Goal: Book appointment/travel/reservation

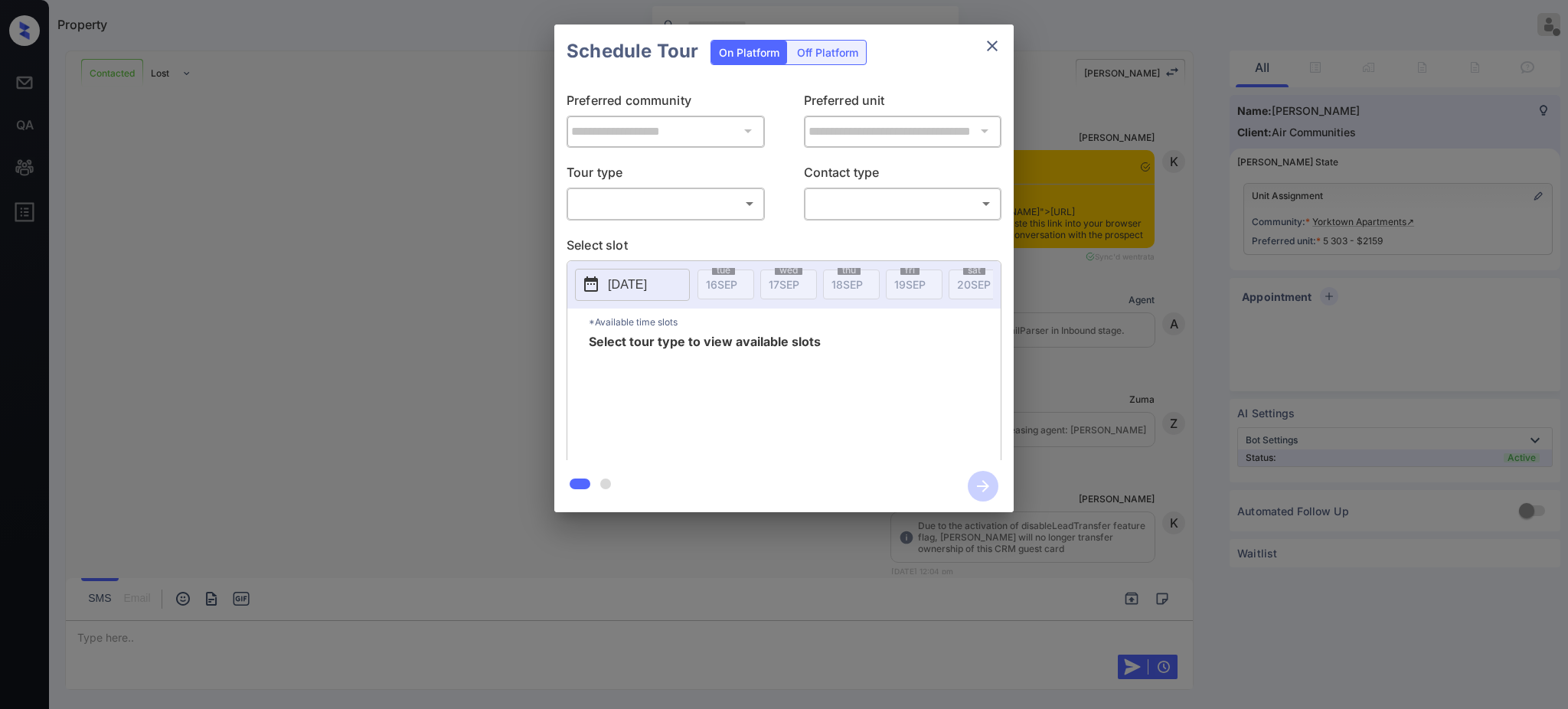
scroll to position [2123, 0]
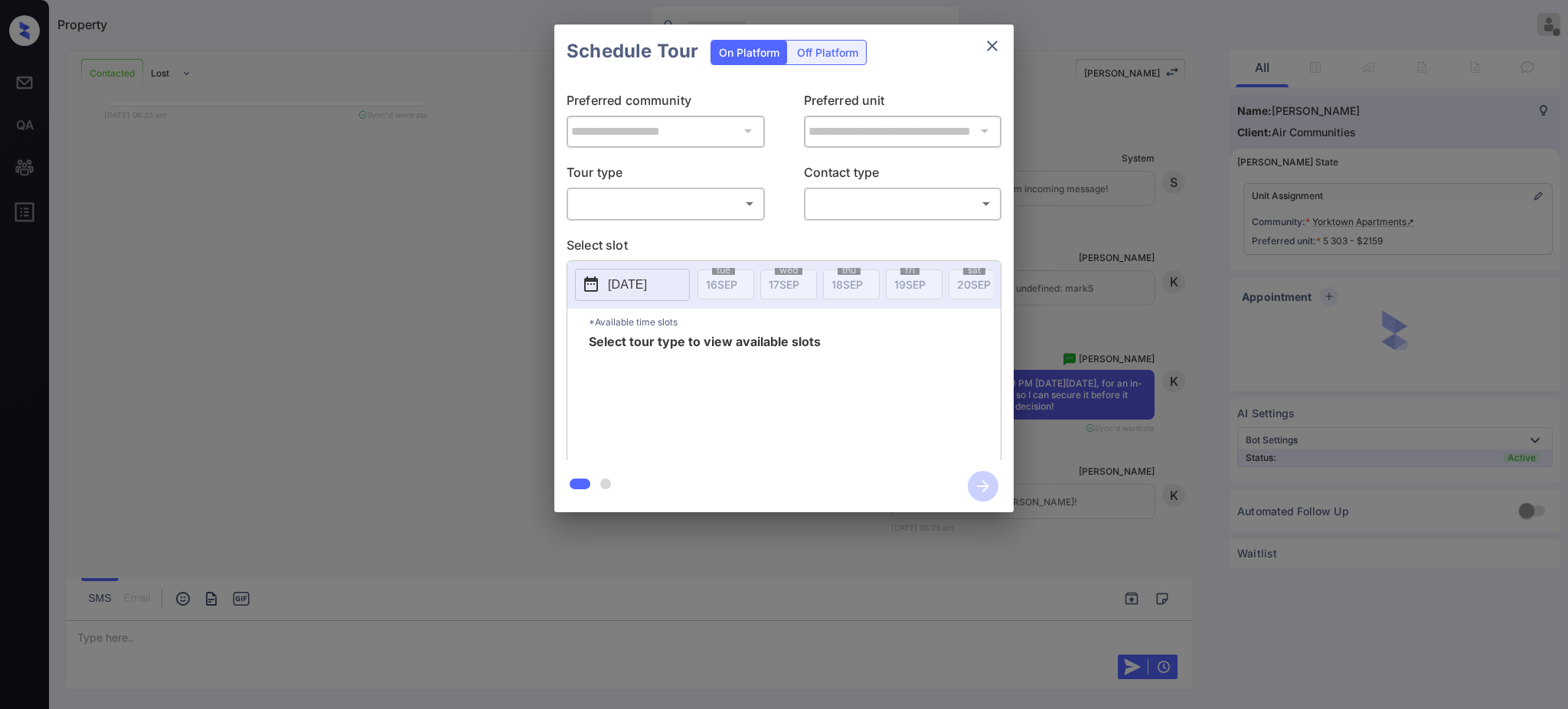
click at [627, 201] on body "Property Ajay Kumar Offline Set yourself online Set yourself on break Profile S…" at bounding box center [784, 354] width 1568 height 709
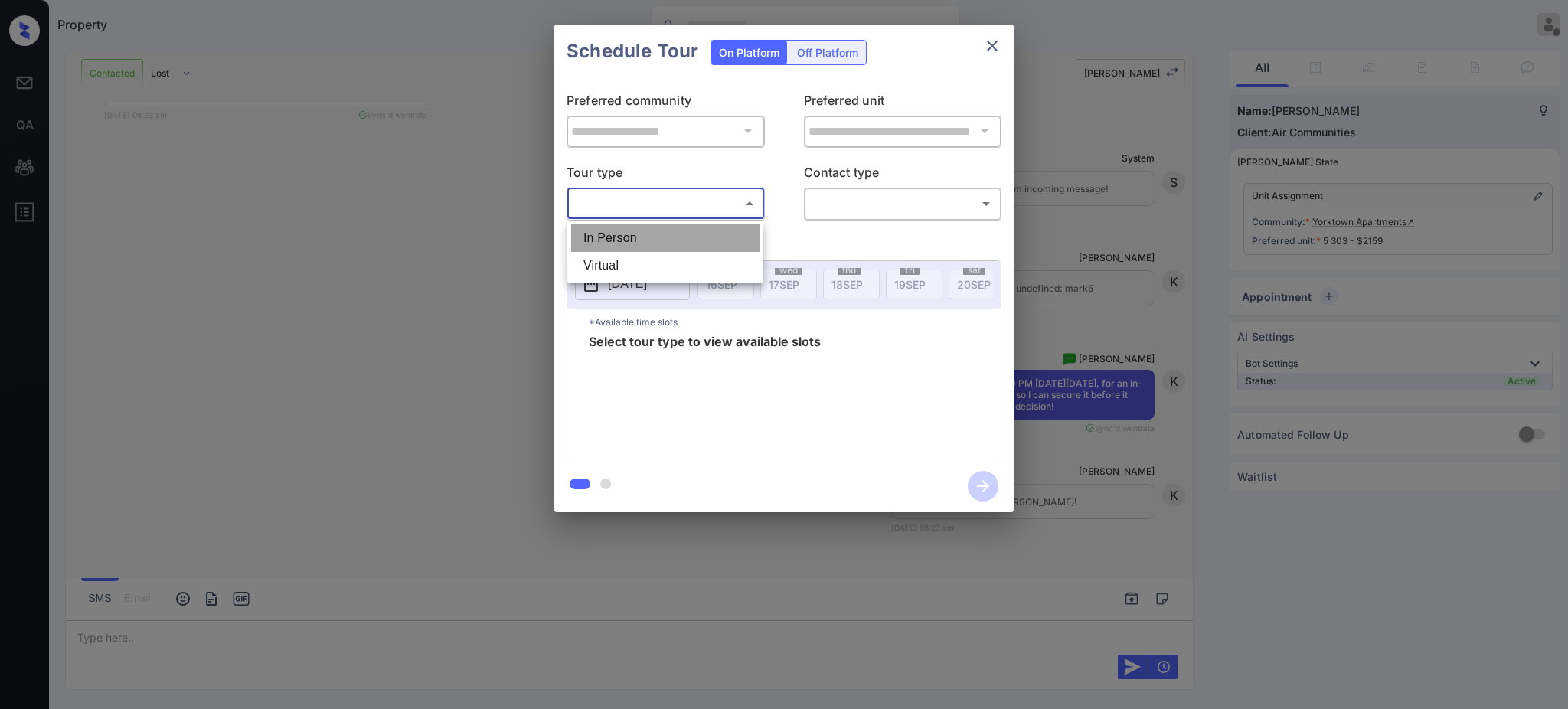
click at [625, 233] on li "In Person" at bounding box center [665, 238] width 188 height 27
type input "********"
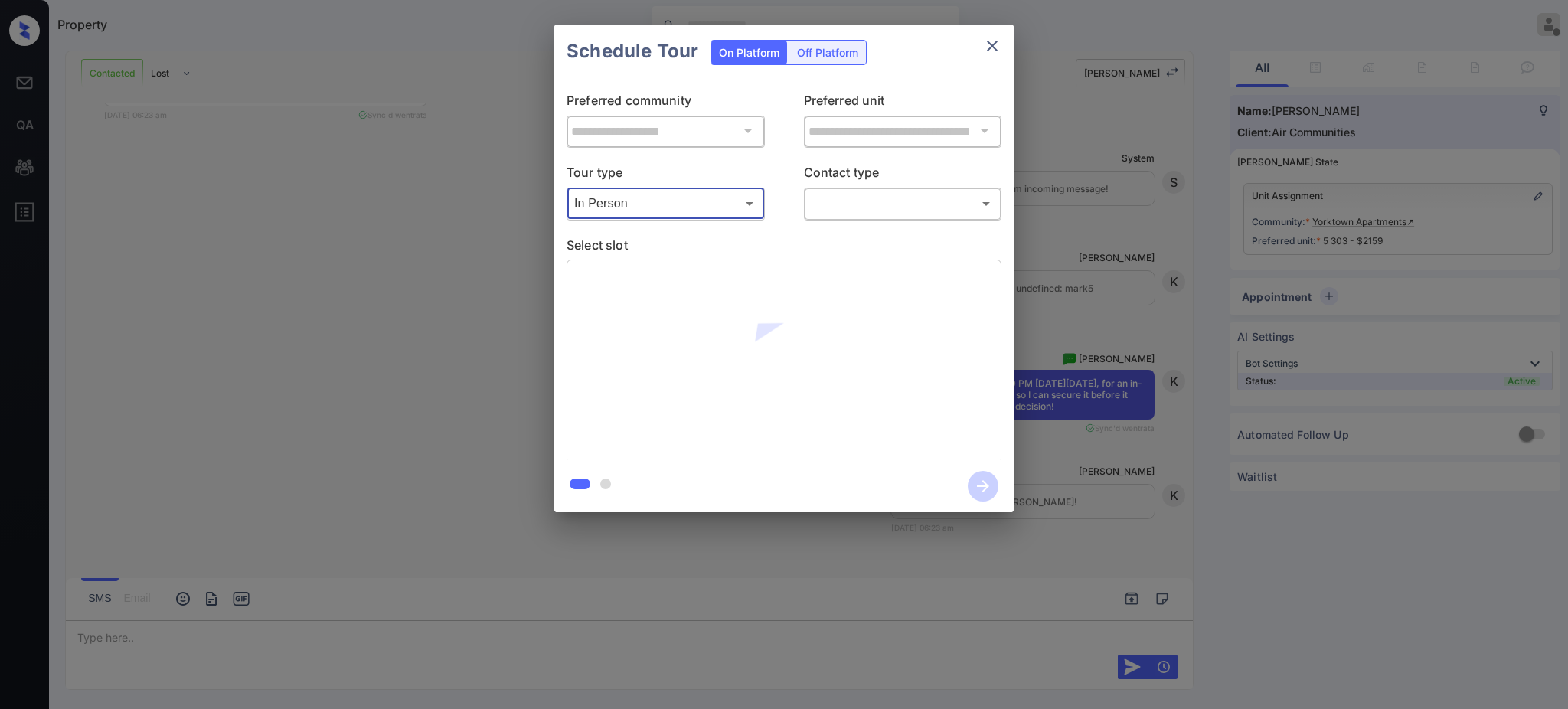
click at [871, 197] on body "Property Ajay Kumar Offline Set yourself online Set yourself on break Profile S…" at bounding box center [784, 354] width 1568 height 709
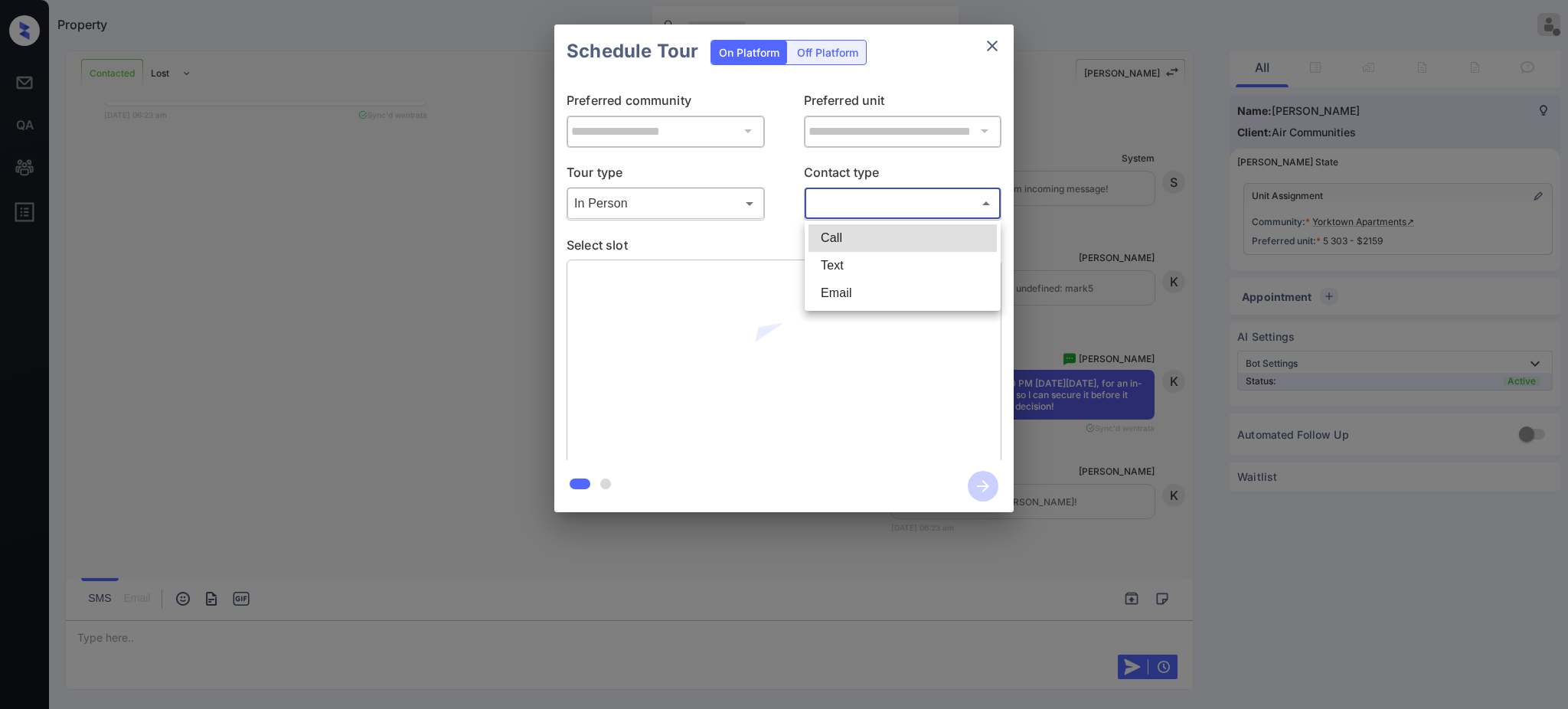
click at [842, 265] on li "Text" at bounding box center [903, 265] width 188 height 27
type input "****"
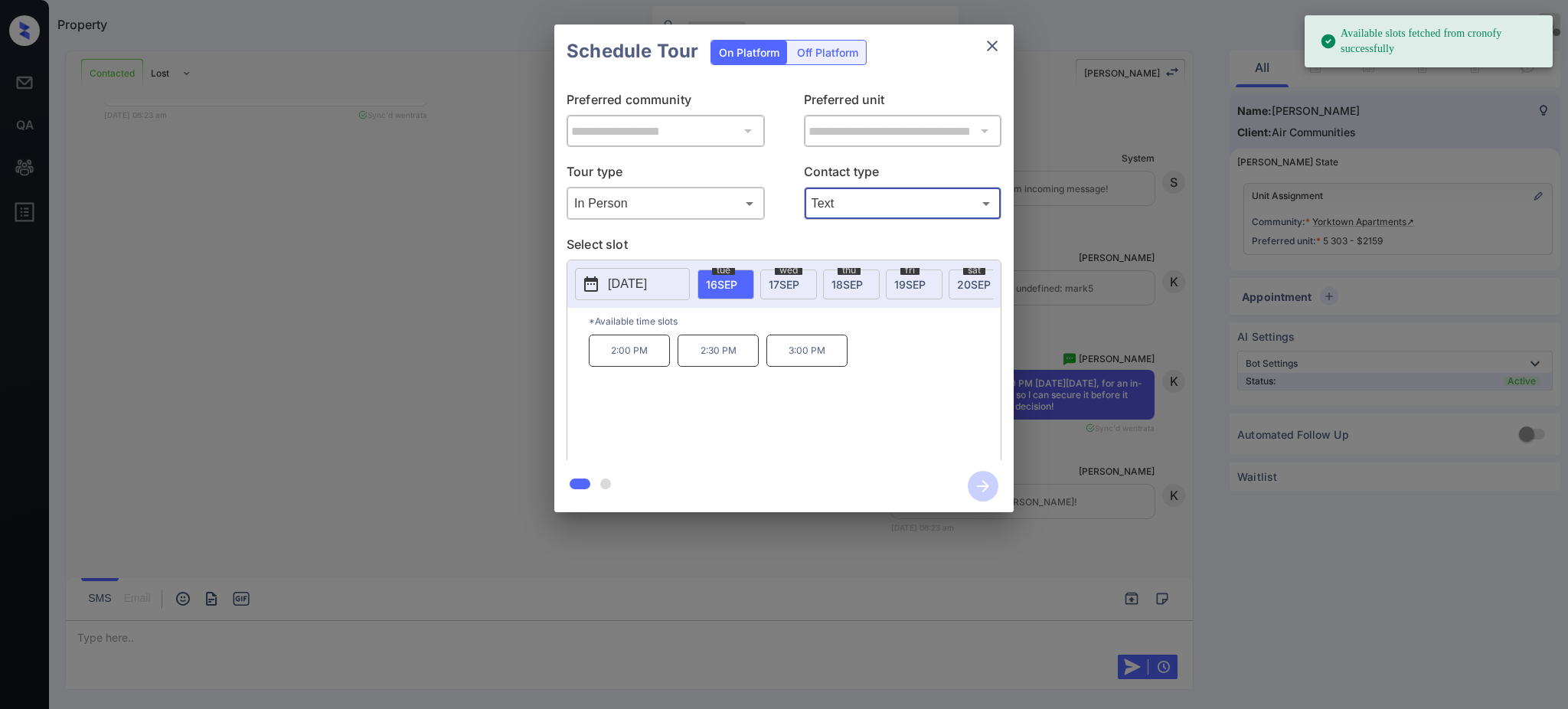
click at [638, 274] on button "2025-09-16" at bounding box center [633, 284] width 115 height 33
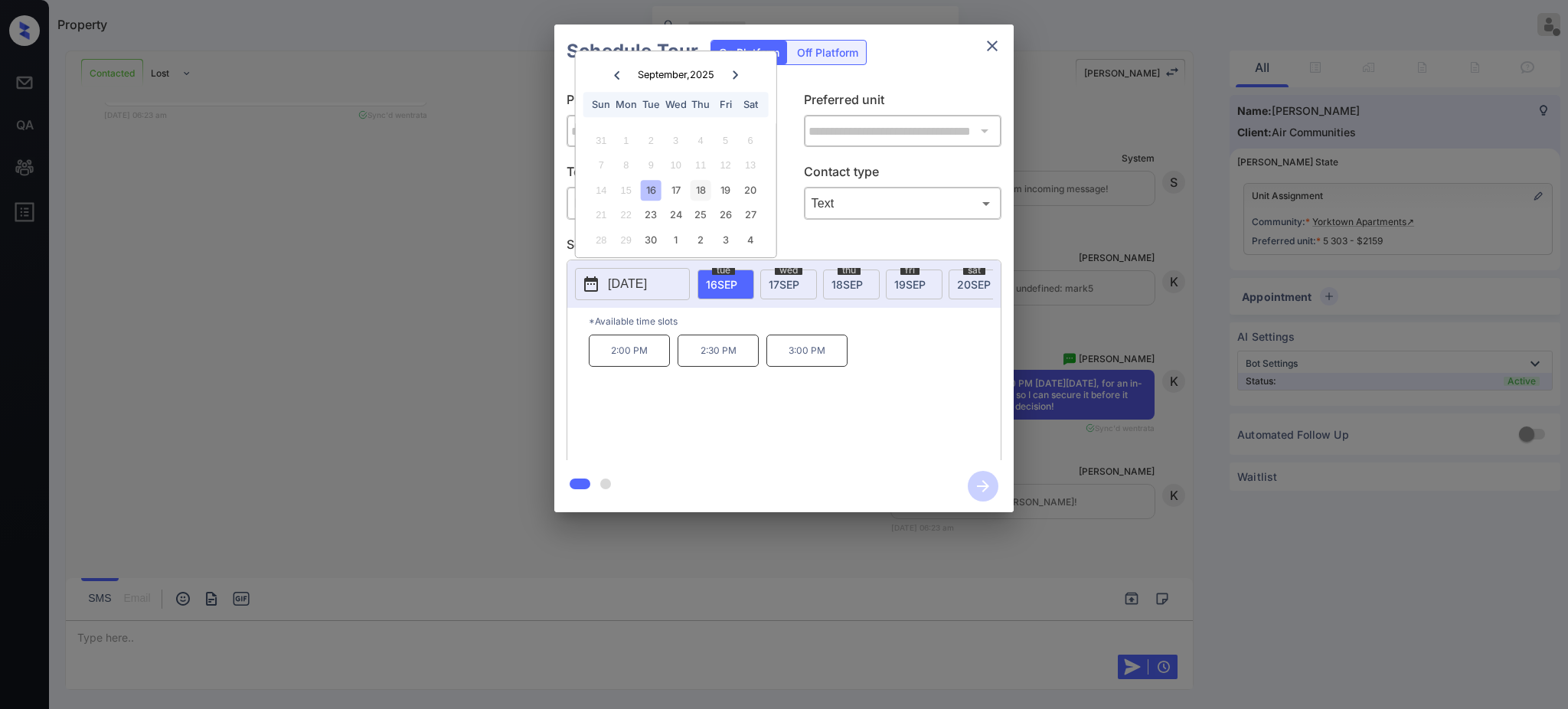
click at [699, 189] on div "18" at bounding box center [700, 190] width 20 height 20
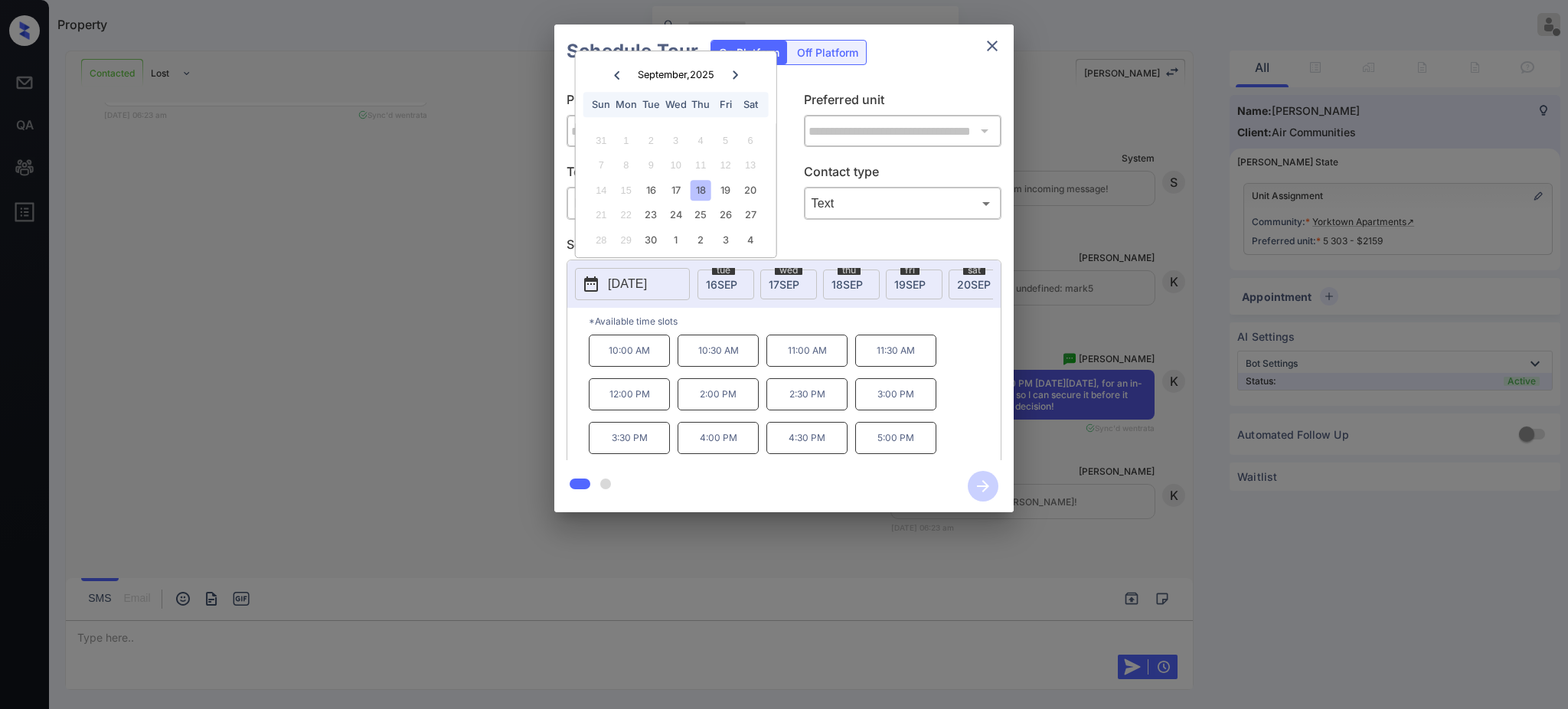
click at [1108, 472] on div "**********" at bounding box center [784, 268] width 1568 height 537
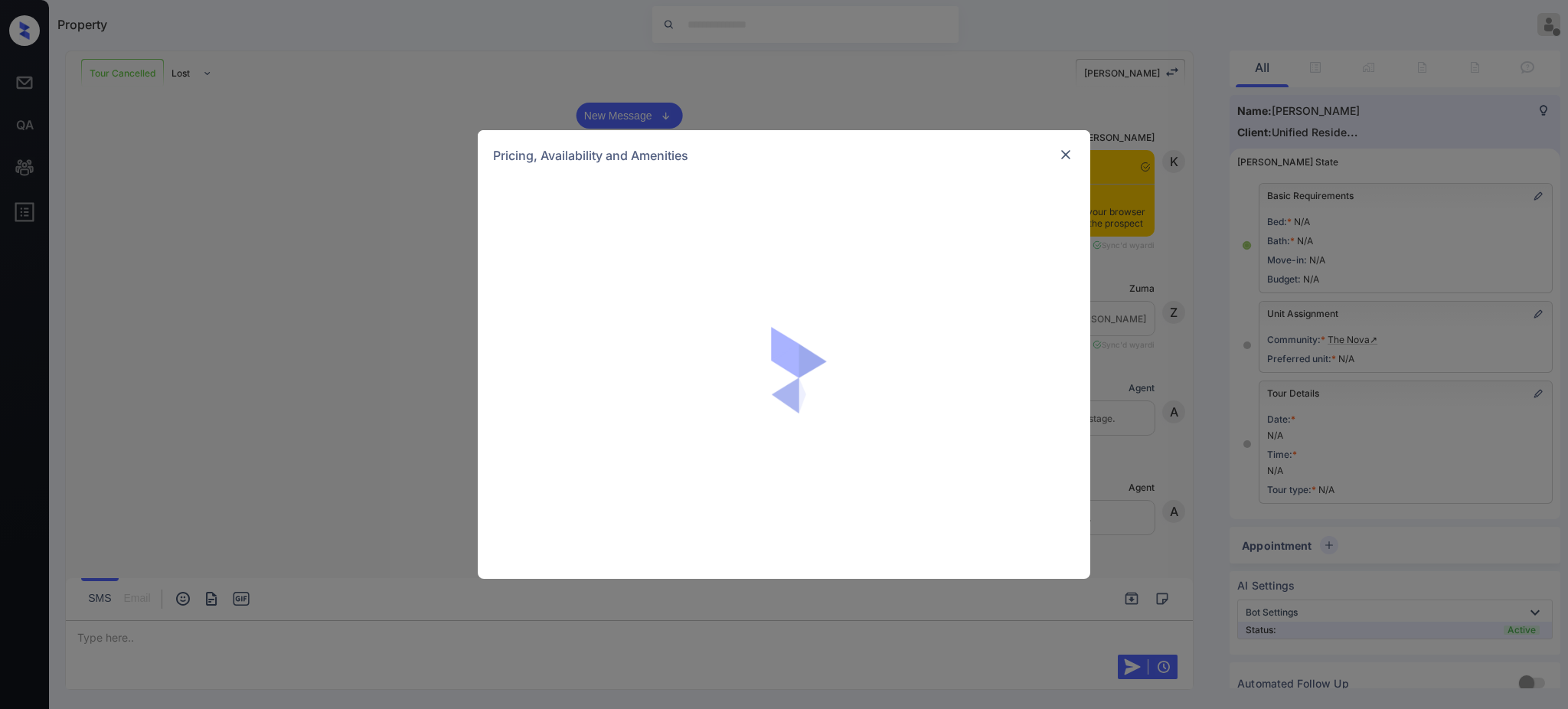
scroll to position [3557, 0]
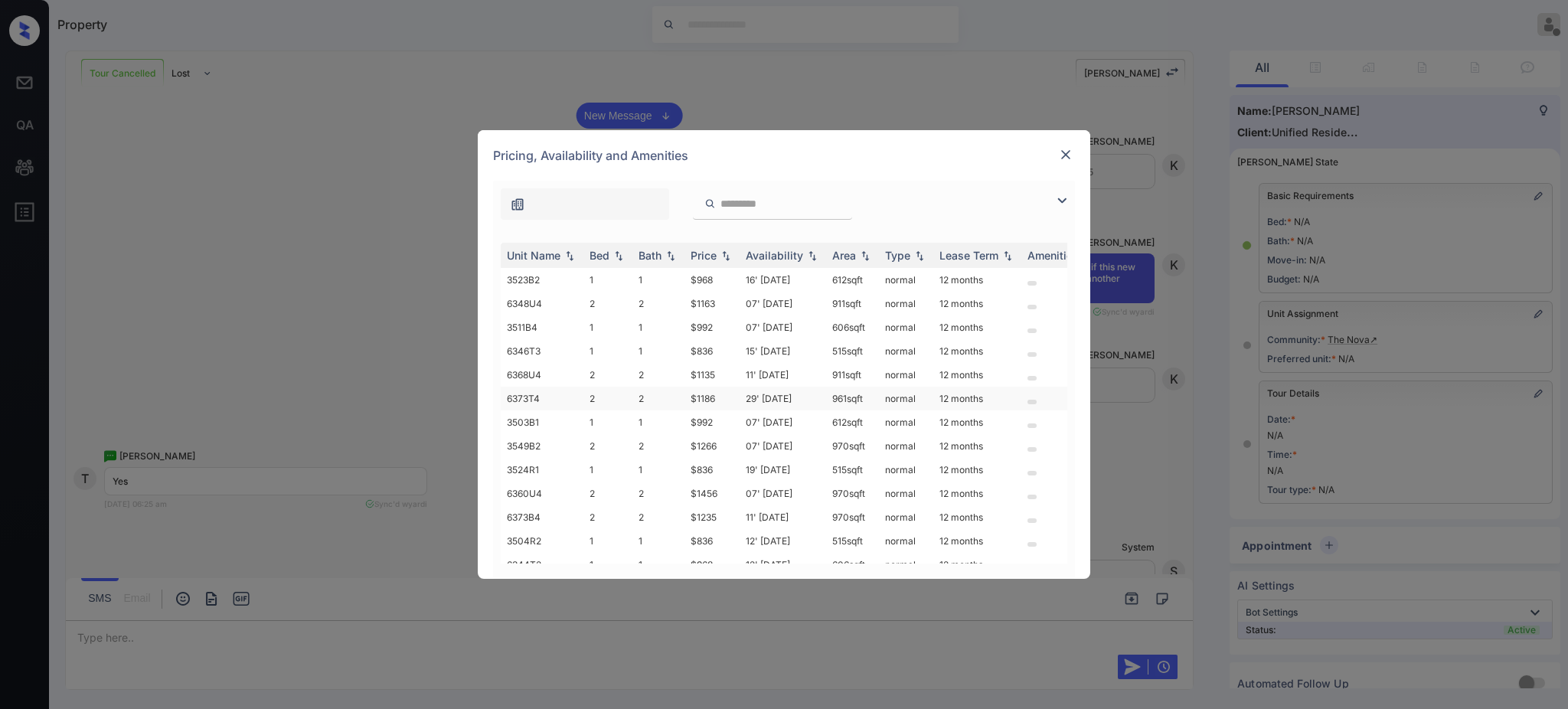
click at [701, 397] on td "$1186" at bounding box center [712, 398] width 55 height 24
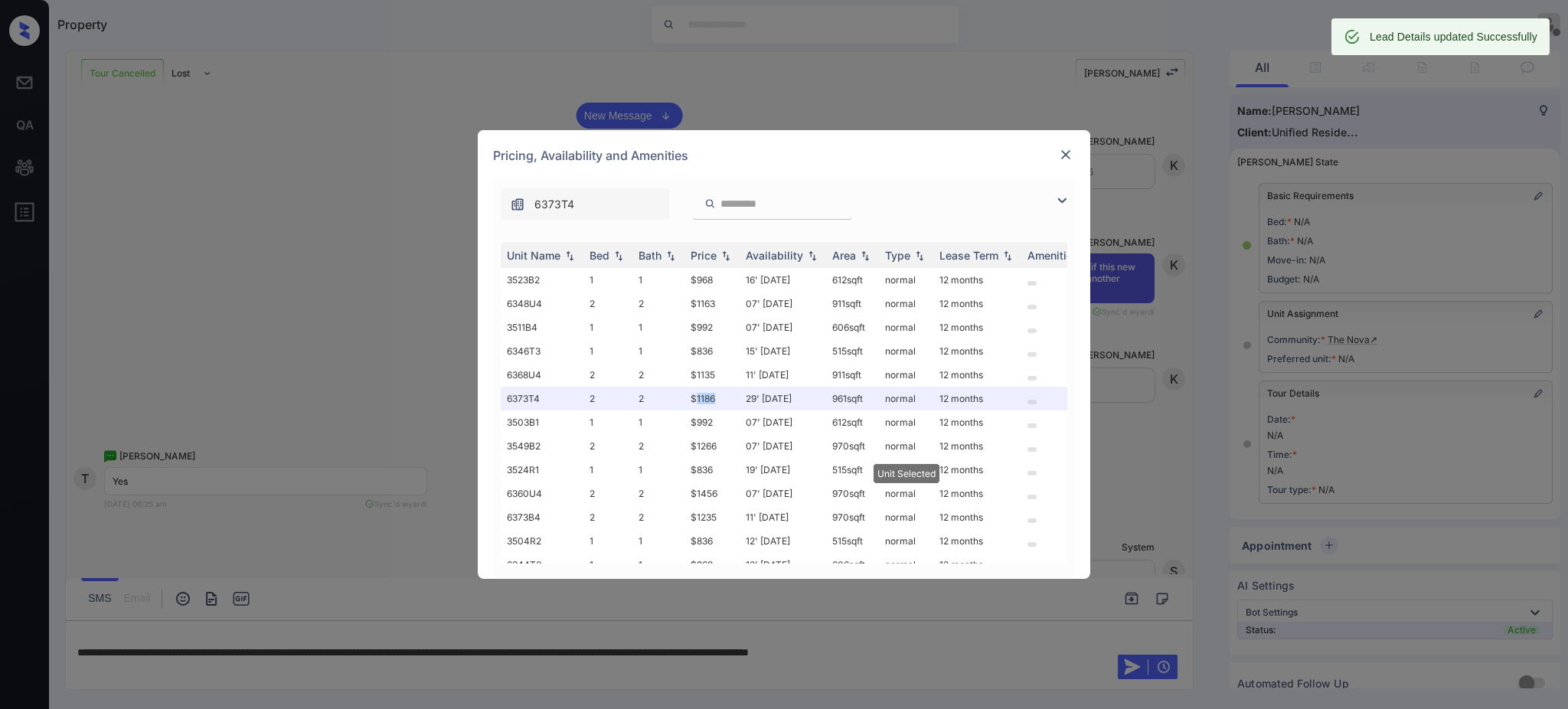
click at [1062, 157] on img at bounding box center [1066, 154] width 15 height 15
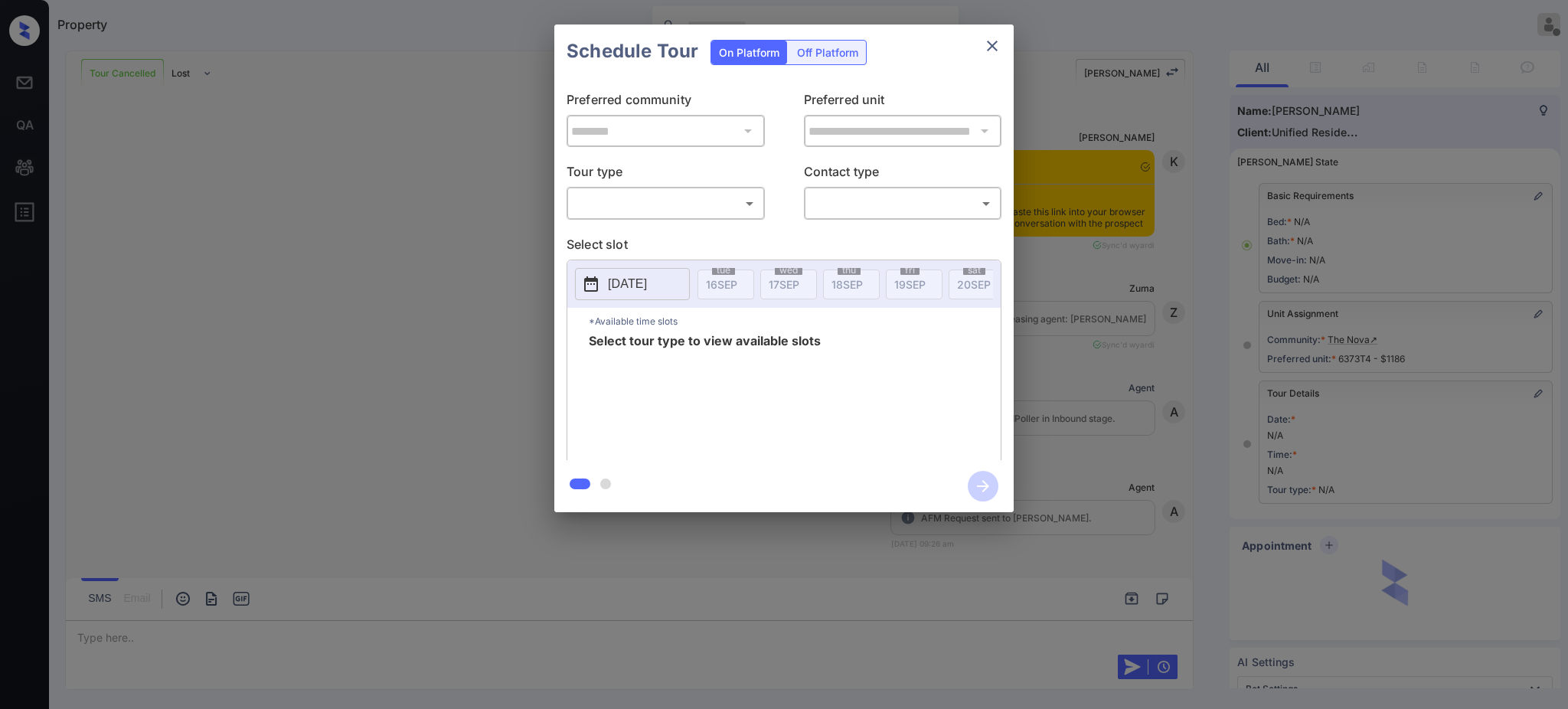
scroll to position [3557, 0]
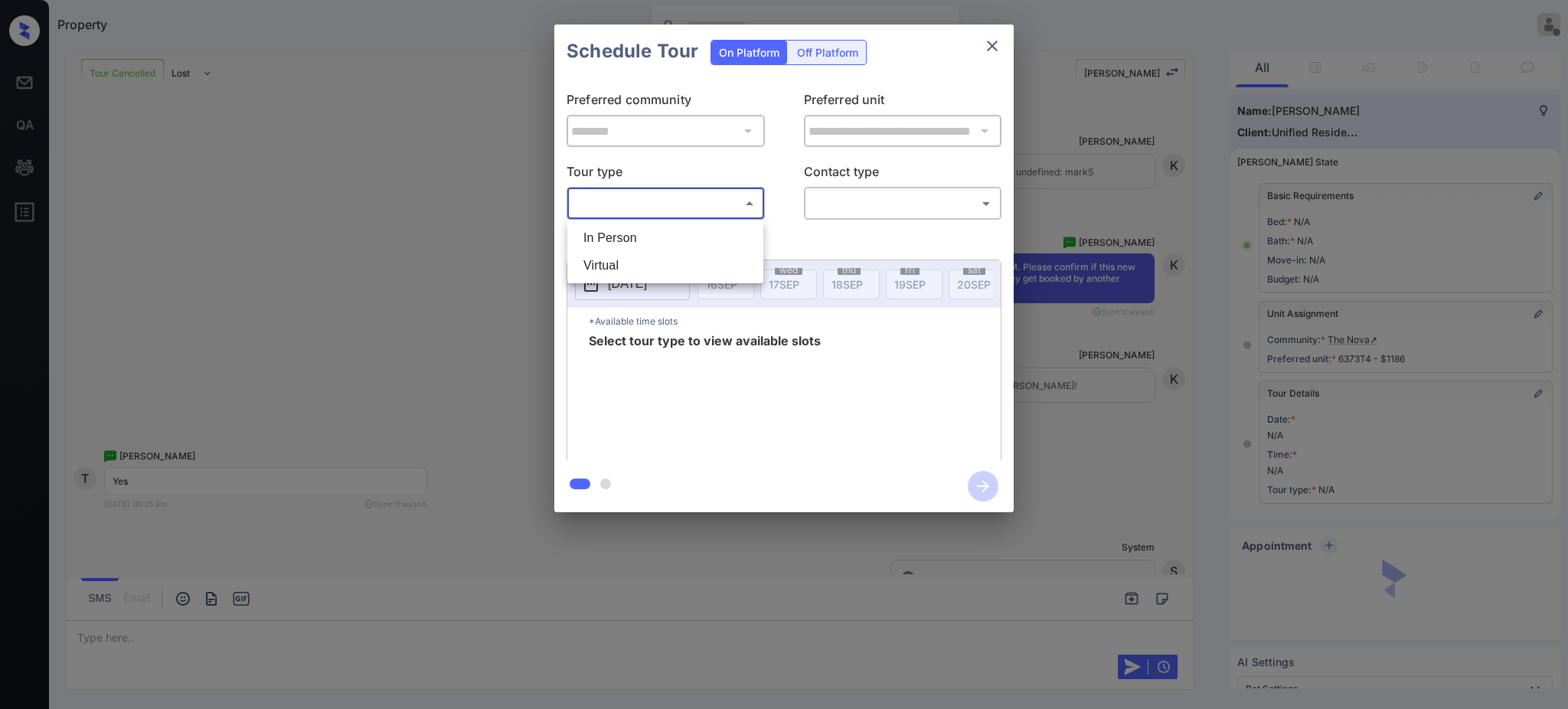
click at [649, 192] on body "Property Ajay Kumar Offline Set yourself online Set yourself on break Profile S…" at bounding box center [784, 354] width 1568 height 709
click at [627, 240] on li "In Person" at bounding box center [665, 238] width 188 height 27
type input "********"
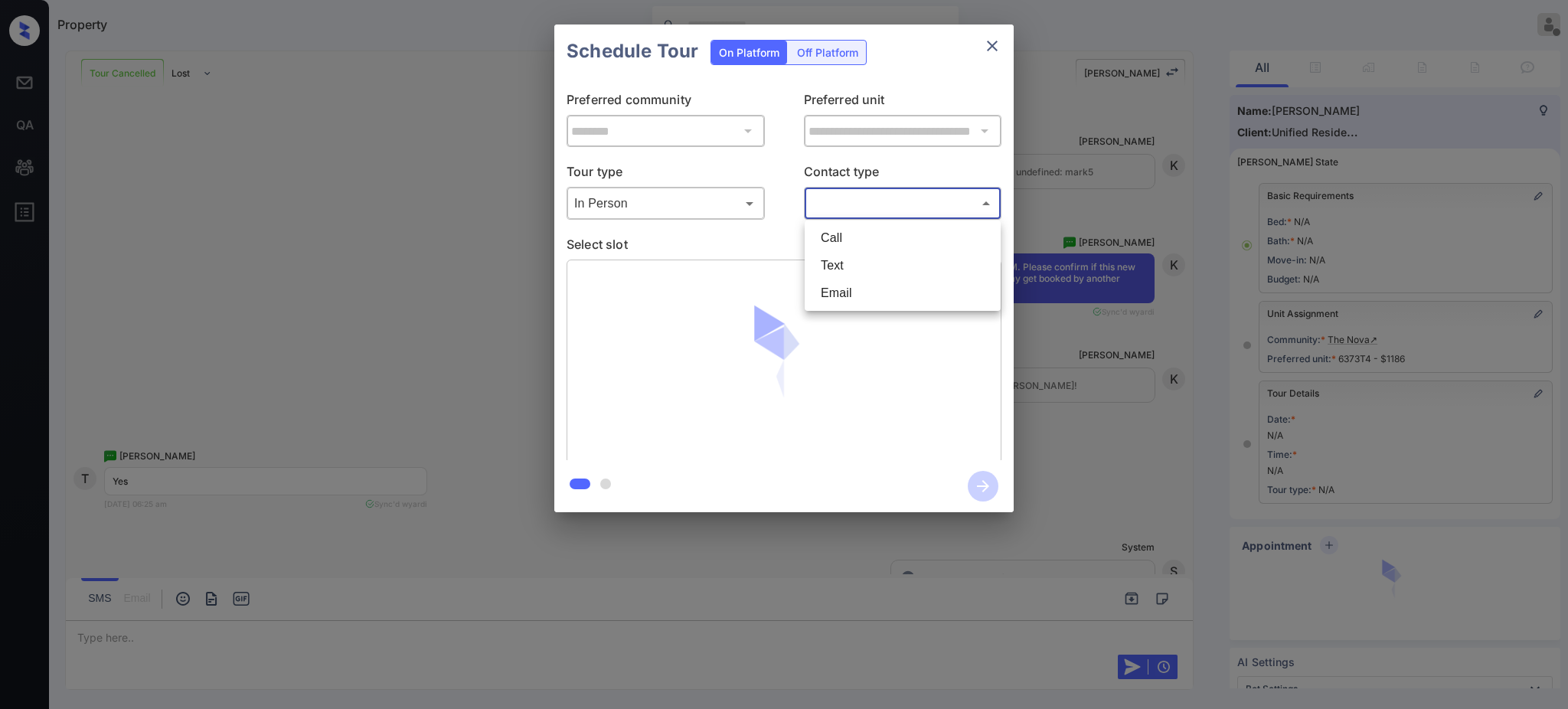
click at [883, 206] on body "Property Ajay Kumar Offline Set yourself online Set yourself on break Profile S…" at bounding box center [784, 354] width 1568 height 709
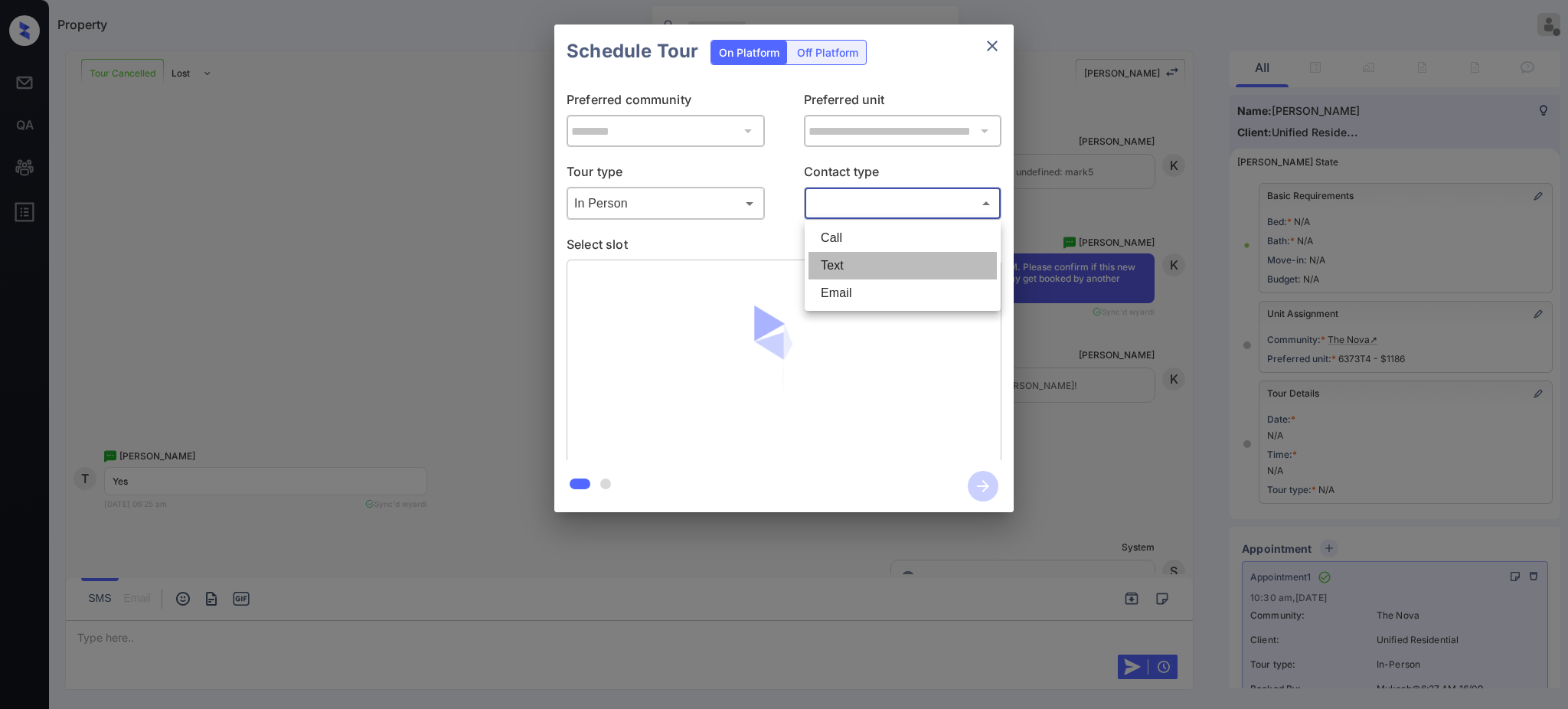
click at [847, 259] on li "Text" at bounding box center [903, 265] width 188 height 27
type input "****"
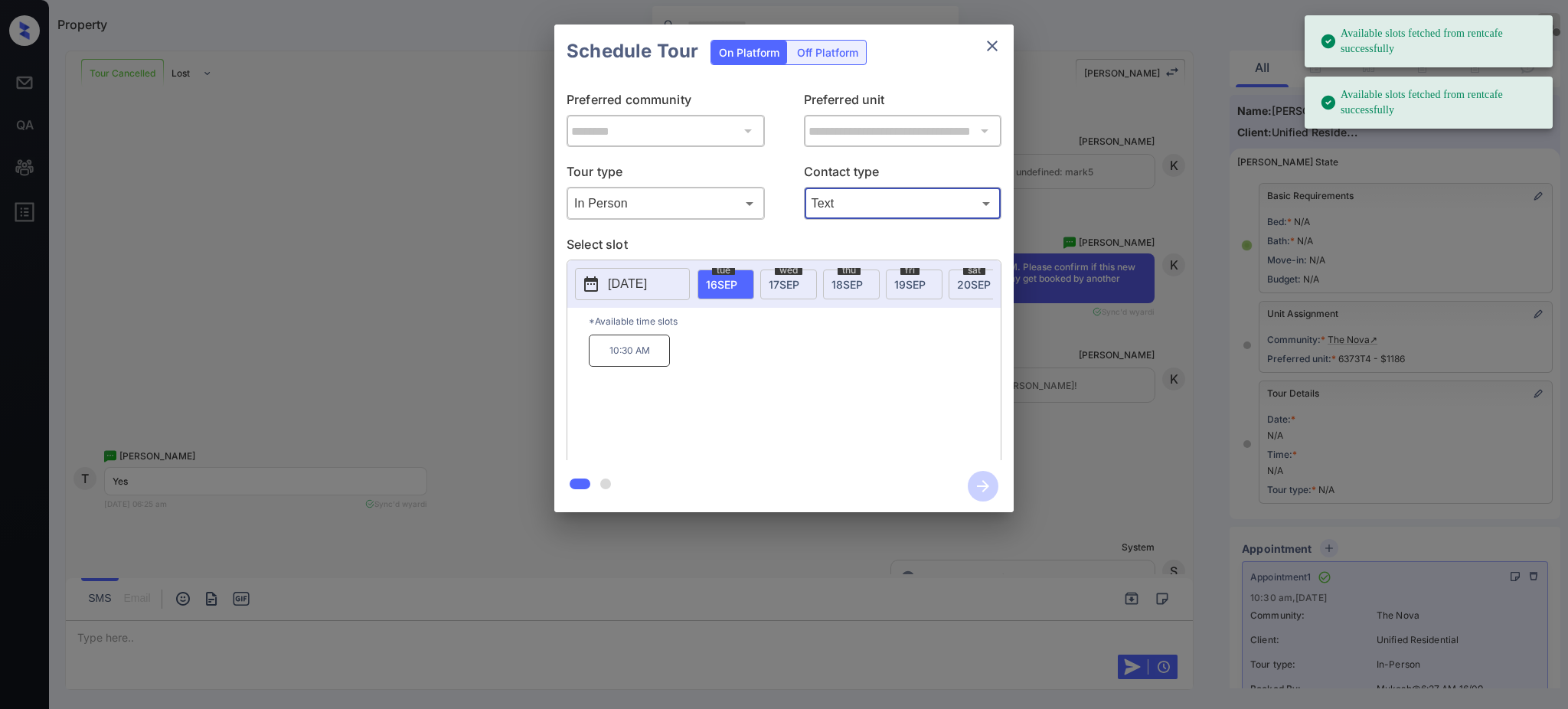
click at [984, 46] on icon "close" at bounding box center [993, 46] width 18 height 18
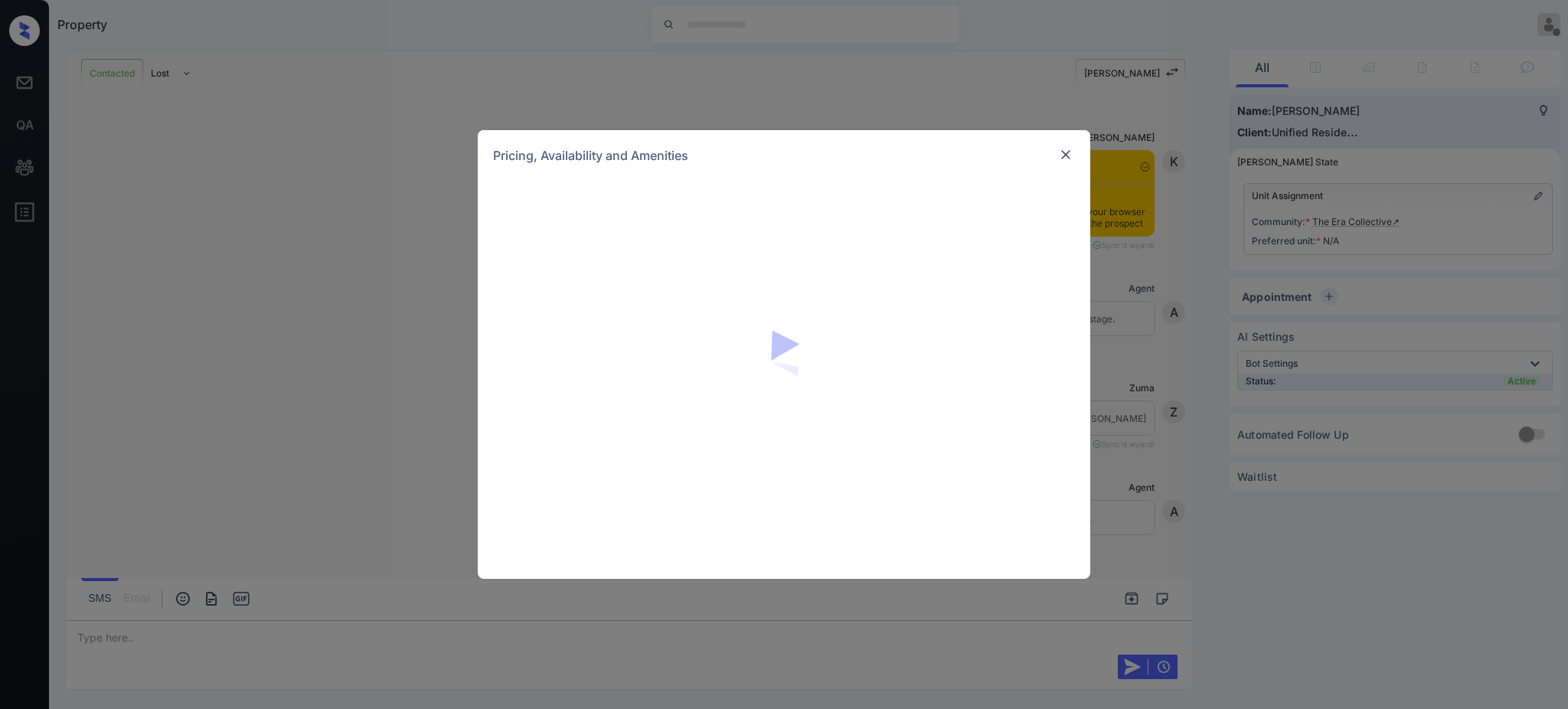
scroll to position [883, 0]
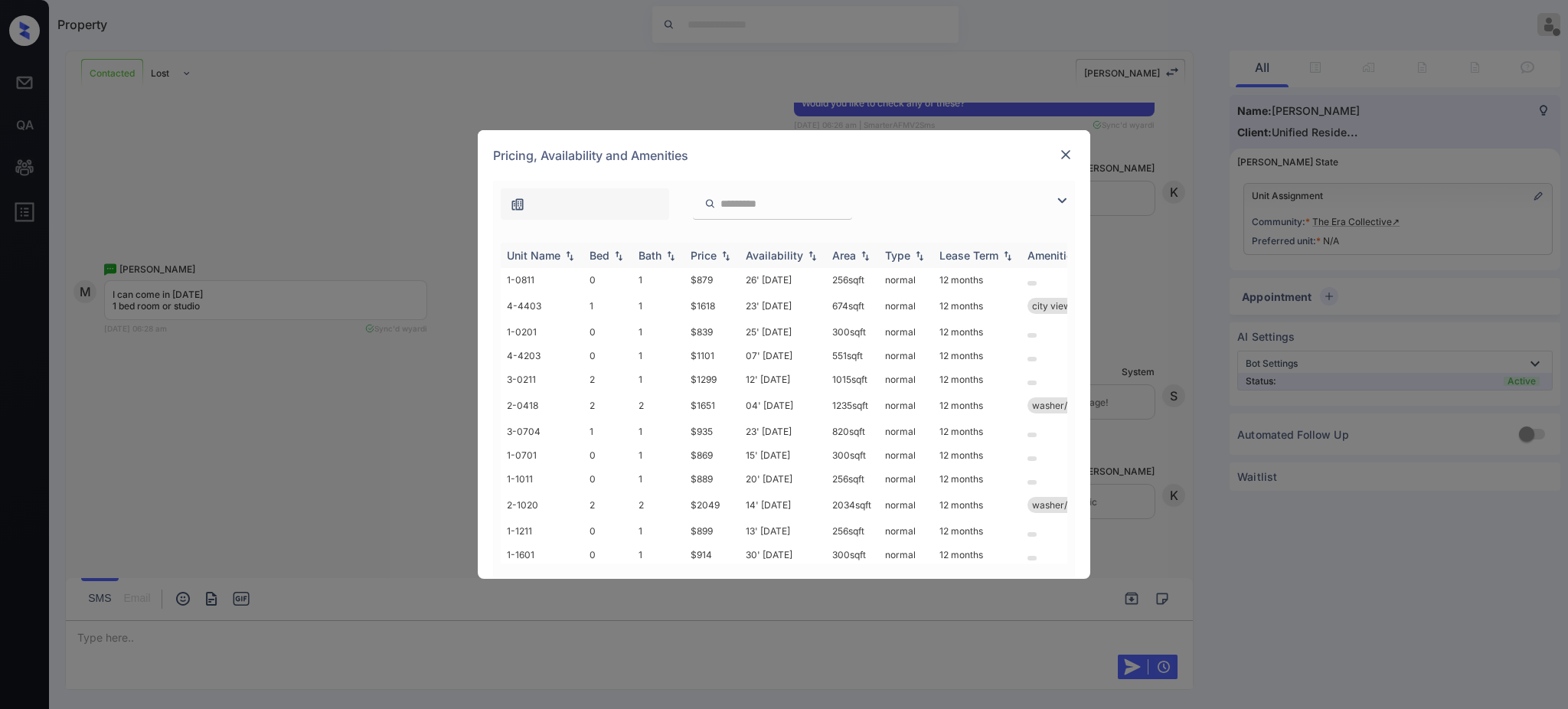
click at [599, 262] on div "Bed" at bounding box center [599, 255] width 20 height 13
drag, startPoint x: 682, startPoint y: 434, endPoint x: 718, endPoint y: 433, distance: 36.0
type textarea "****"
click at [718, 430] on tr "3-0503 0 1 $806 07' Dec 25 600 sqft normal 12 months" at bounding box center [901, 418] width 801 height 24
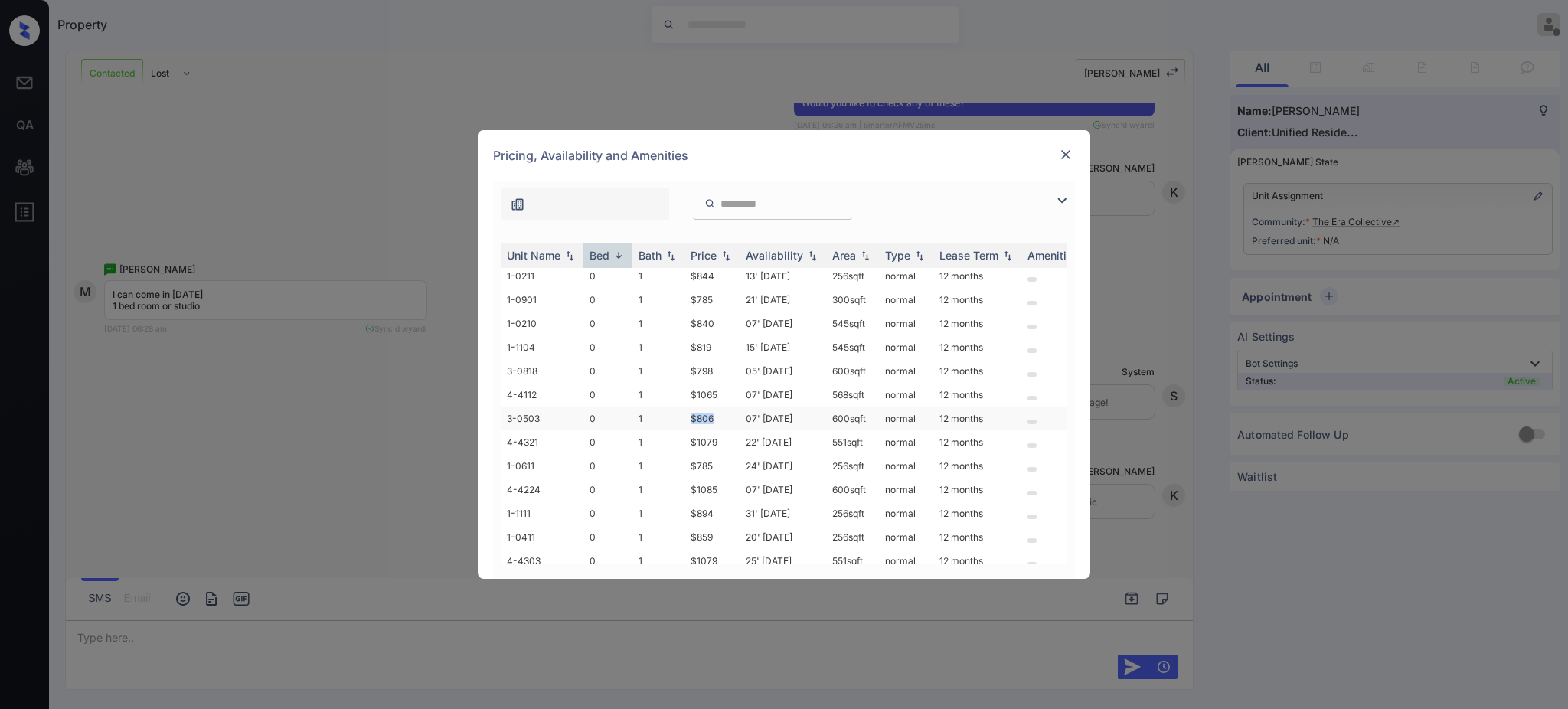
copy tr "$806"
drag, startPoint x: 680, startPoint y: 387, endPoint x: 716, endPoint y: 387, distance: 36.0
click at [716, 383] on tr "3-0818 0 1 $798 05' Sep 25 600 sqft normal 12 months" at bounding box center [901, 370] width 801 height 24
copy tr "$798"
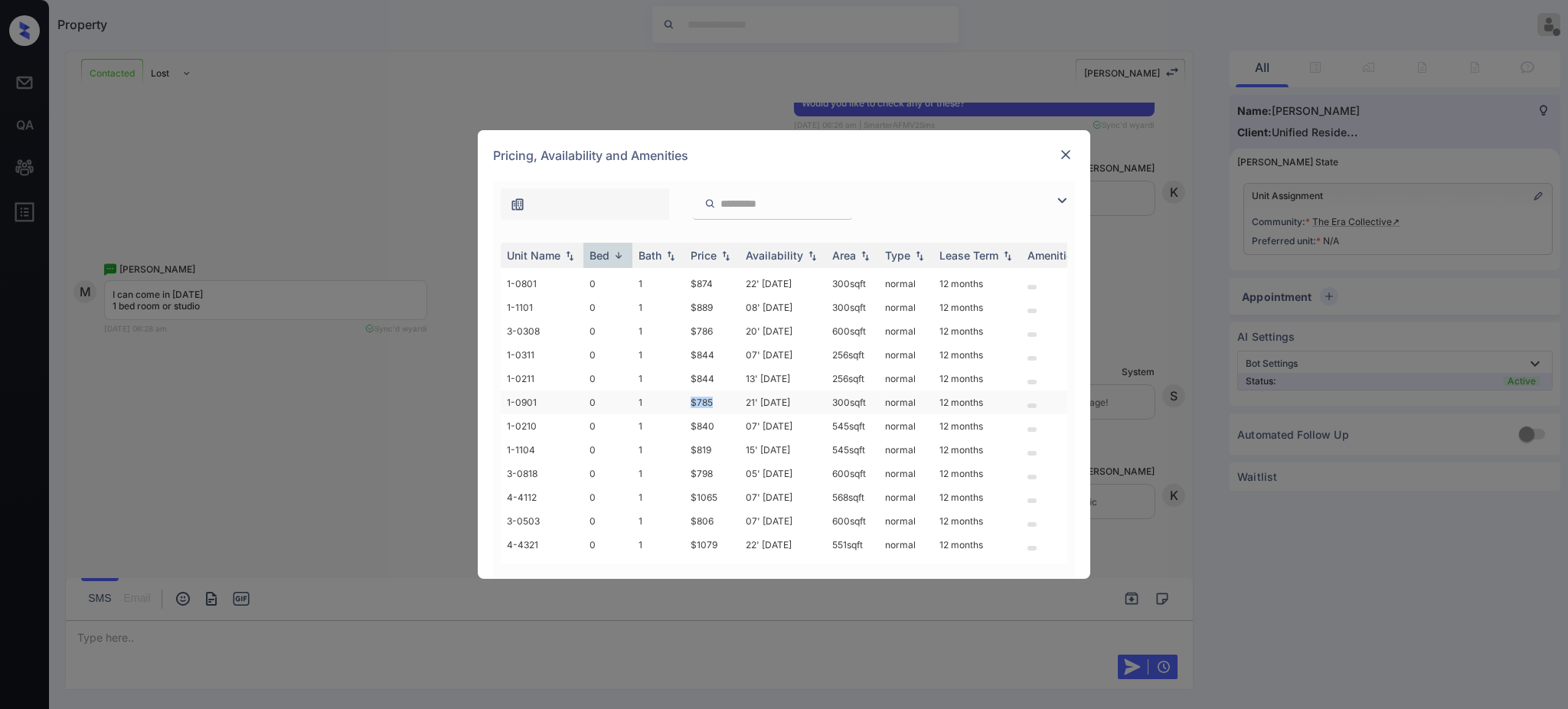
drag, startPoint x: 681, startPoint y: 416, endPoint x: 715, endPoint y: 415, distance: 34.0
click at [715, 414] on tr "1-0901 0 1 $785 21' Feb 25 300 sqft normal 12 months" at bounding box center [901, 402] width 801 height 24
copy tr "$785"
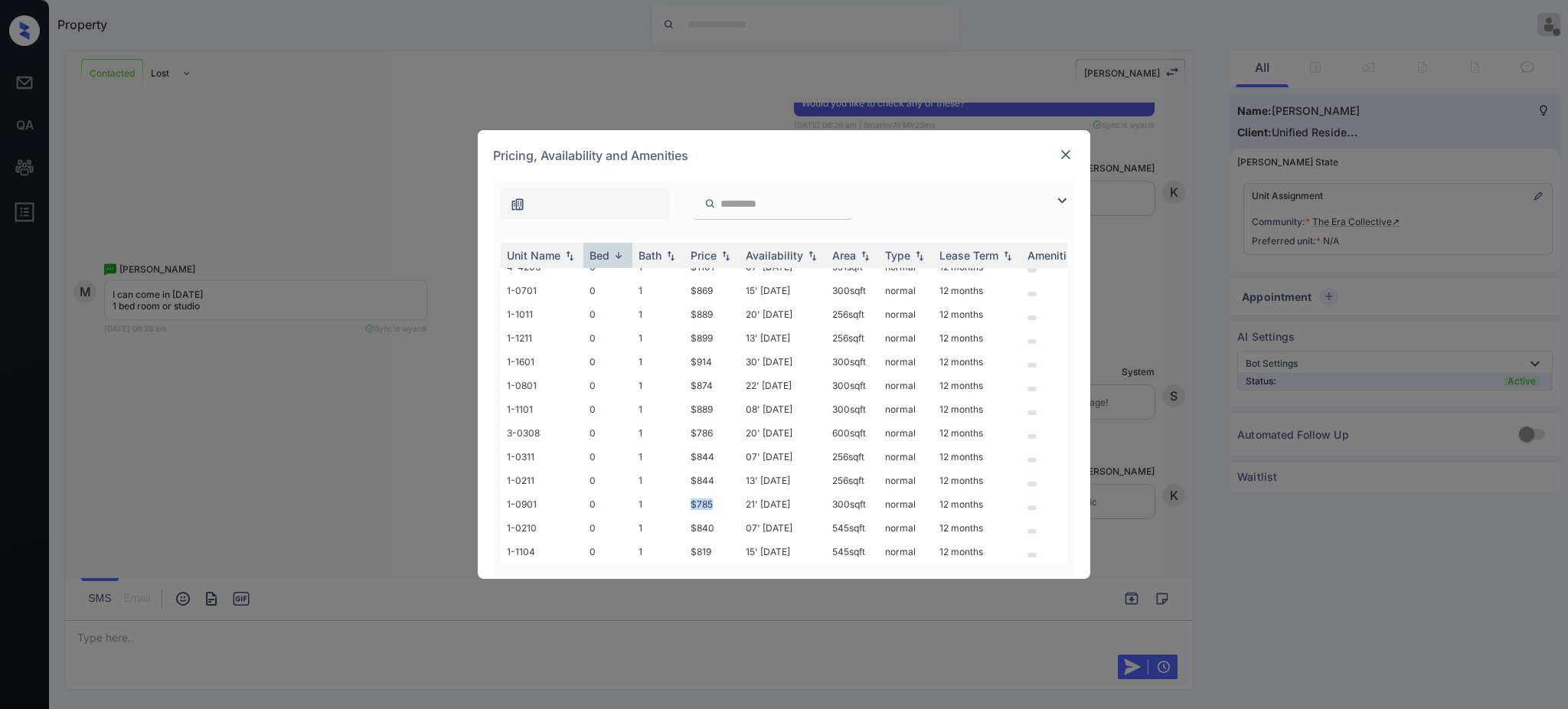
click at [1059, 150] on img at bounding box center [1066, 154] width 15 height 15
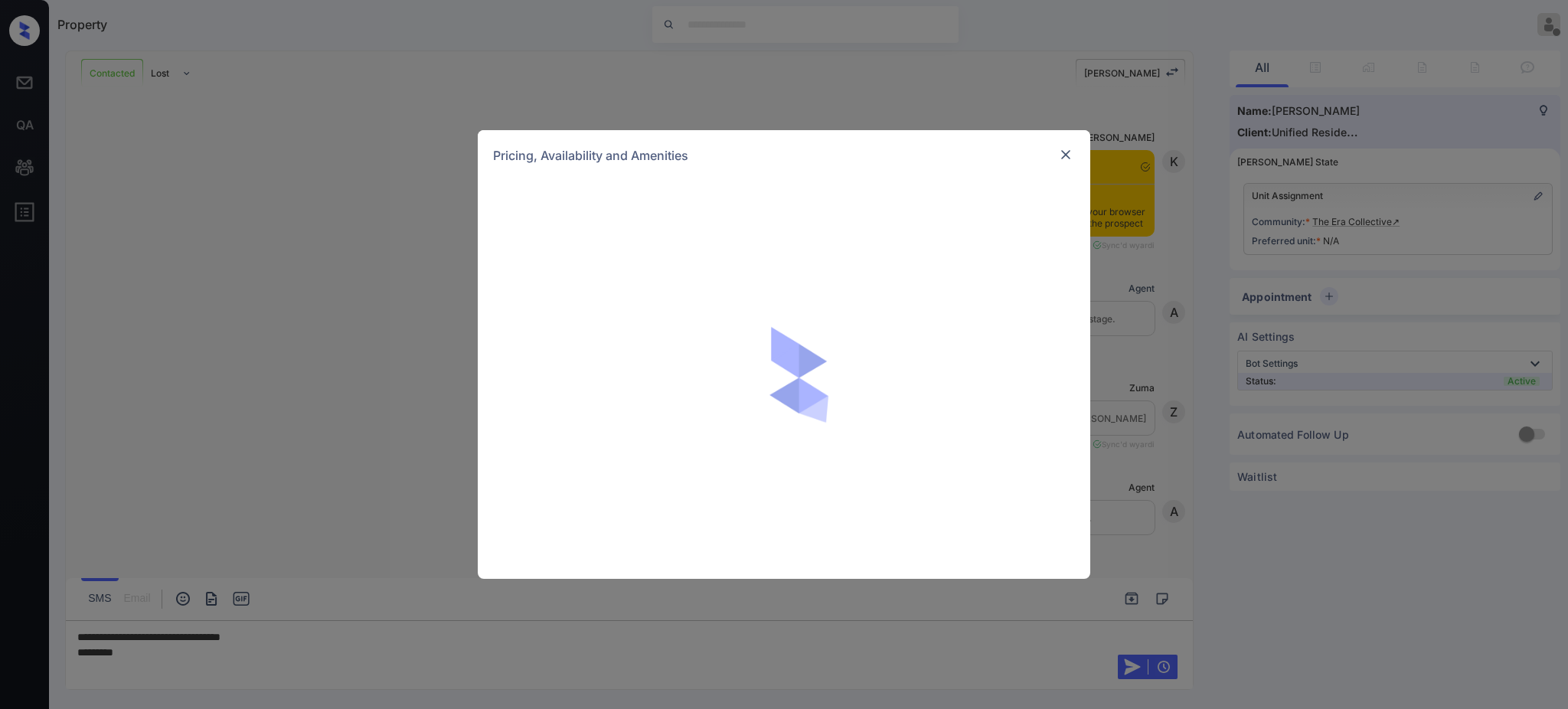
scroll to position [883, 0]
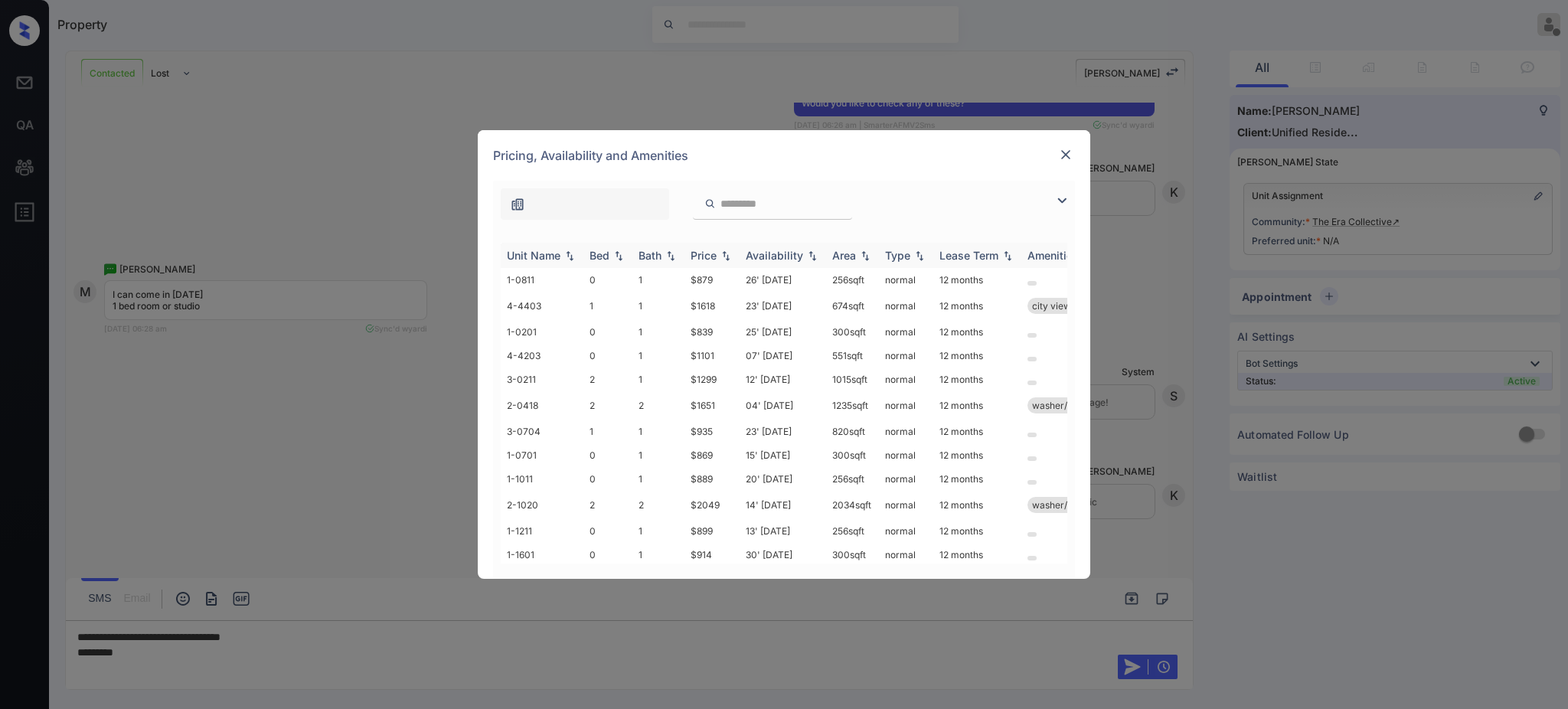
click at [596, 256] on div "Bed" at bounding box center [599, 255] width 20 height 13
click at [617, 257] on img at bounding box center [619, 255] width 15 height 11
drag, startPoint x: 686, startPoint y: 410, endPoint x: 729, endPoint y: 411, distance: 43.0
click at [728, 411] on td "$915" at bounding box center [712, 405] width 55 height 24
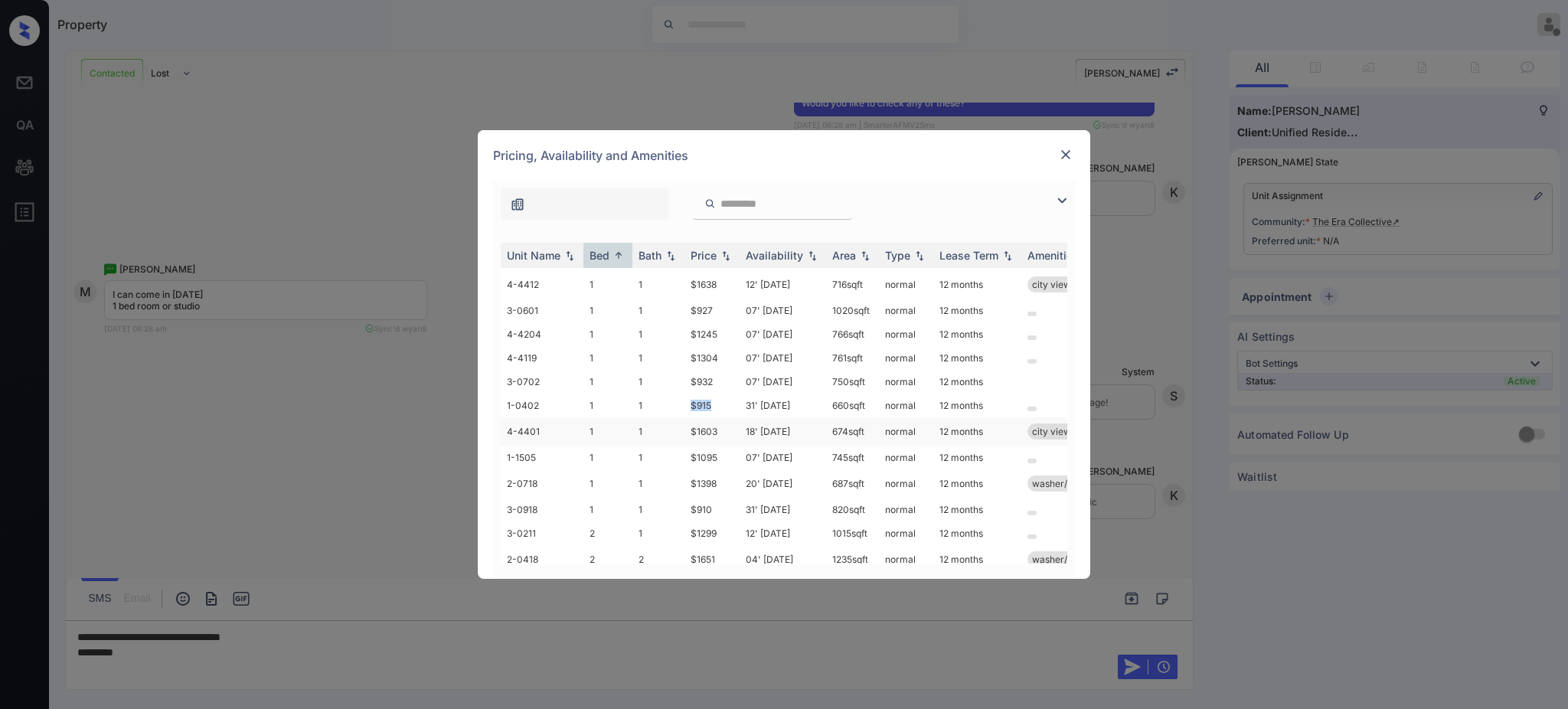
copy td "$915"
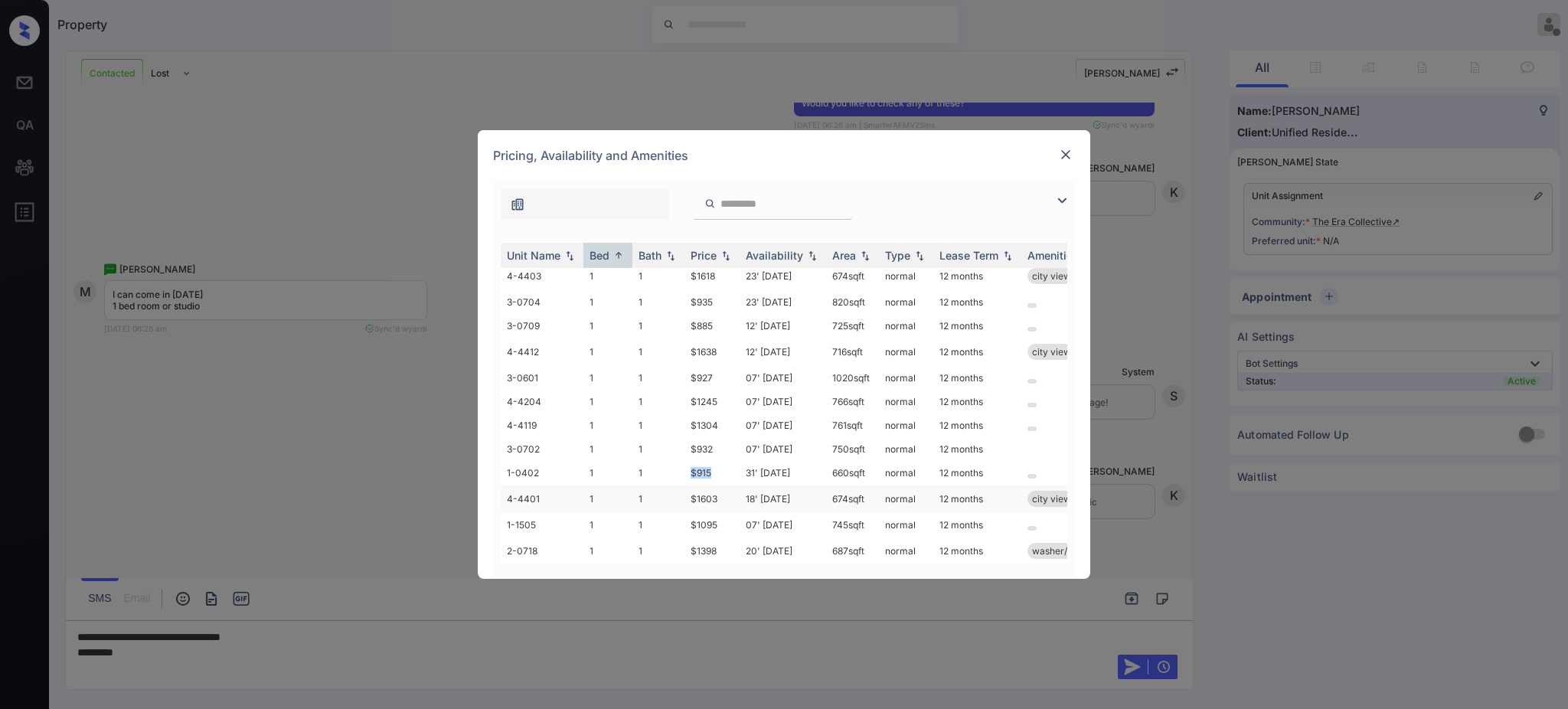
scroll to position [612, 0]
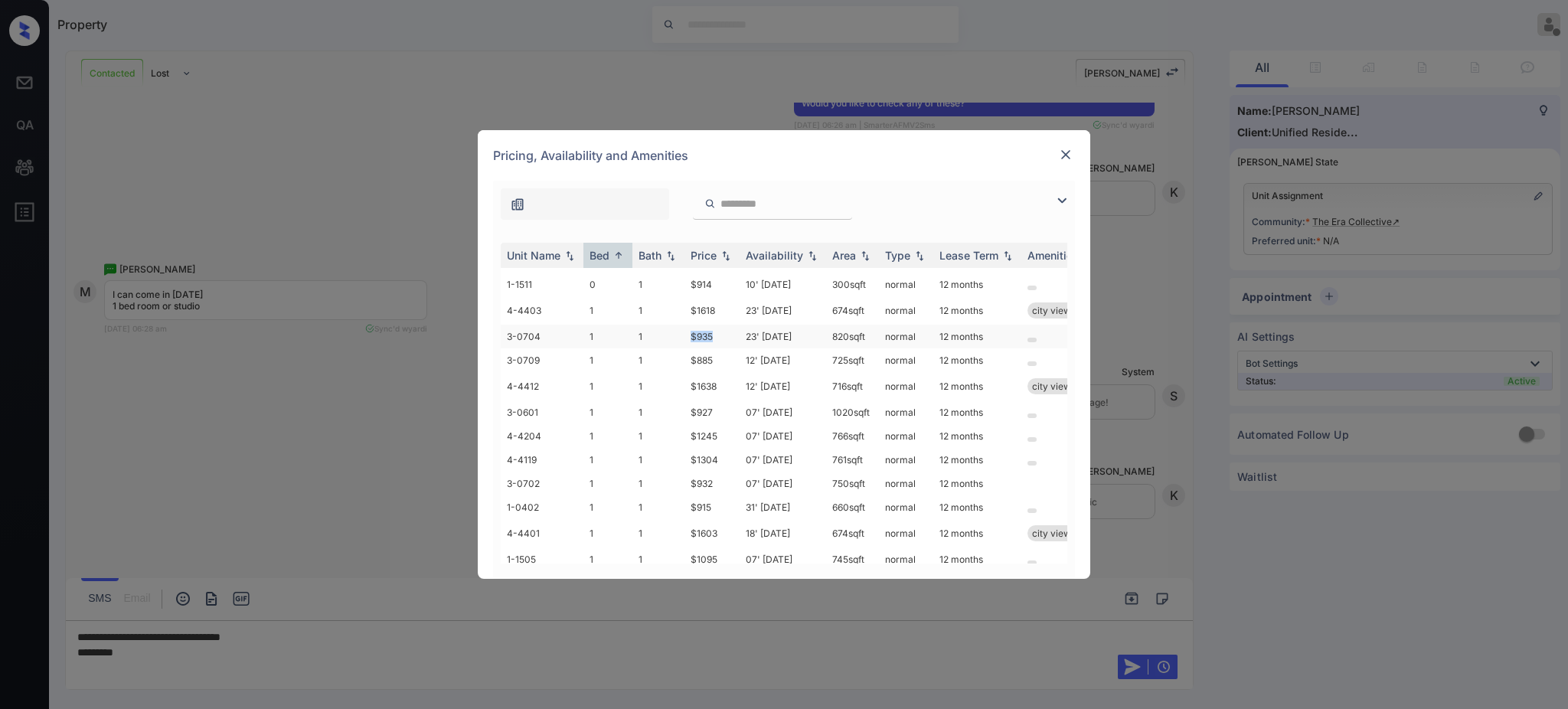
drag, startPoint x: 684, startPoint y: 330, endPoint x: 723, endPoint y: 338, distance: 39.8
click at [723, 338] on td "$935" at bounding box center [712, 336] width 55 height 24
copy td "$935"
drag, startPoint x: 685, startPoint y: 413, endPoint x: 729, endPoint y: 412, distance: 44.0
click at [729, 412] on tr "3-0601 1 1 $927 07' Oct 25 1020 sqft normal 12 months" at bounding box center [901, 412] width 801 height 24
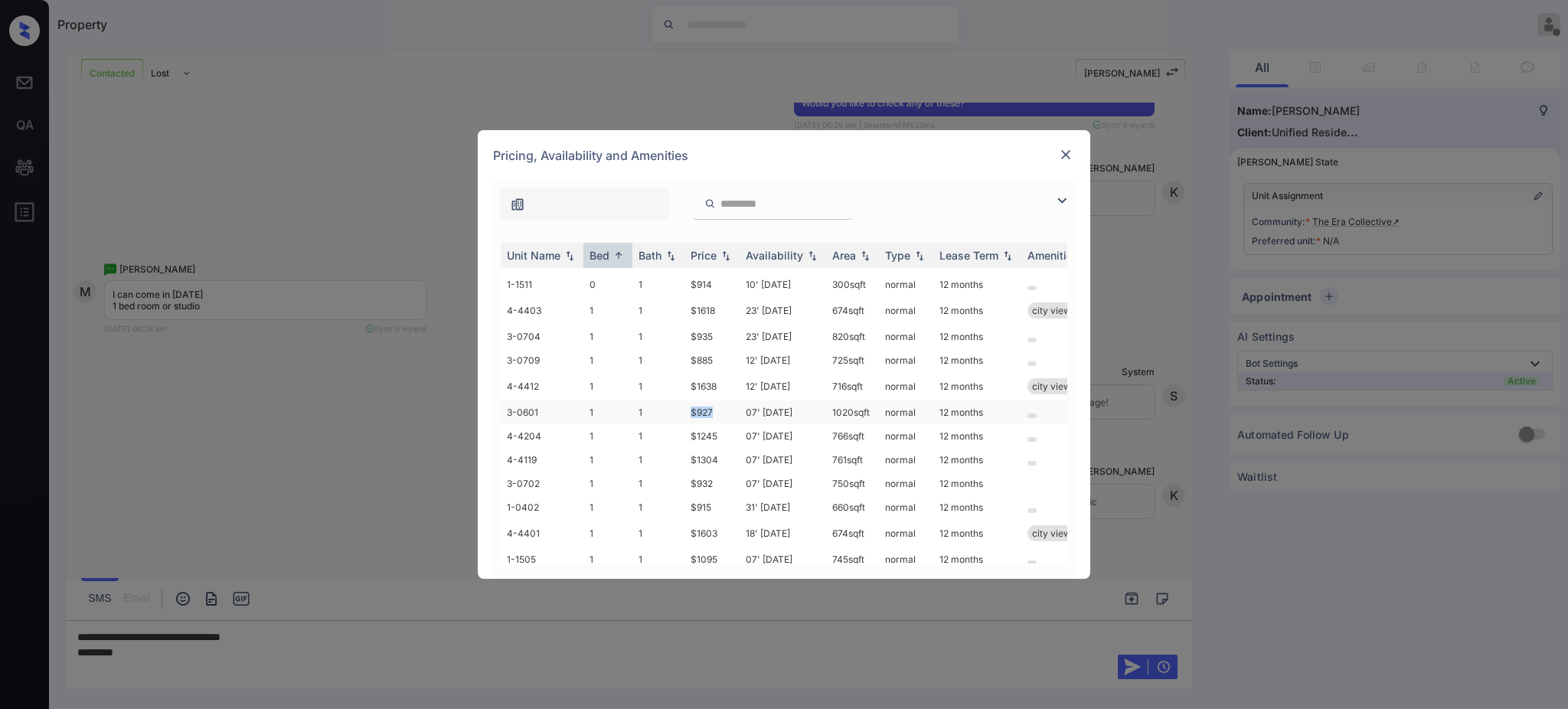
copy tr "$927"
drag, startPoint x: 678, startPoint y: 361, endPoint x: 732, endPoint y: 362, distance: 54.0
click at [721, 363] on tr "3-0709 1 1 $885 12' Sep 25 725 sqft normal 12 months" at bounding box center [901, 360] width 801 height 24
copy tr "$885"
click at [1068, 157] on img at bounding box center [1066, 154] width 15 height 15
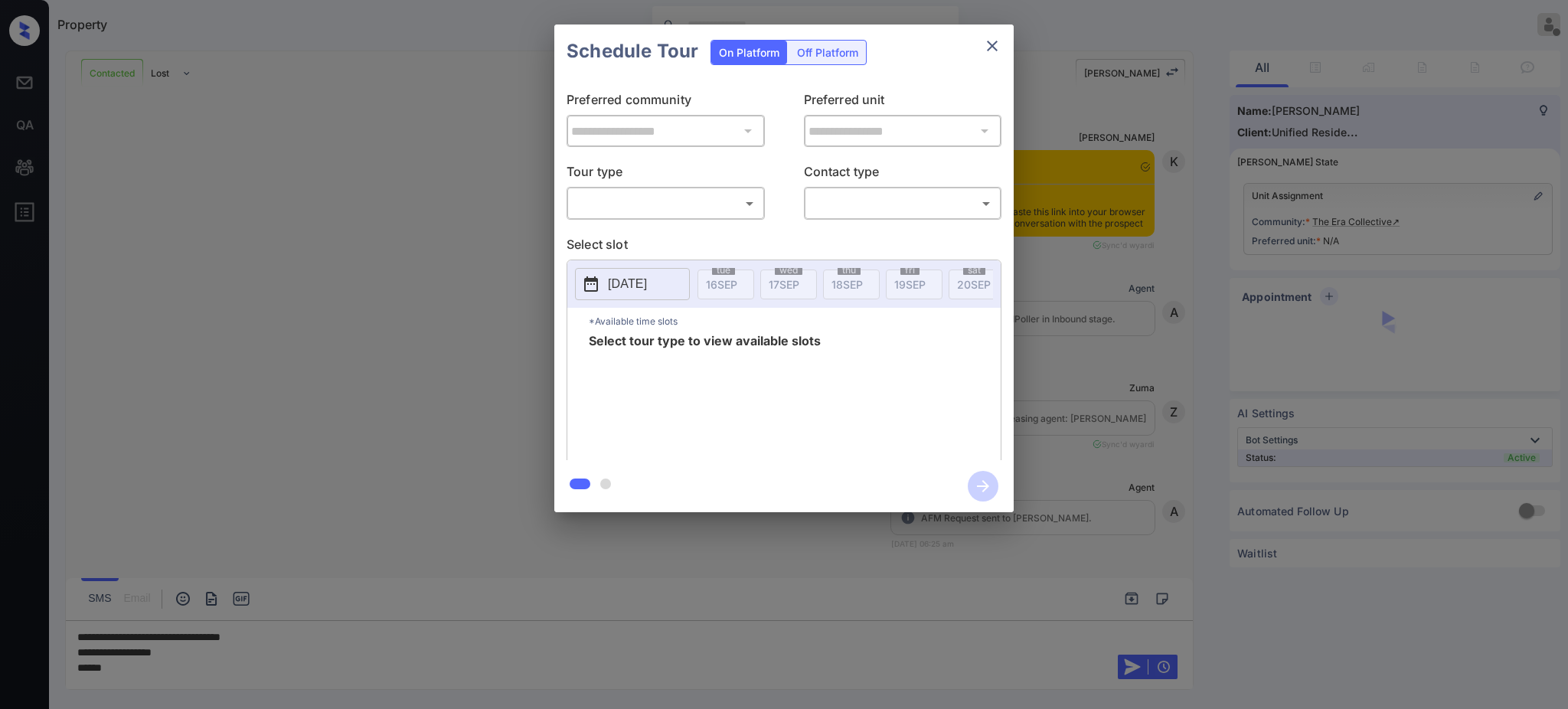
scroll to position [883, 0]
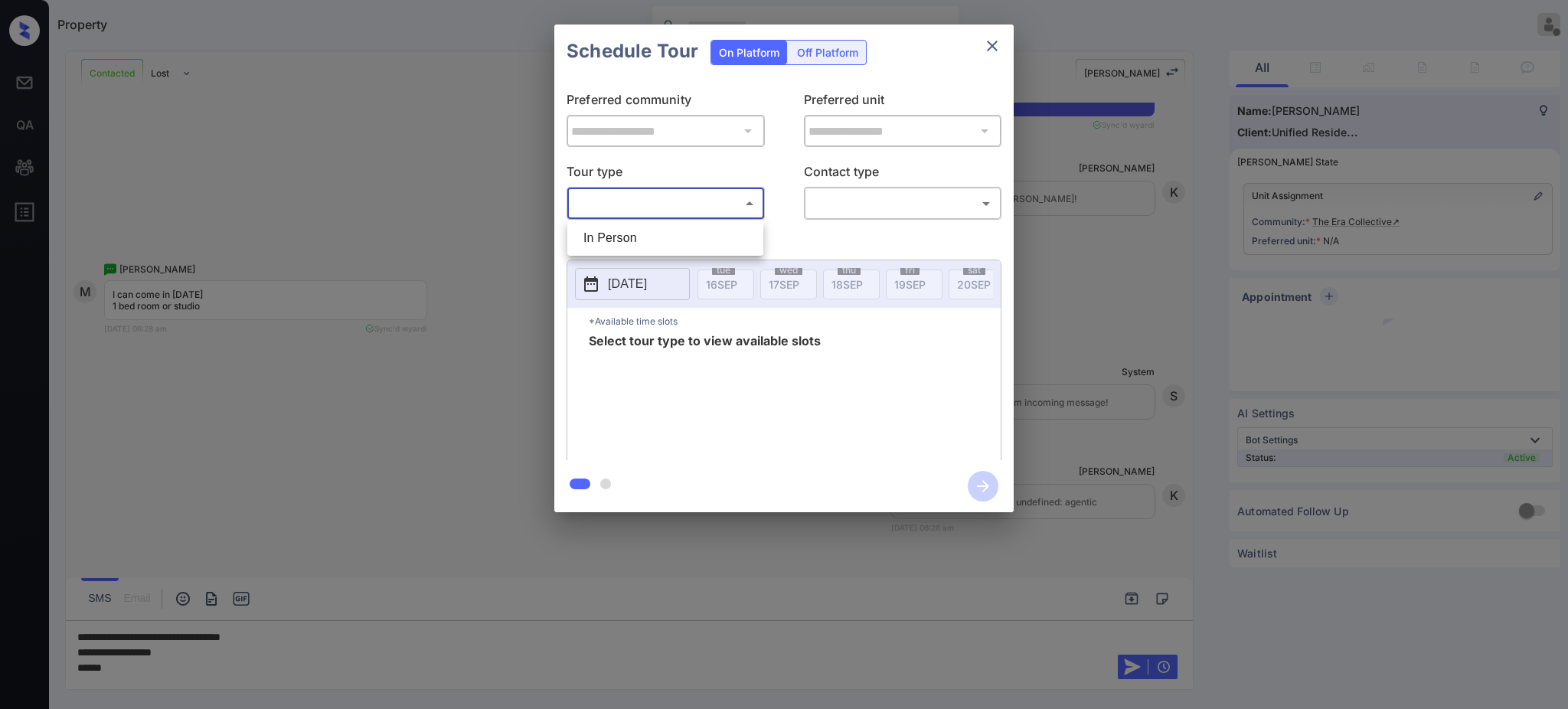
click at [626, 192] on body "Property Ajay Kumar Offline Set yourself online Set yourself on break Profile S…" at bounding box center [784, 354] width 1568 height 709
click at [617, 244] on li "In Person" at bounding box center [665, 238] width 188 height 27
type input "********"
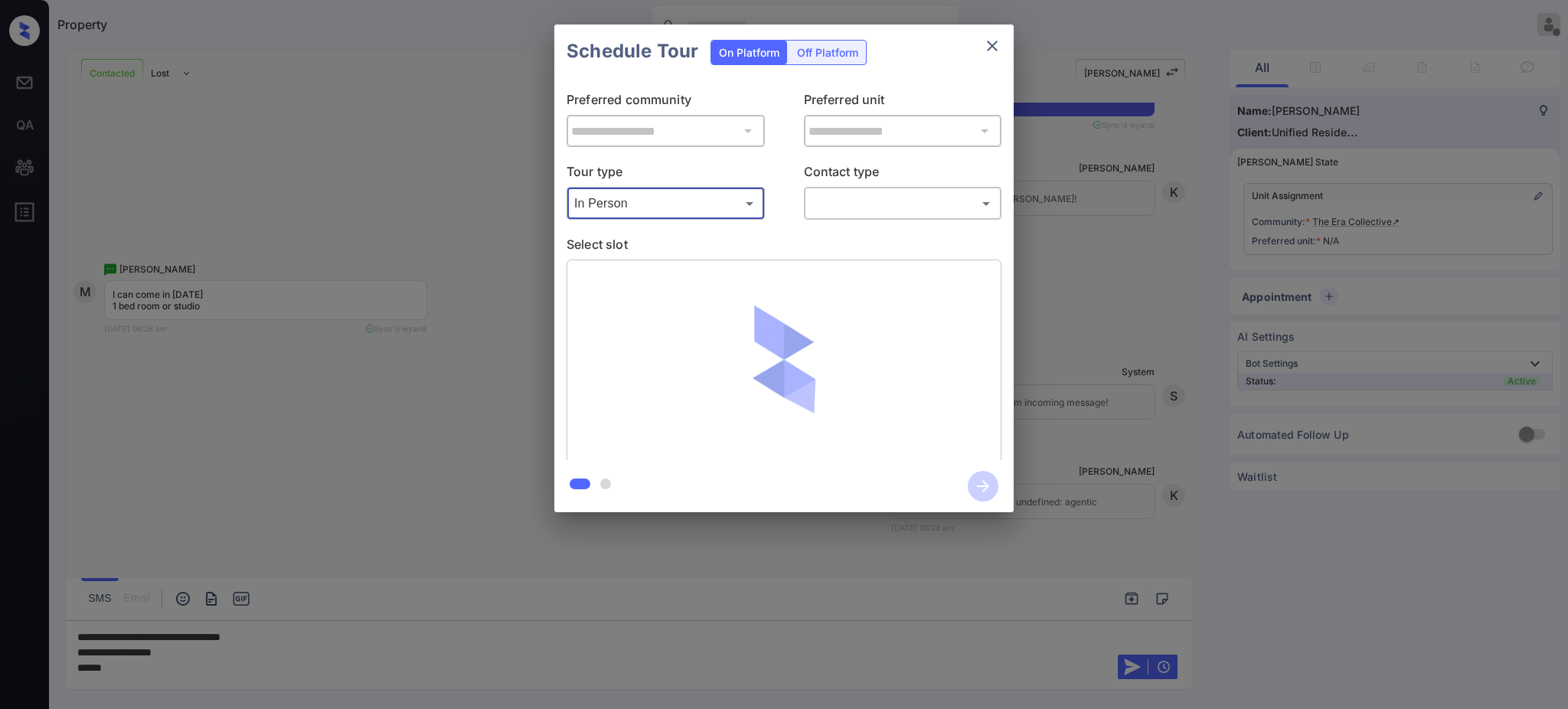
click at [830, 202] on body "Property Ajay Kumar Offline Set yourself online Set yourself on break Profile S…" at bounding box center [784, 354] width 1568 height 709
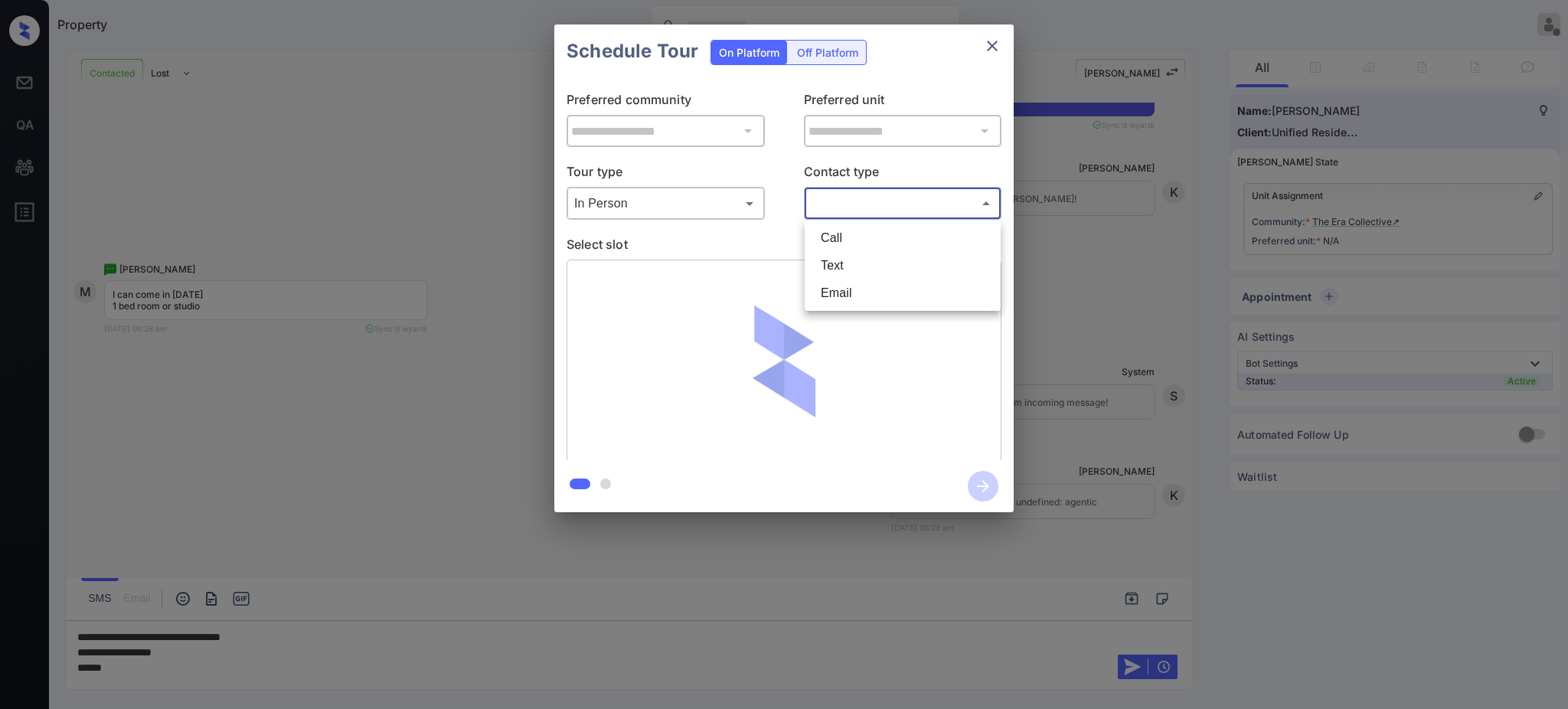
click at [847, 267] on li "Text" at bounding box center [903, 265] width 188 height 27
type input "****"
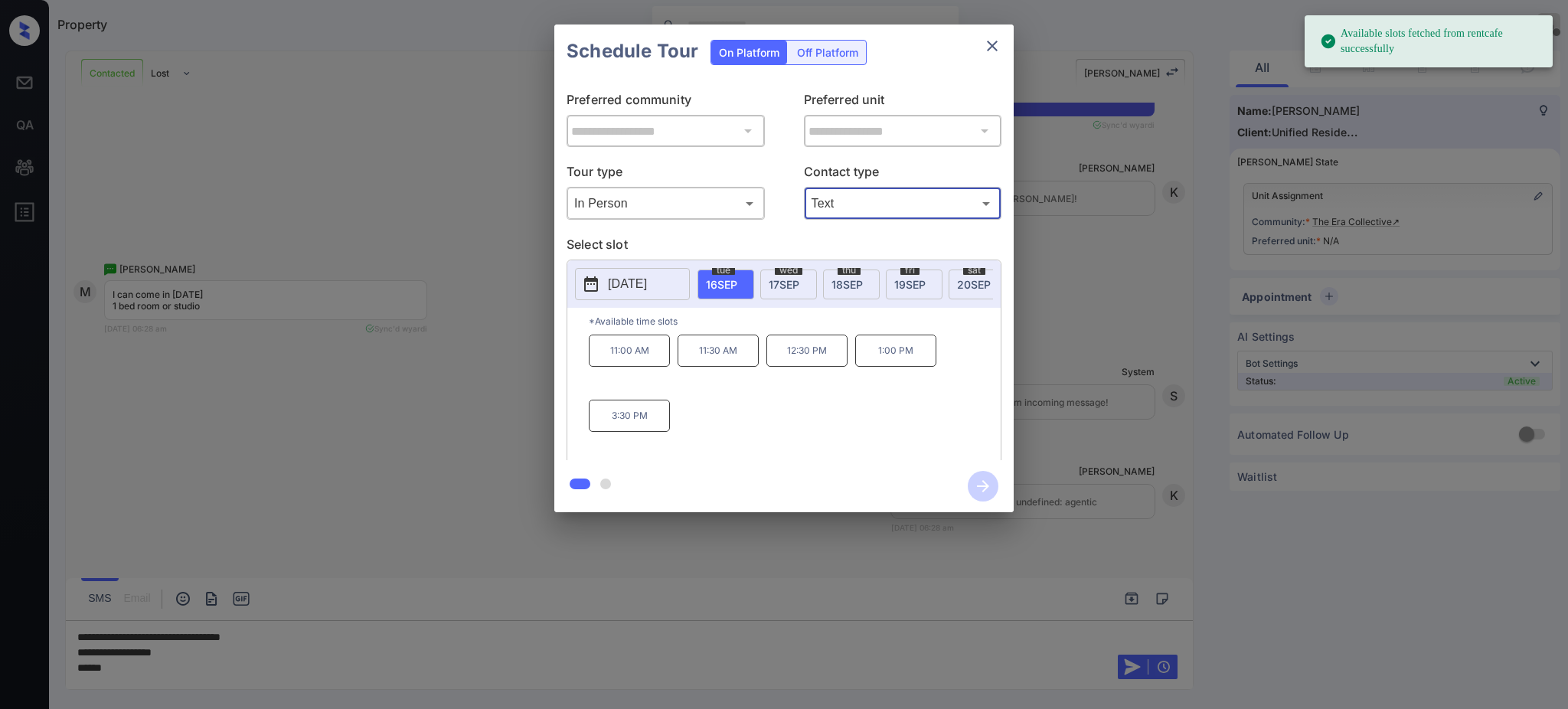
click at [657, 296] on button "[DATE]" at bounding box center [633, 284] width 115 height 33
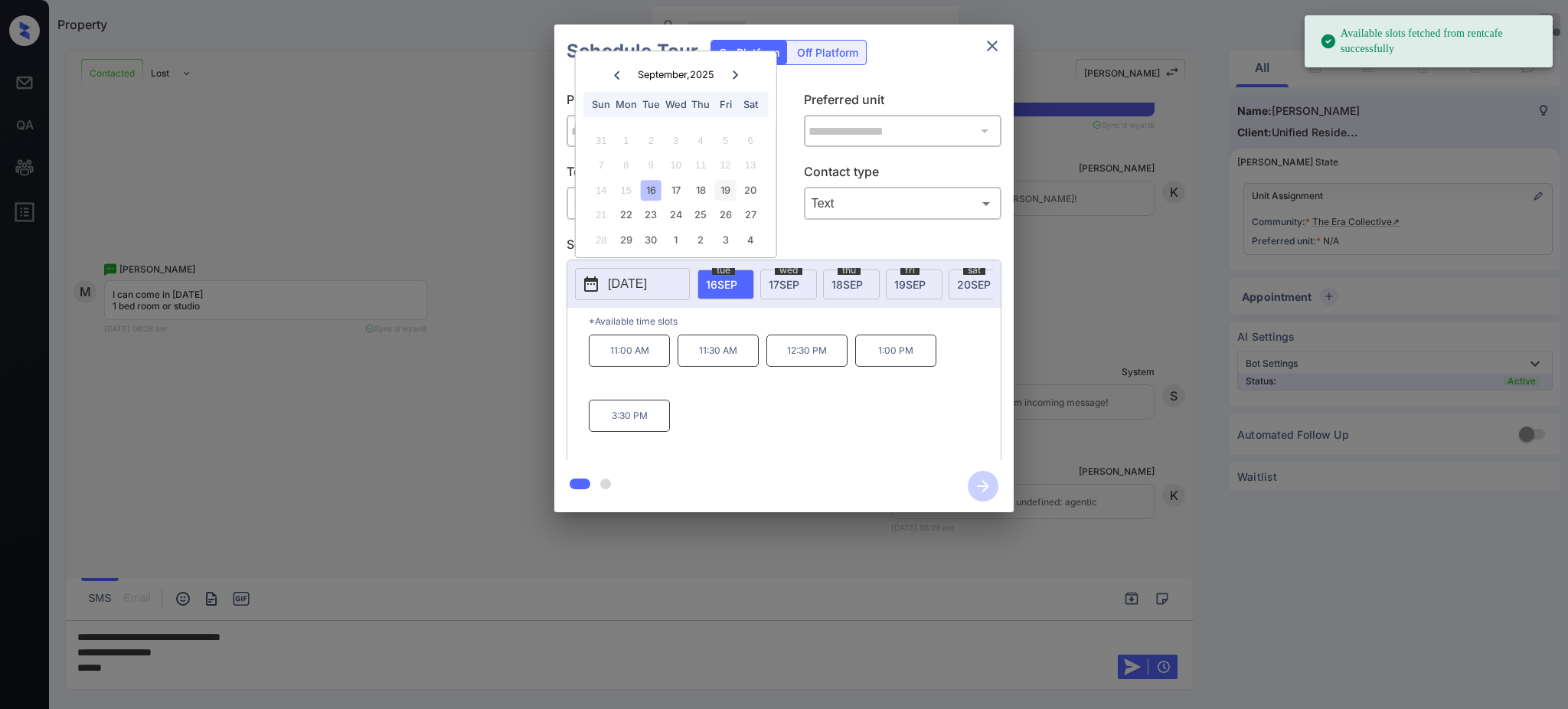
click at [729, 186] on div "19" at bounding box center [725, 190] width 20 height 20
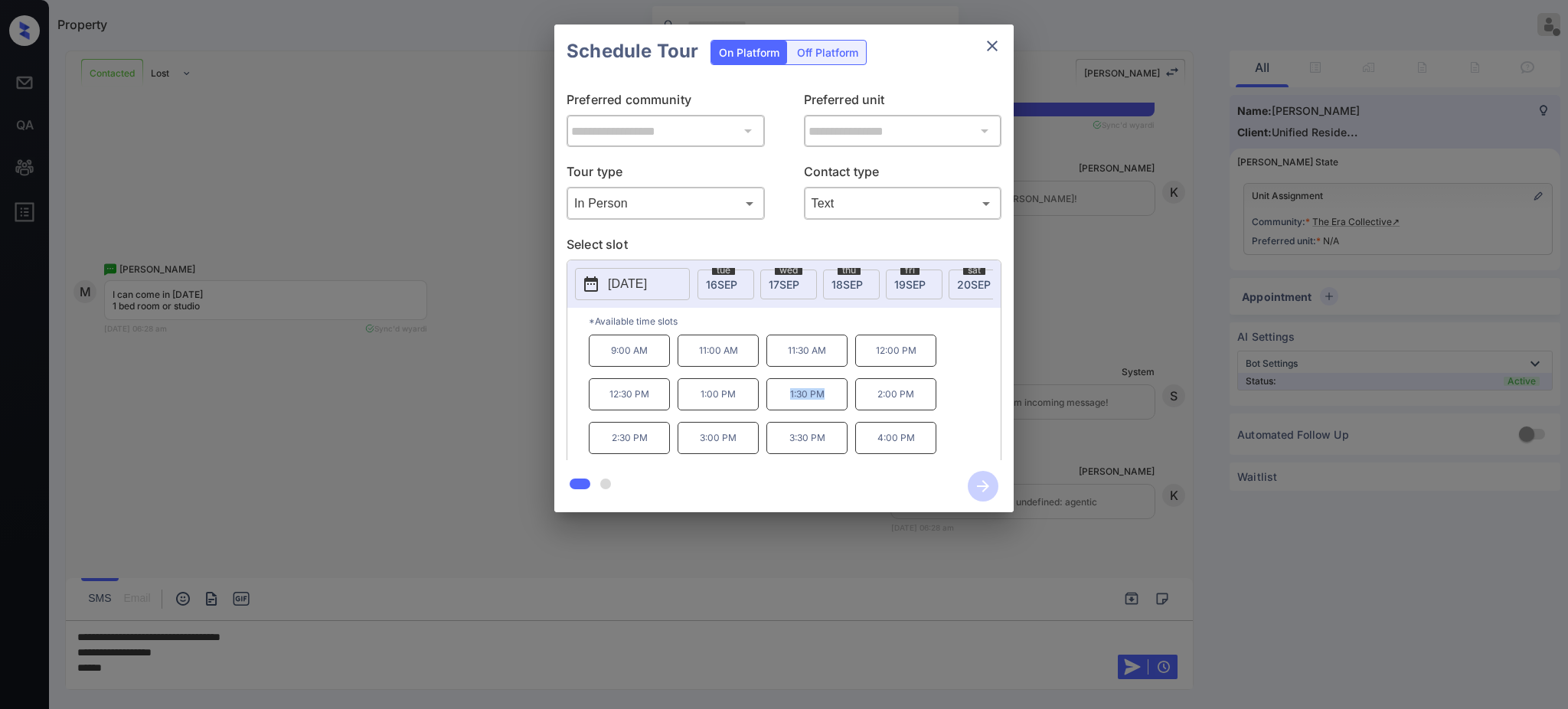
drag, startPoint x: 787, startPoint y: 409, endPoint x: 839, endPoint y: 405, distance: 52.2
click at [836, 407] on p "1:30 PM" at bounding box center [807, 394] width 81 height 33
copy p "1:30 PM"
click at [993, 40] on icon "close" at bounding box center [993, 46] width 18 height 18
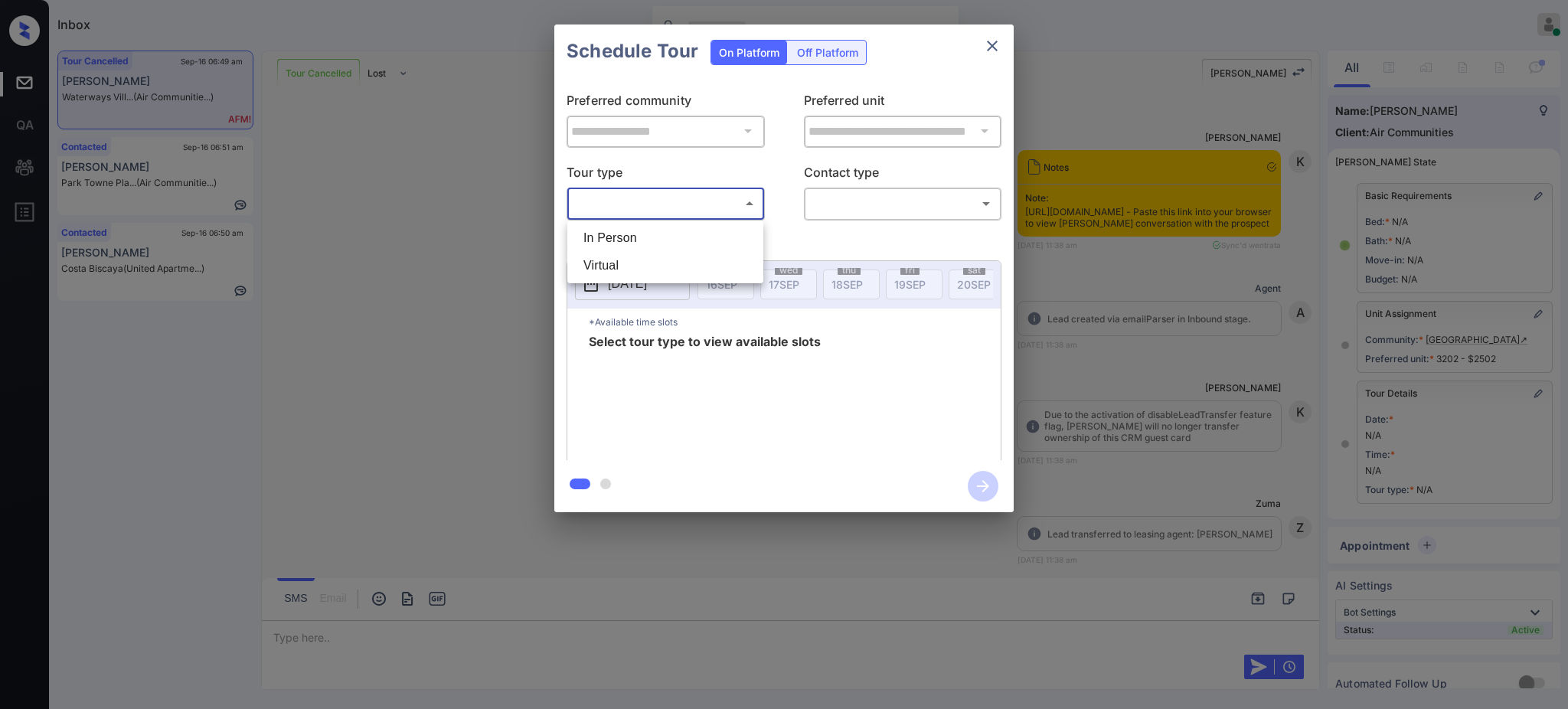
scroll to position [68, 0]
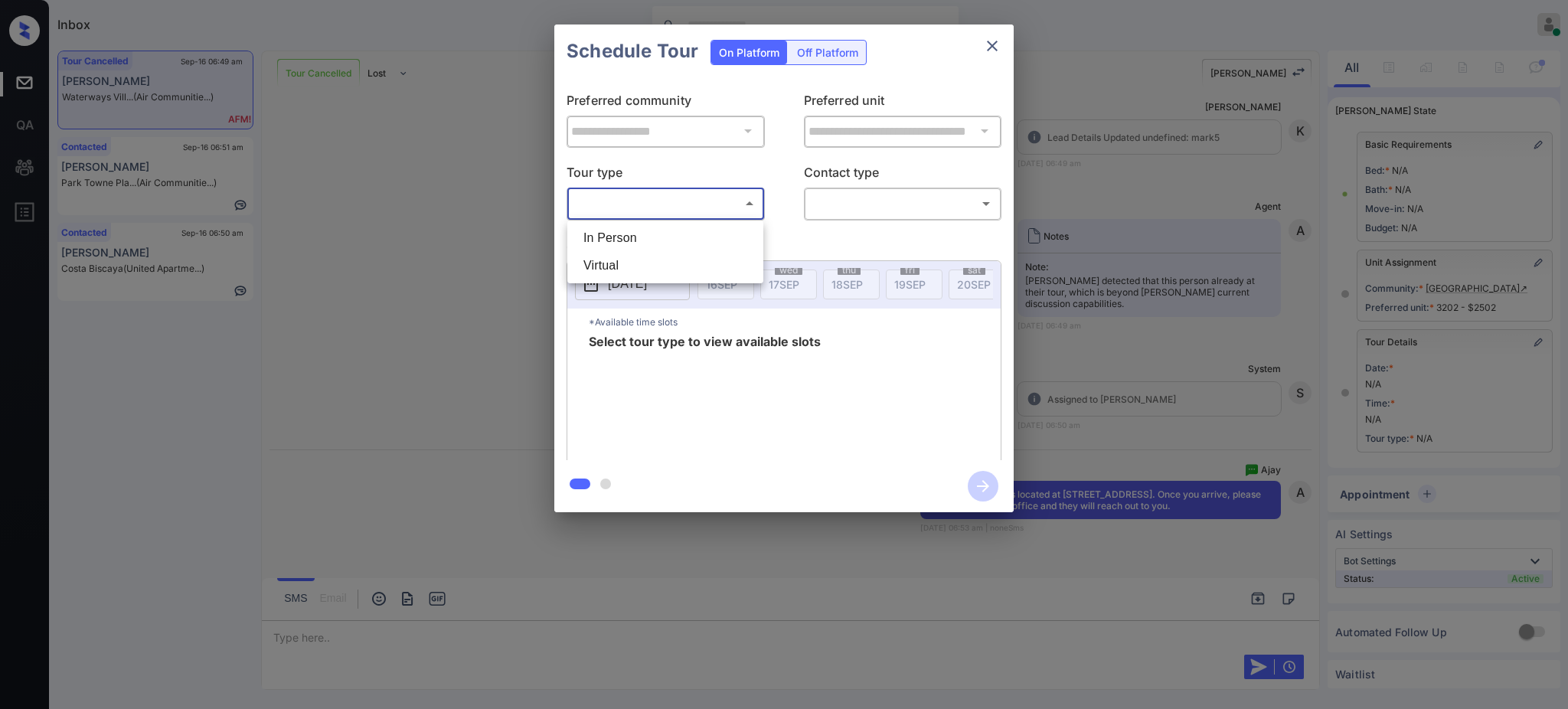
click at [647, 229] on li "In Person" at bounding box center [665, 238] width 188 height 27
type input "********"
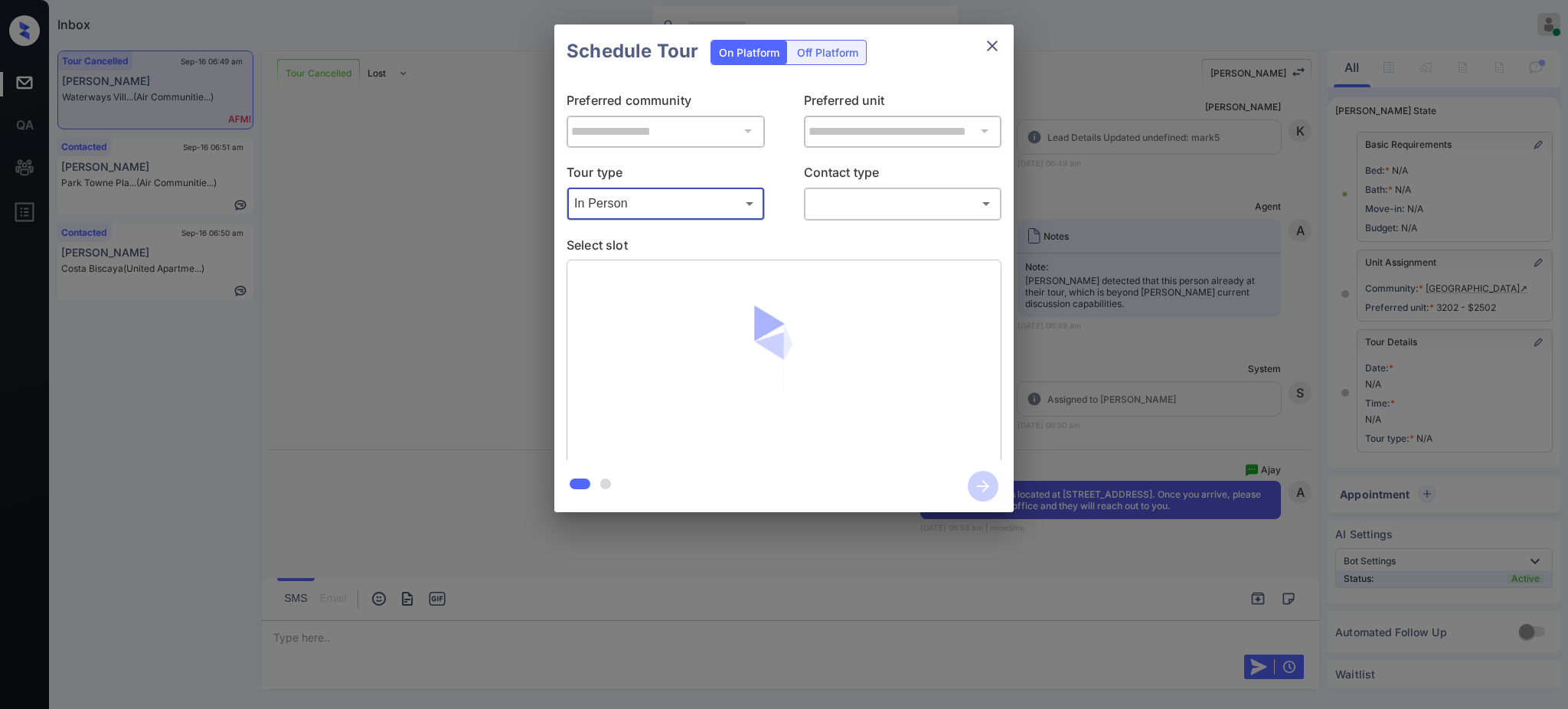
click at [834, 201] on body "Inbox [PERSON_NAME] Online Set yourself offline Set yourself on break Profile S…" at bounding box center [784, 354] width 1568 height 709
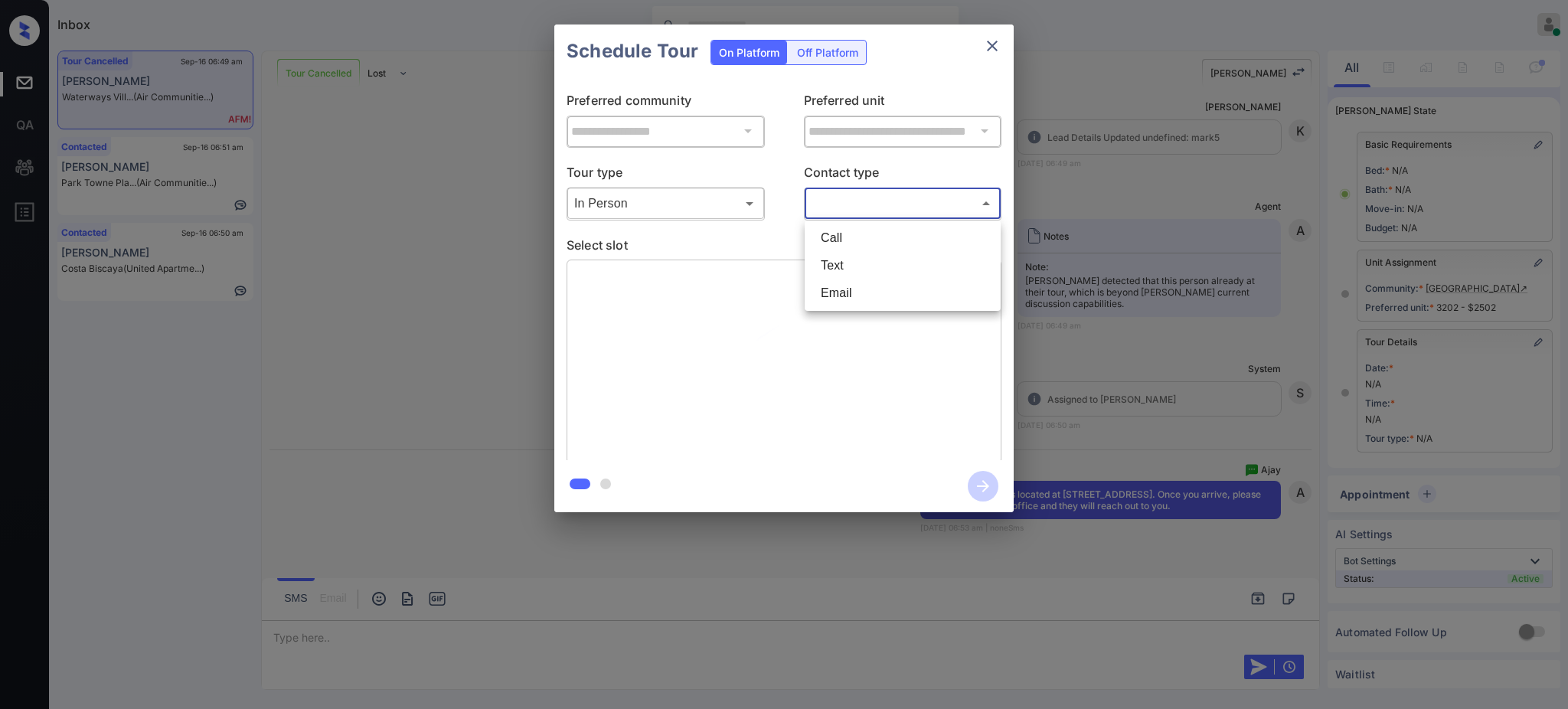
click at [853, 265] on li "Text" at bounding box center [903, 265] width 188 height 27
type input "****"
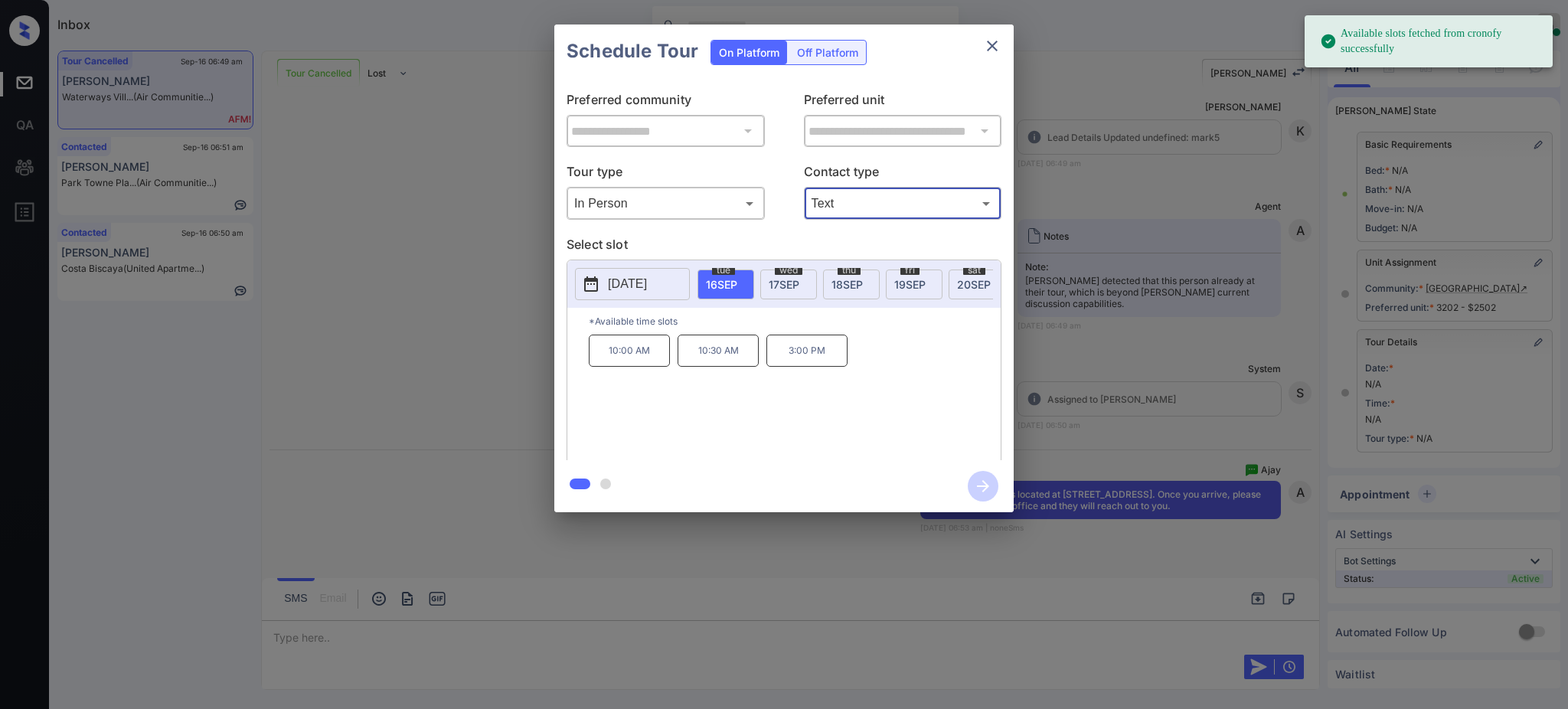
drag, startPoint x: 725, startPoint y: 281, endPoint x: 700, endPoint y: 342, distance: 65.9
click at [723, 281] on span "[DATE]" at bounding box center [722, 284] width 32 height 13
click at [715, 366] on p "10:30 AM" at bounding box center [718, 350] width 81 height 33
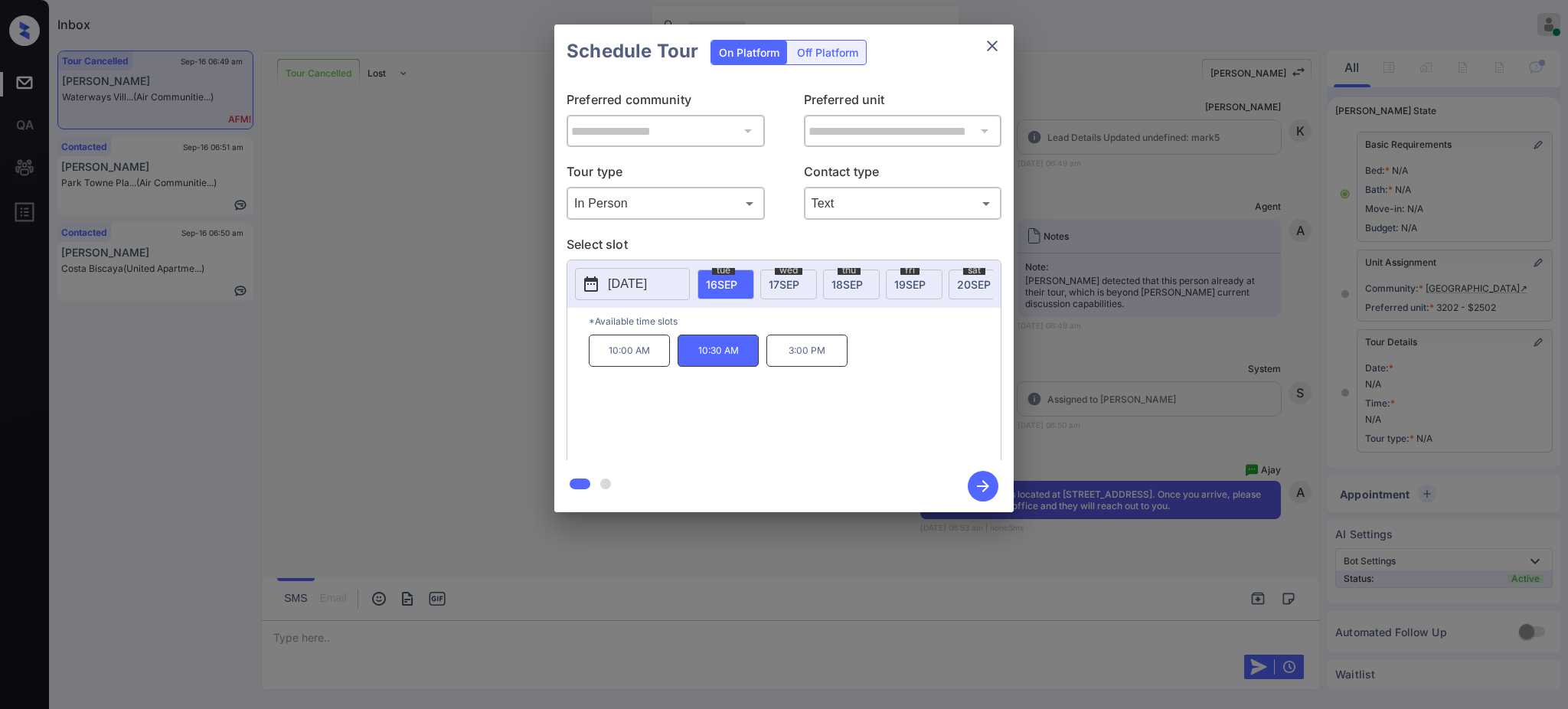
click at [978, 484] on icon "button" at bounding box center [983, 486] width 31 height 31
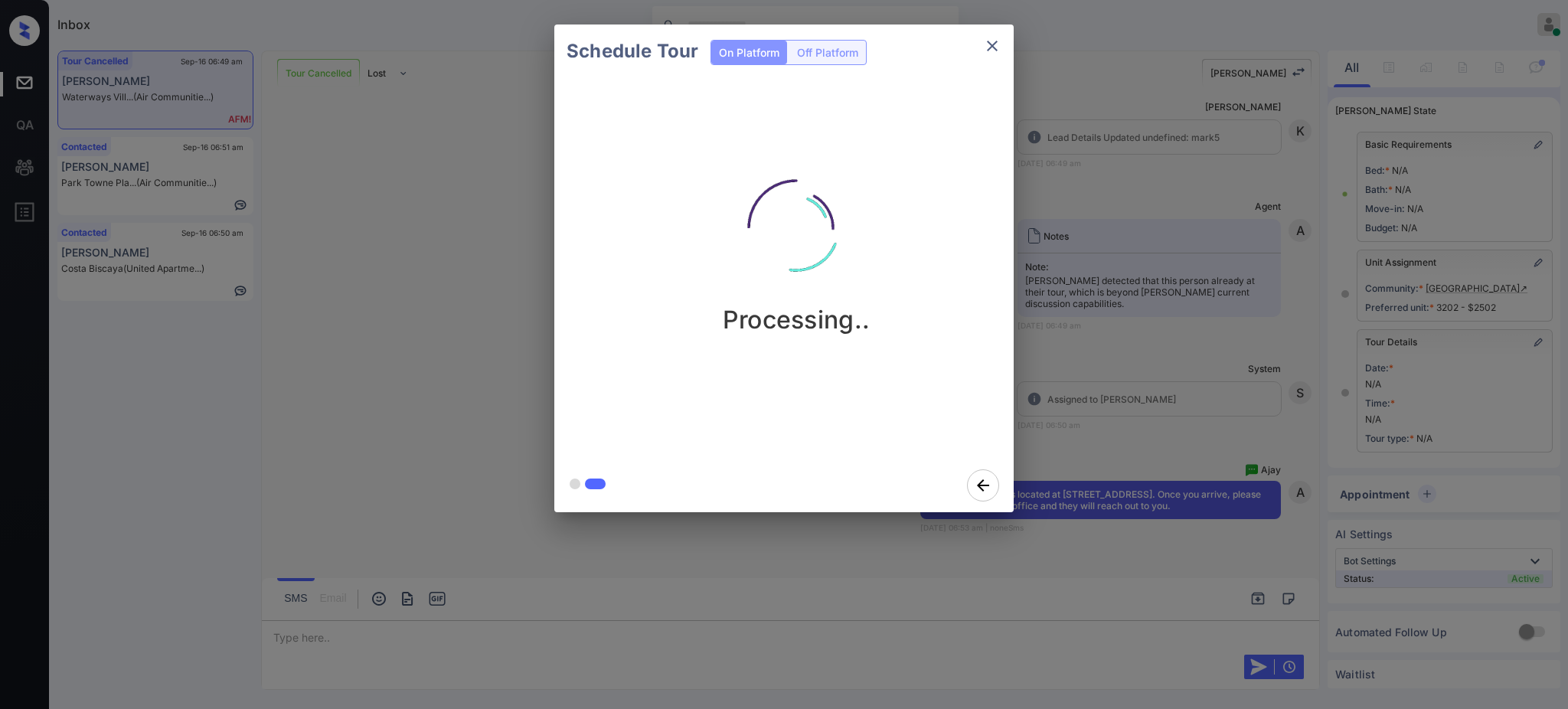
click at [1167, 398] on div "Schedule Tour On Platform Off Platform Processing.." at bounding box center [784, 268] width 1568 height 537
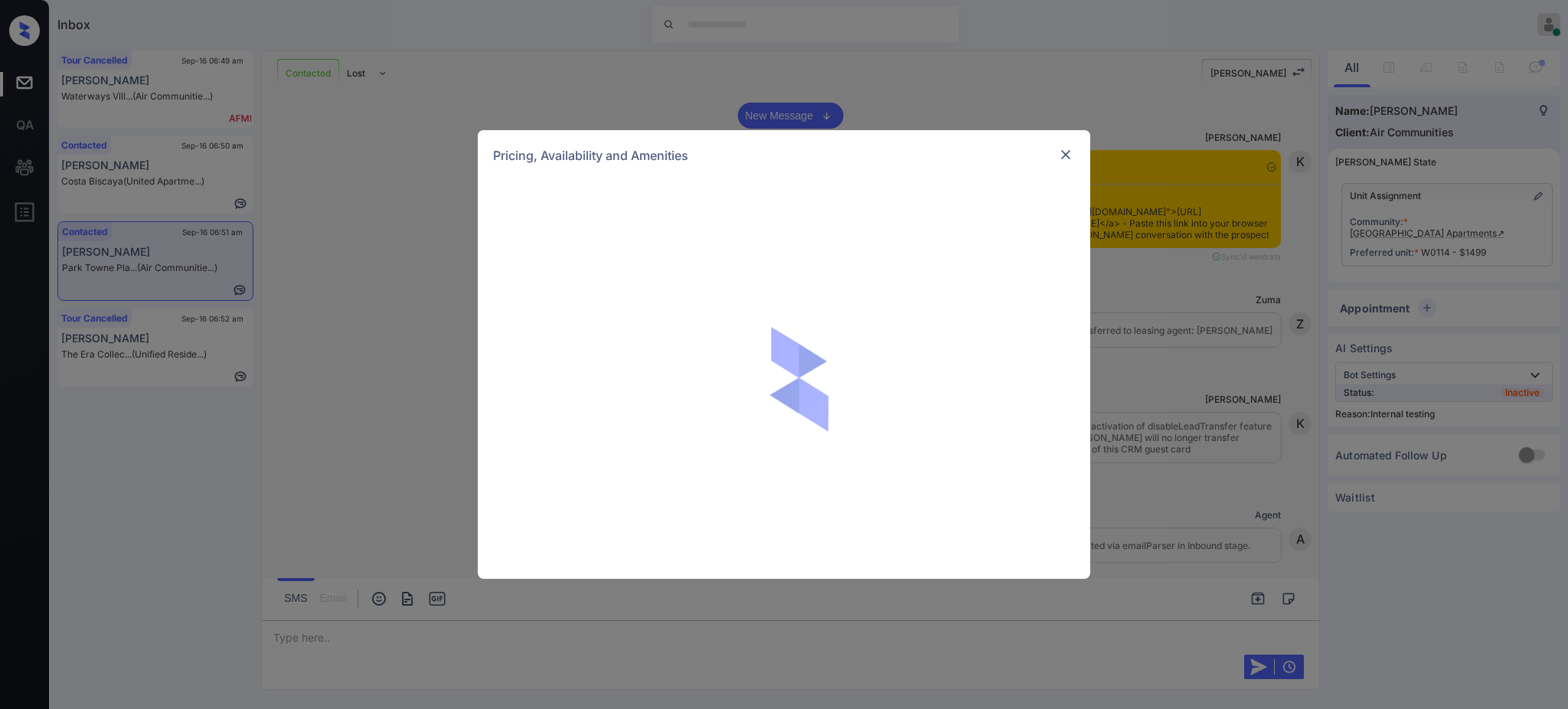
scroll to position [3062, 0]
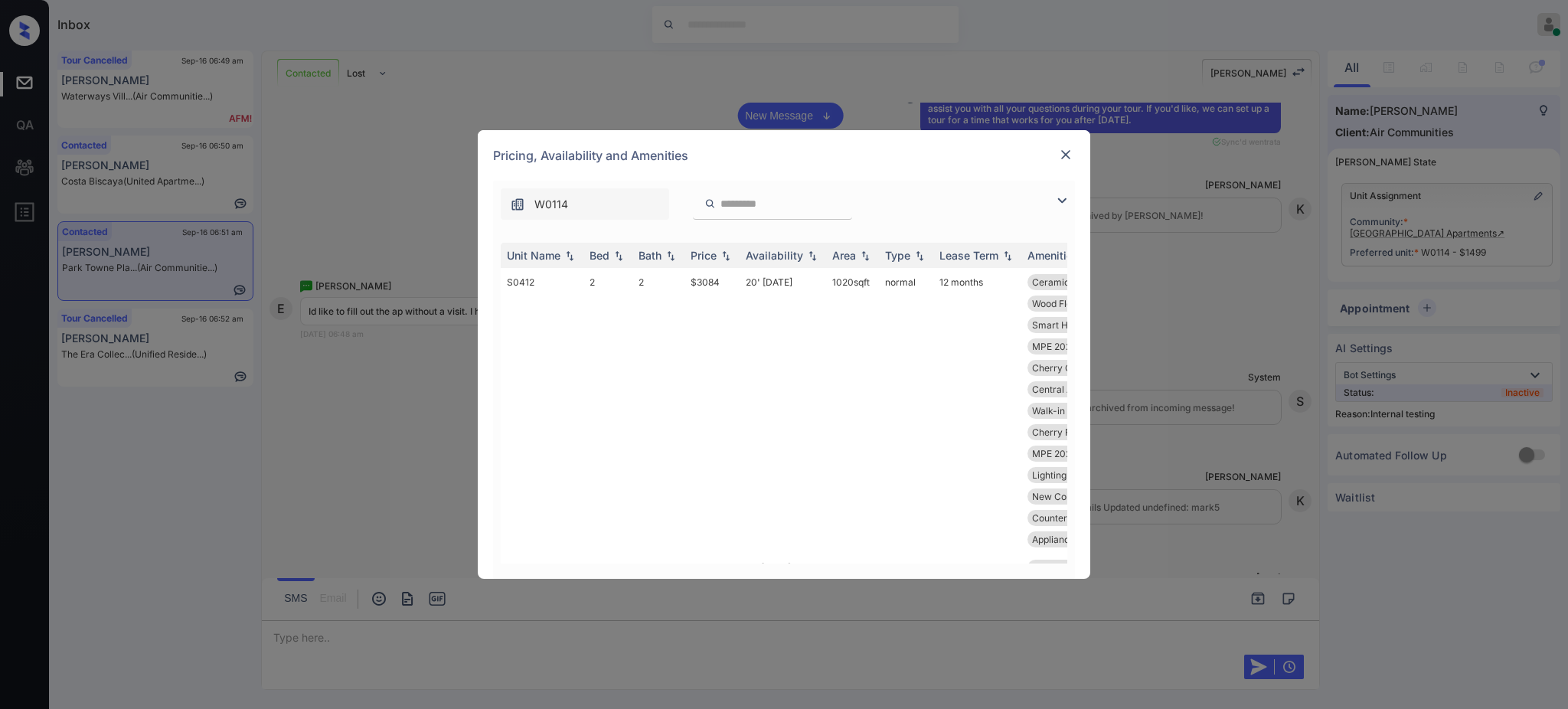
click at [1064, 158] on img at bounding box center [1066, 154] width 15 height 15
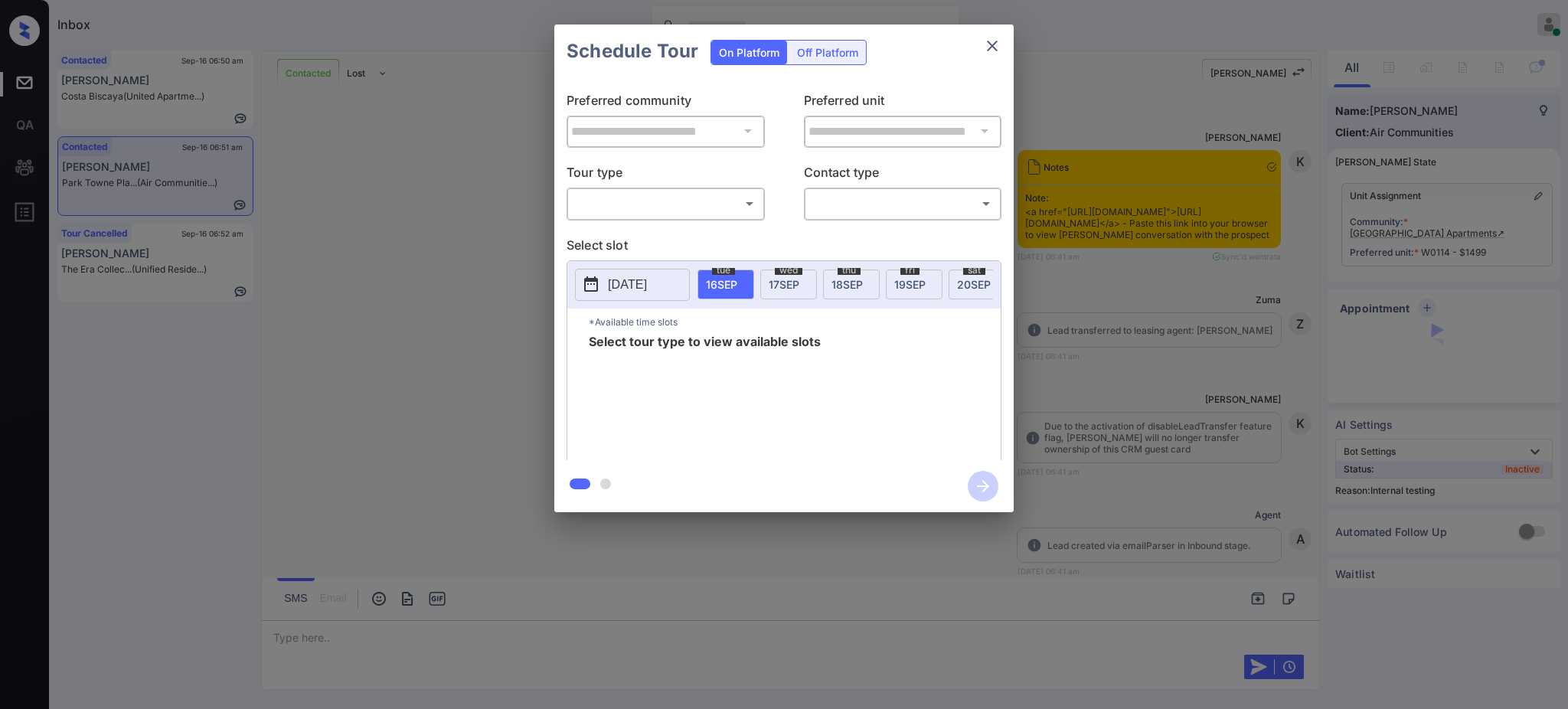
scroll to position [6309, 0]
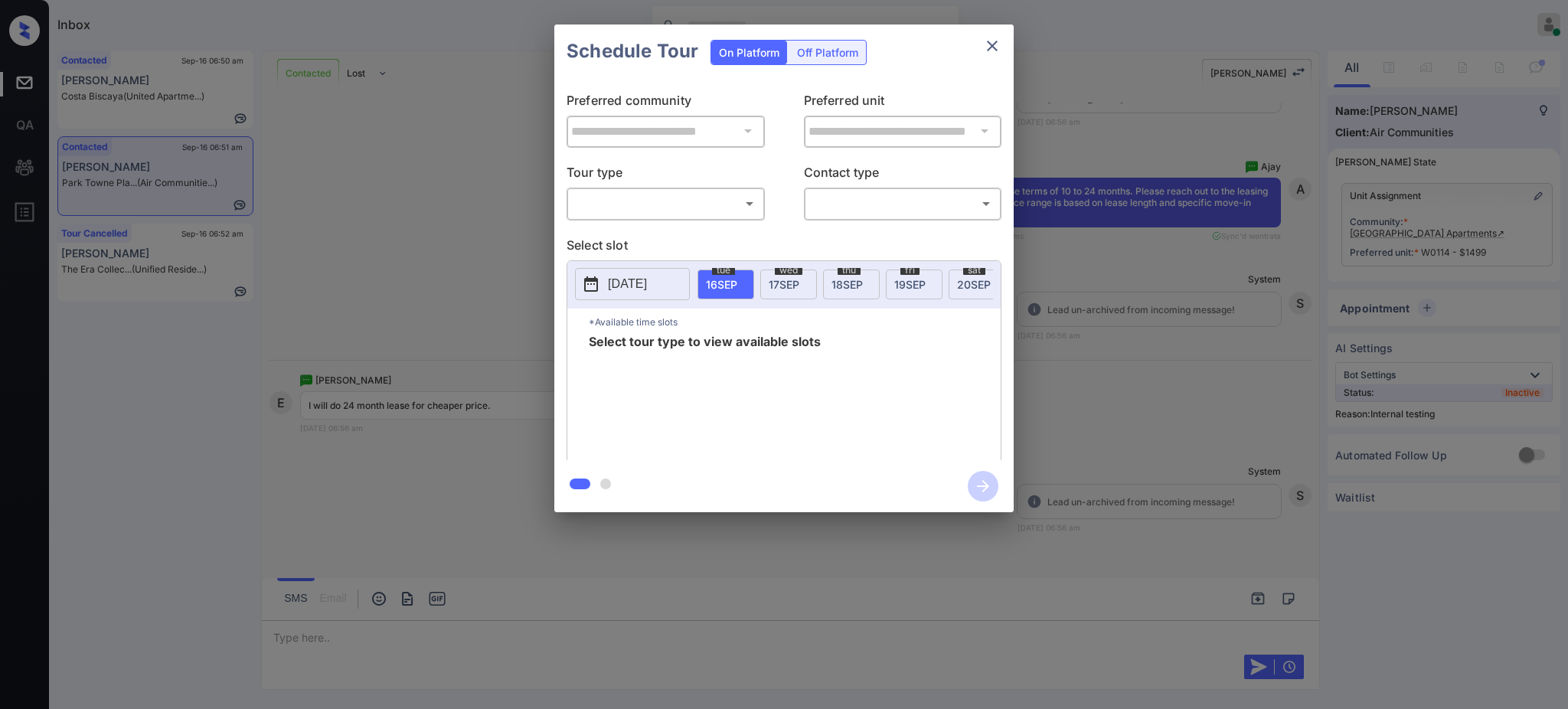
click at [1172, 369] on div "**********" at bounding box center [784, 268] width 1568 height 537
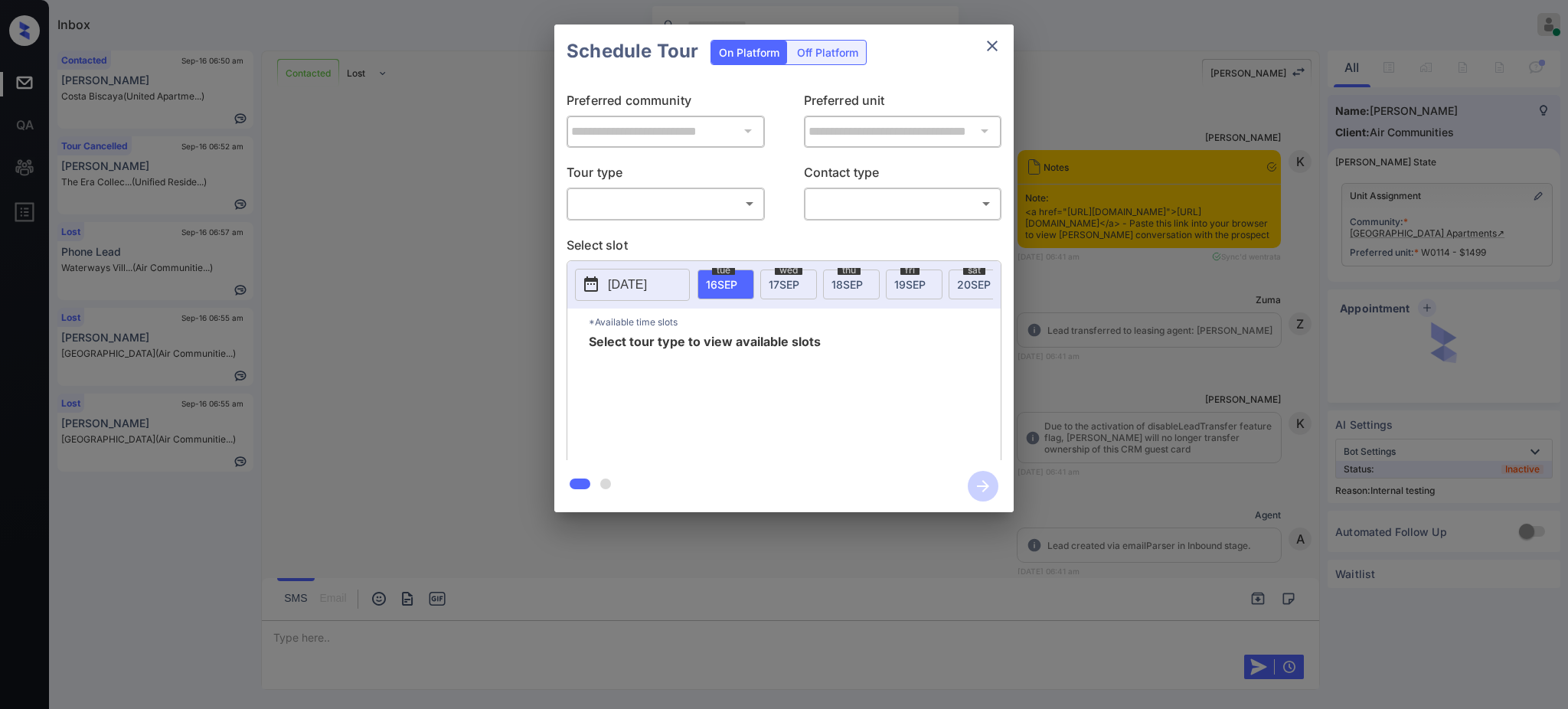
scroll to position [6503, 0]
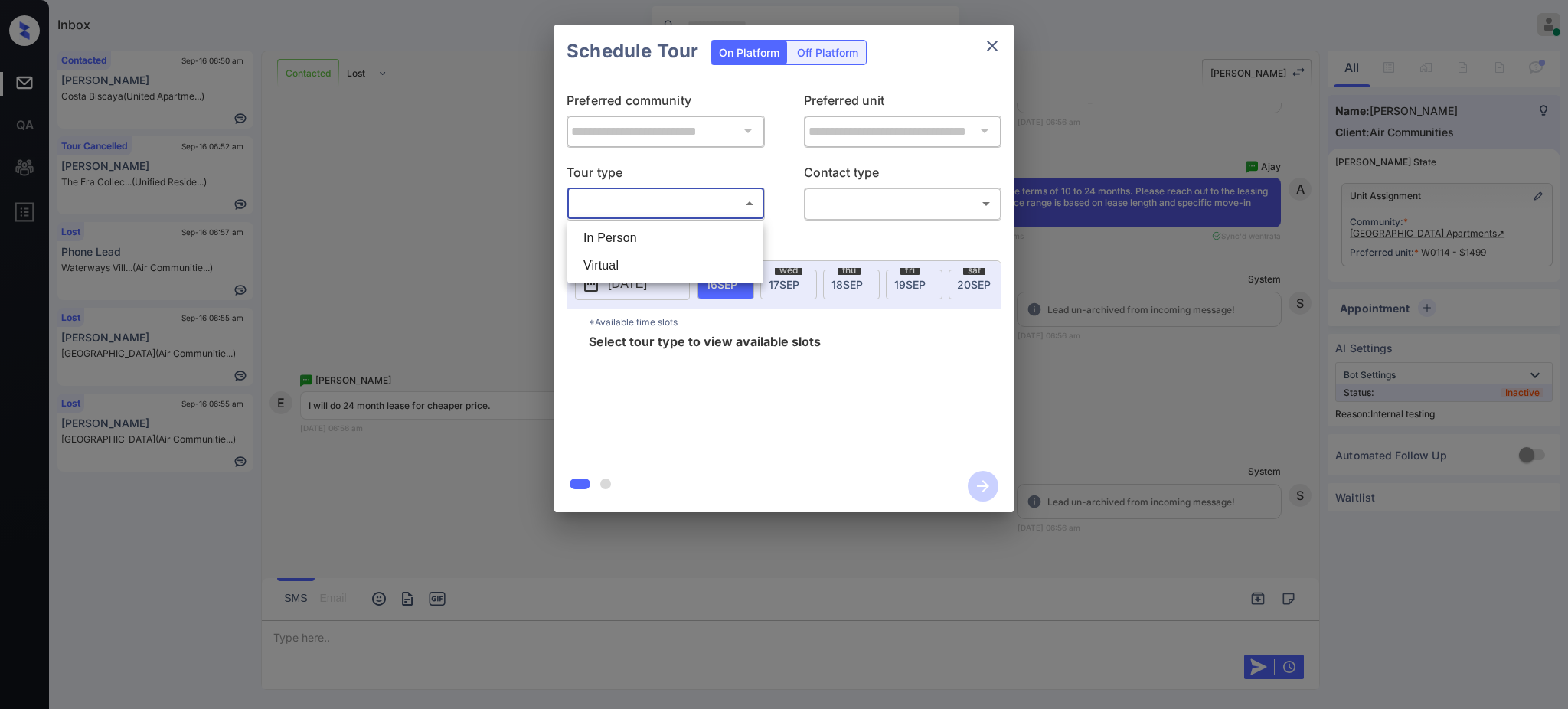
click at [691, 201] on body "Inbox [PERSON_NAME] Online Set yourself offline Set yourself on break Profile S…" at bounding box center [784, 354] width 1568 height 709
click at [618, 259] on li "Virtual" at bounding box center [665, 265] width 188 height 27
type input "*******"
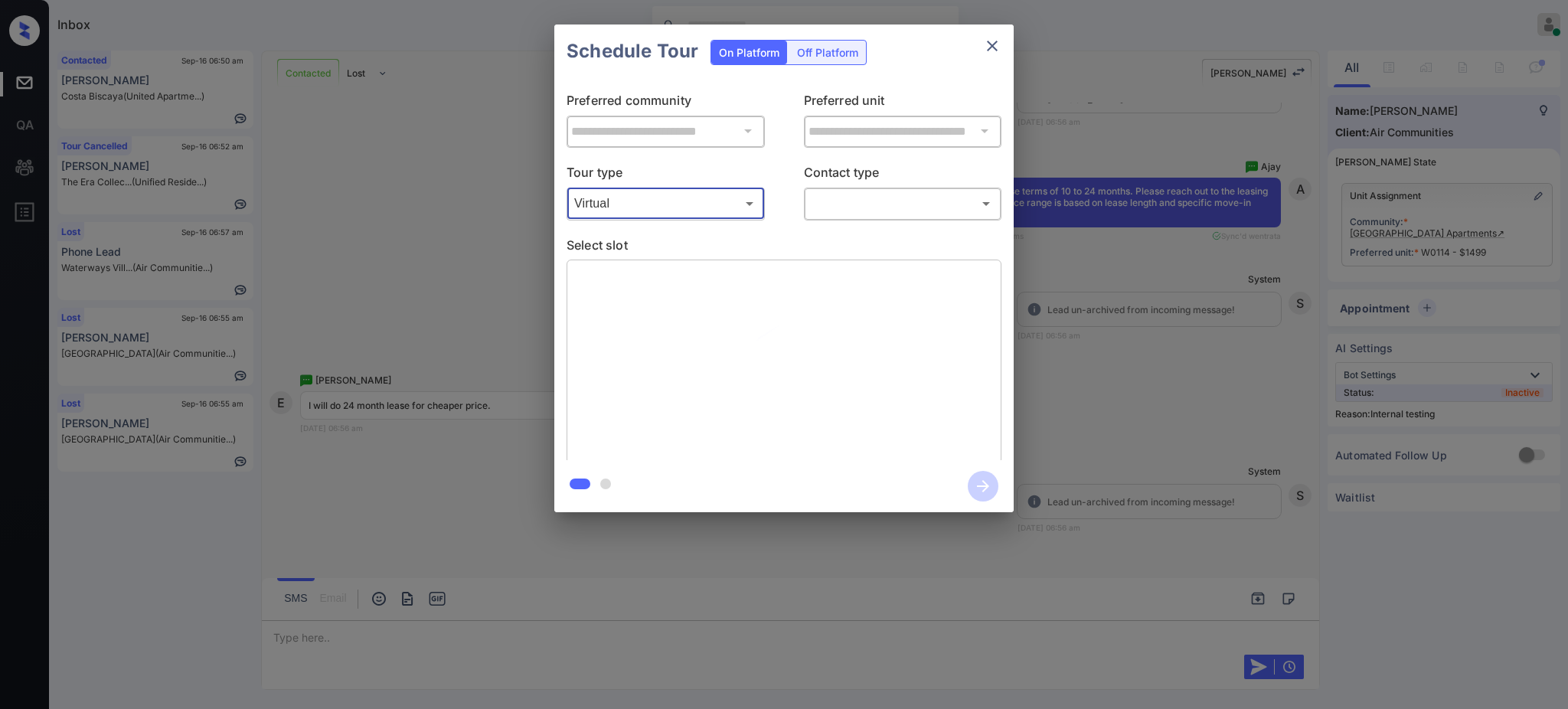
click at [829, 195] on body "Inbox Ajay Kumar Online Set yourself offline Set yourself on break Profile Swit…" at bounding box center [784, 354] width 1568 height 709
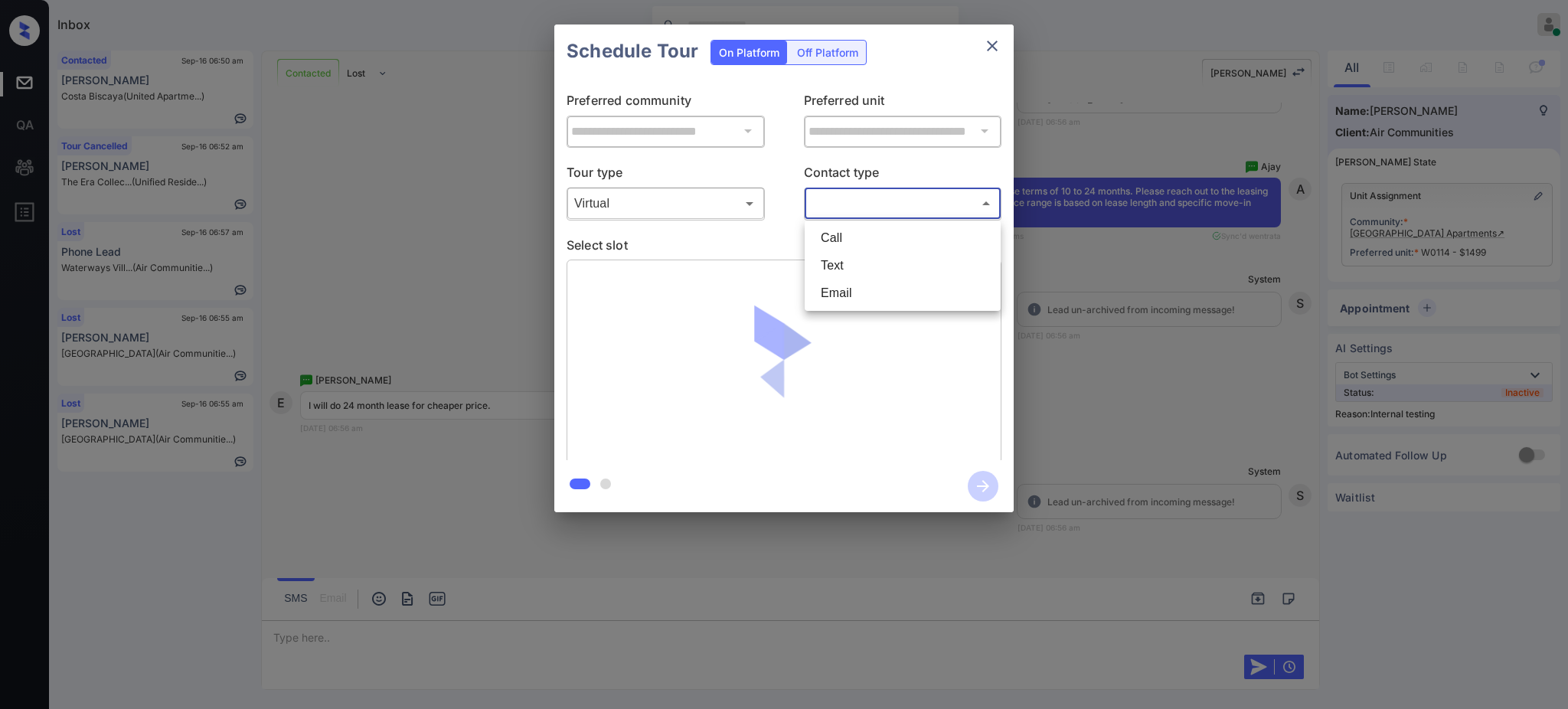
click at [843, 265] on li "Text" at bounding box center [903, 265] width 188 height 27
type input "****"
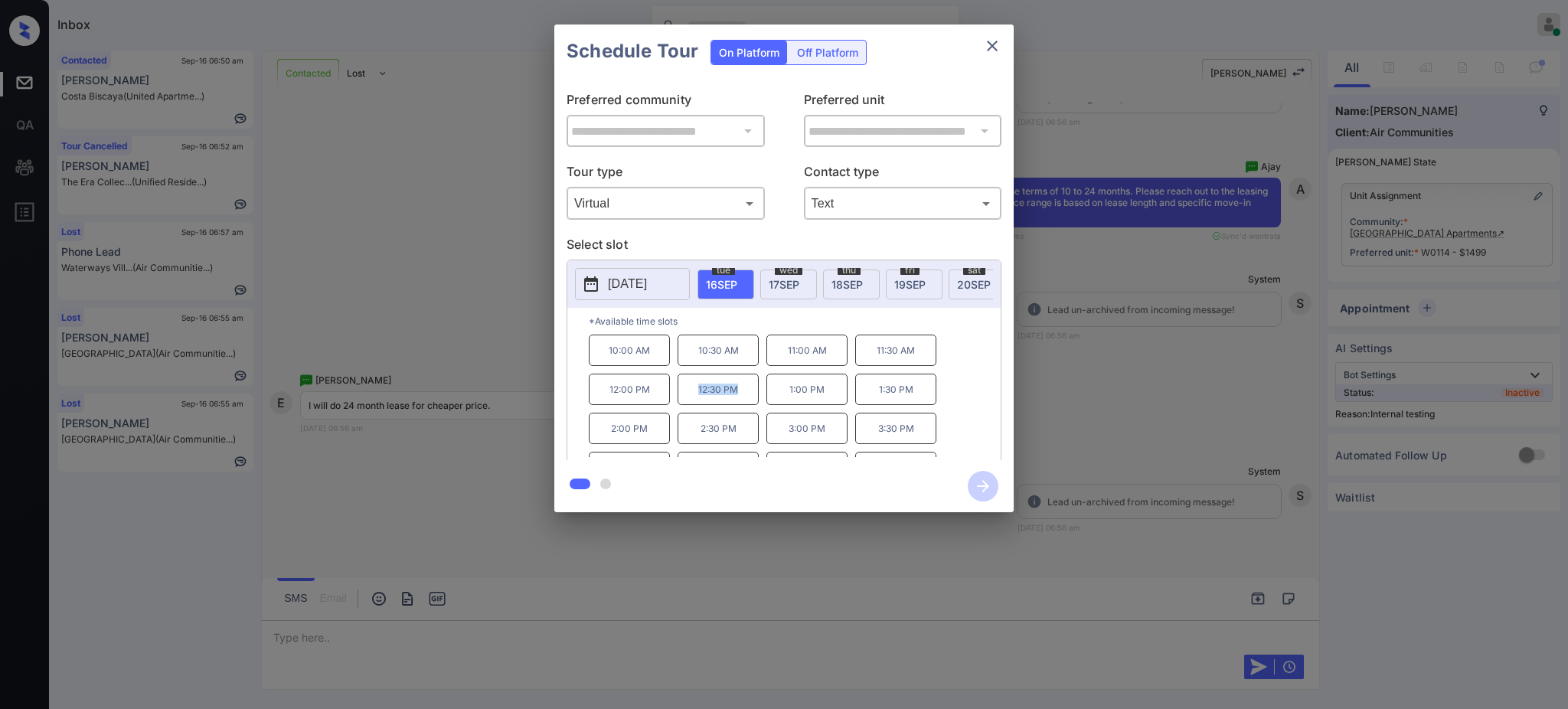
drag, startPoint x: 688, startPoint y: 398, endPoint x: 752, endPoint y: 393, distance: 64.2
click at [748, 395] on p "12:30 PM" at bounding box center [718, 390] width 81 height 32
copy p "12:30 PM"
click at [990, 48] on icon "close" at bounding box center [993, 46] width 11 height 11
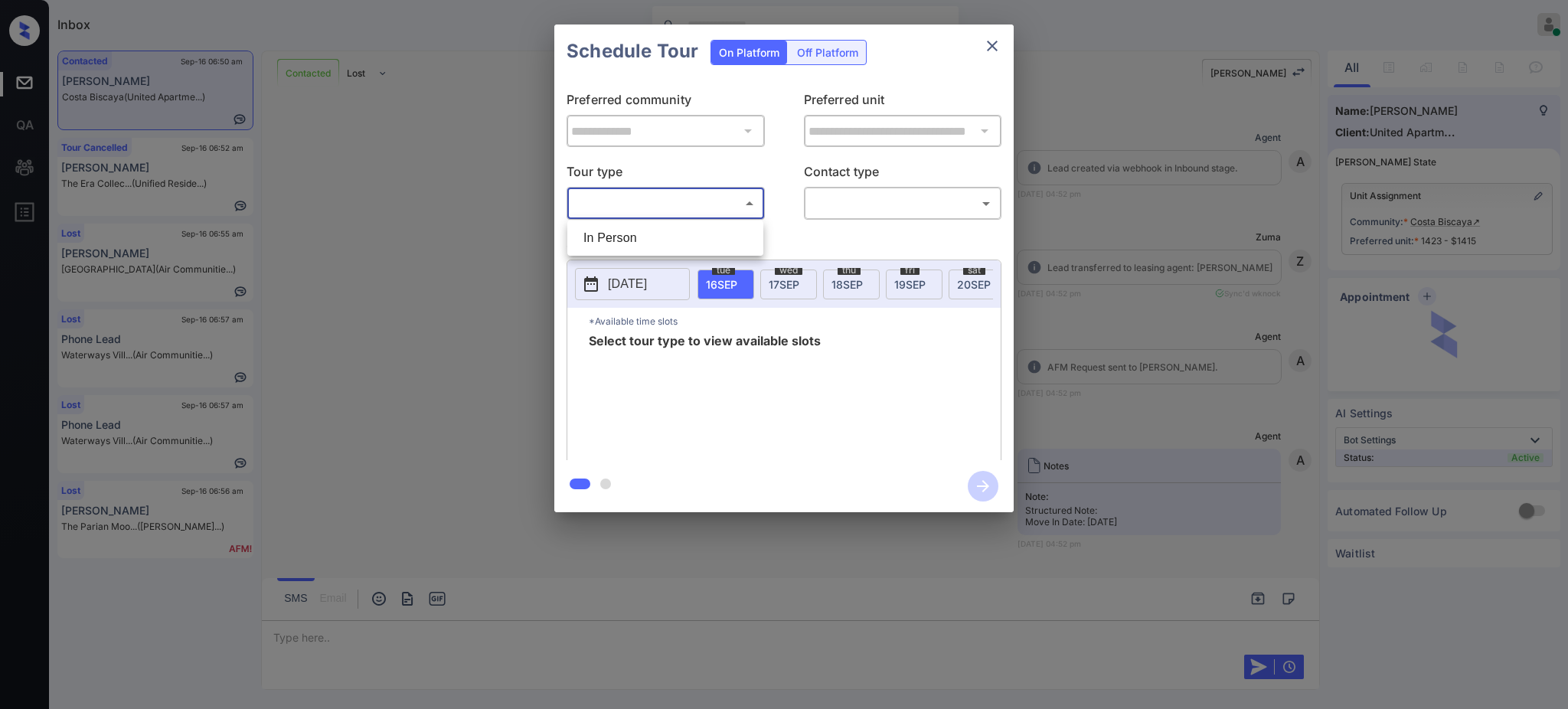
scroll to position [7709, 0]
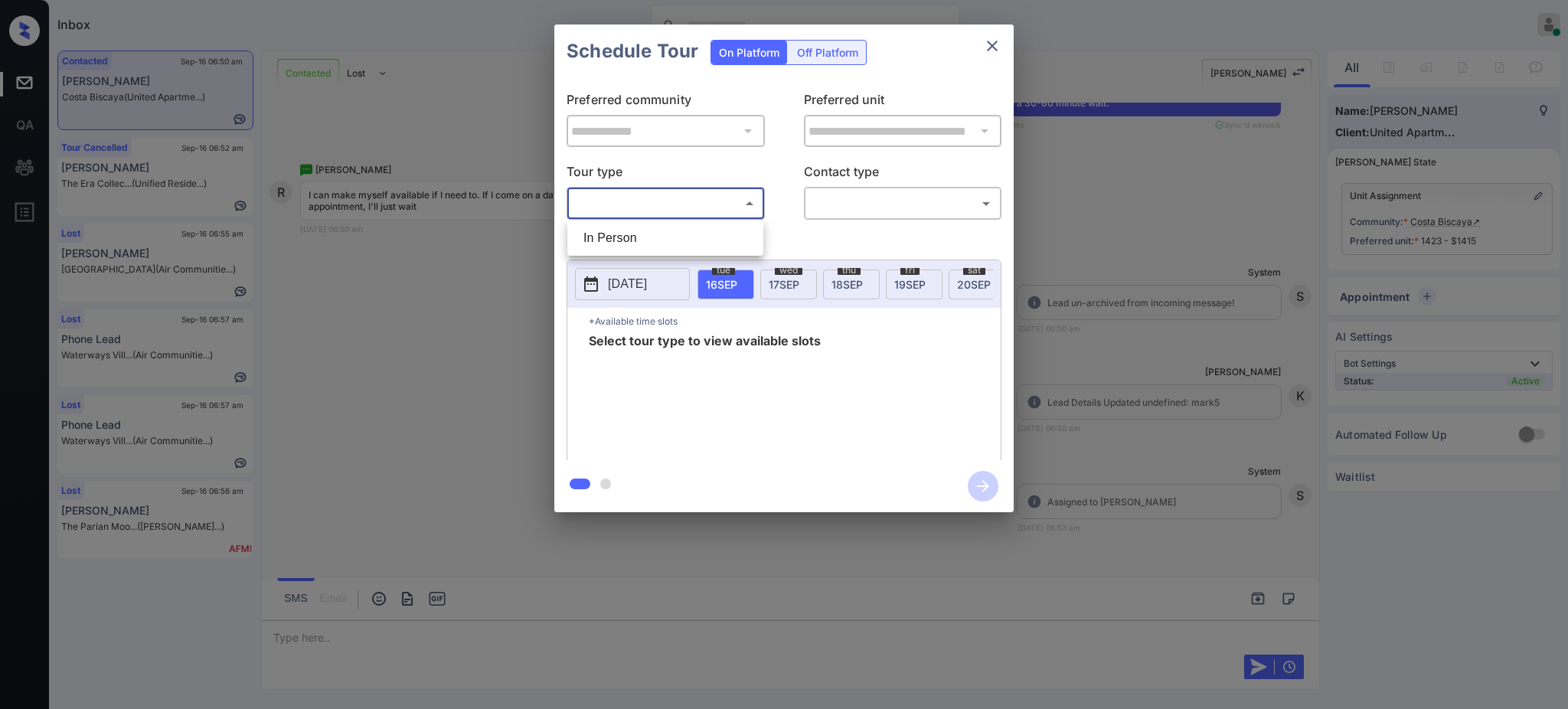
click at [985, 49] on div at bounding box center [784, 354] width 1568 height 709
click at [995, 48] on icon "close" at bounding box center [993, 46] width 11 height 11
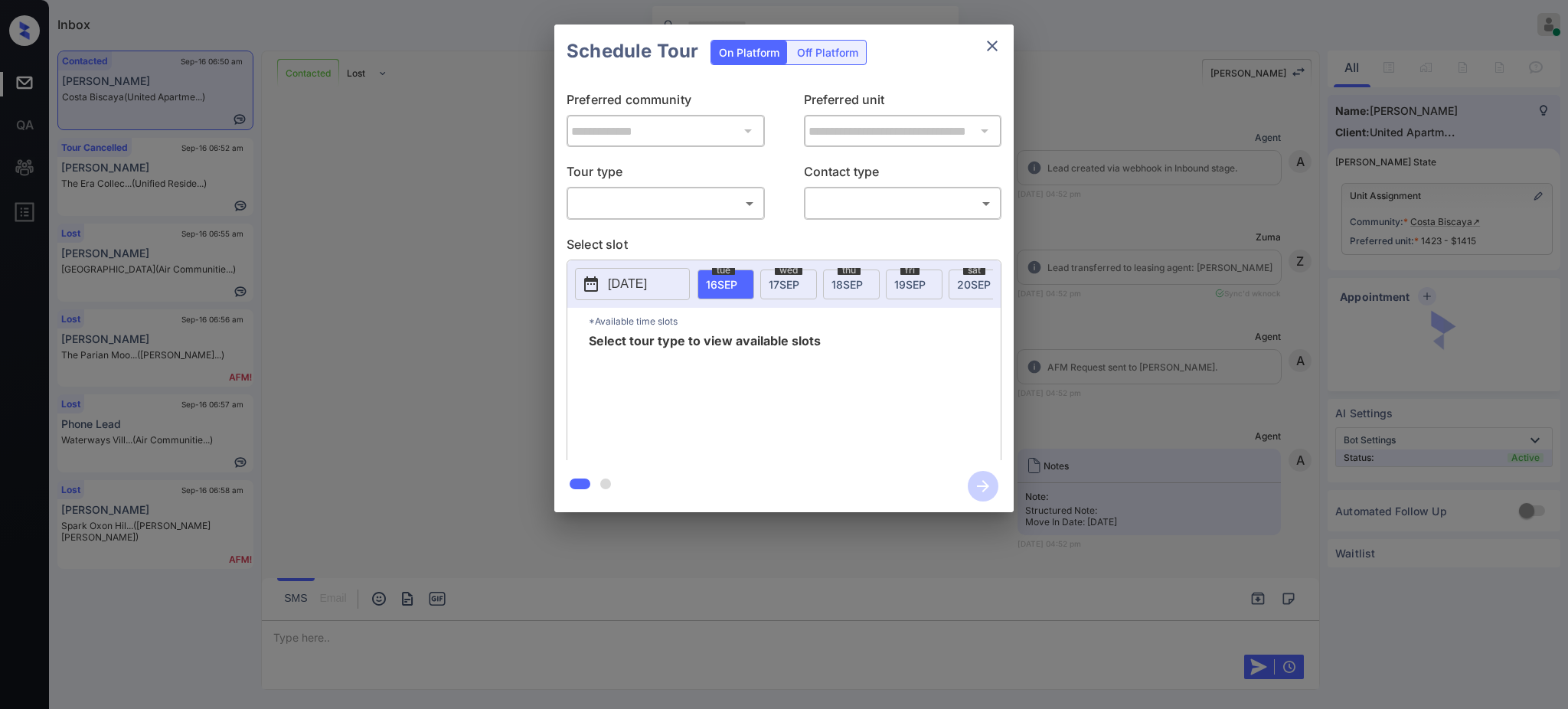
scroll to position [7709, 0]
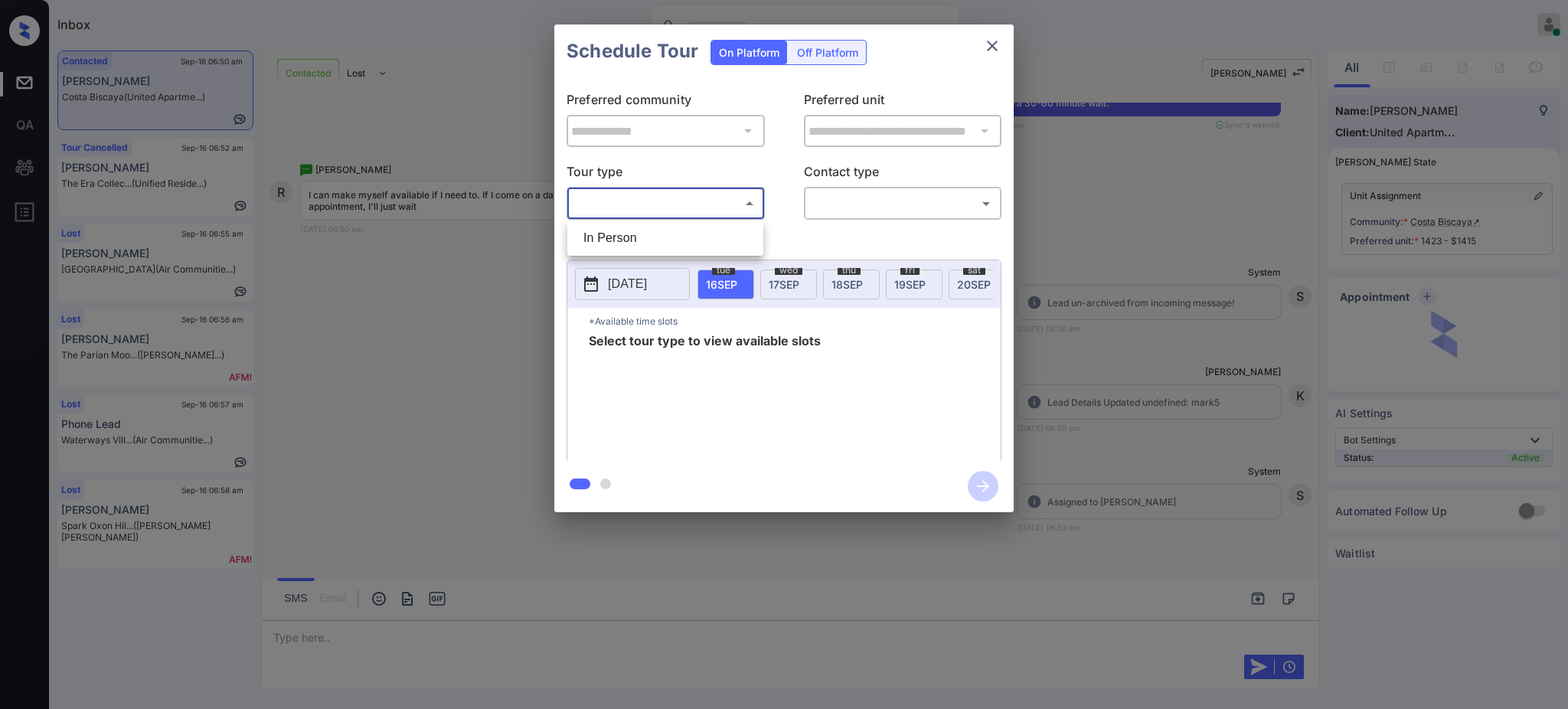
click at [683, 199] on body "Inbox [PERSON_NAME] Online Set yourself offline Set yourself on break Profile S…" at bounding box center [784, 354] width 1568 height 709
click at [655, 231] on li "In Person" at bounding box center [665, 238] width 188 height 27
type input "********"
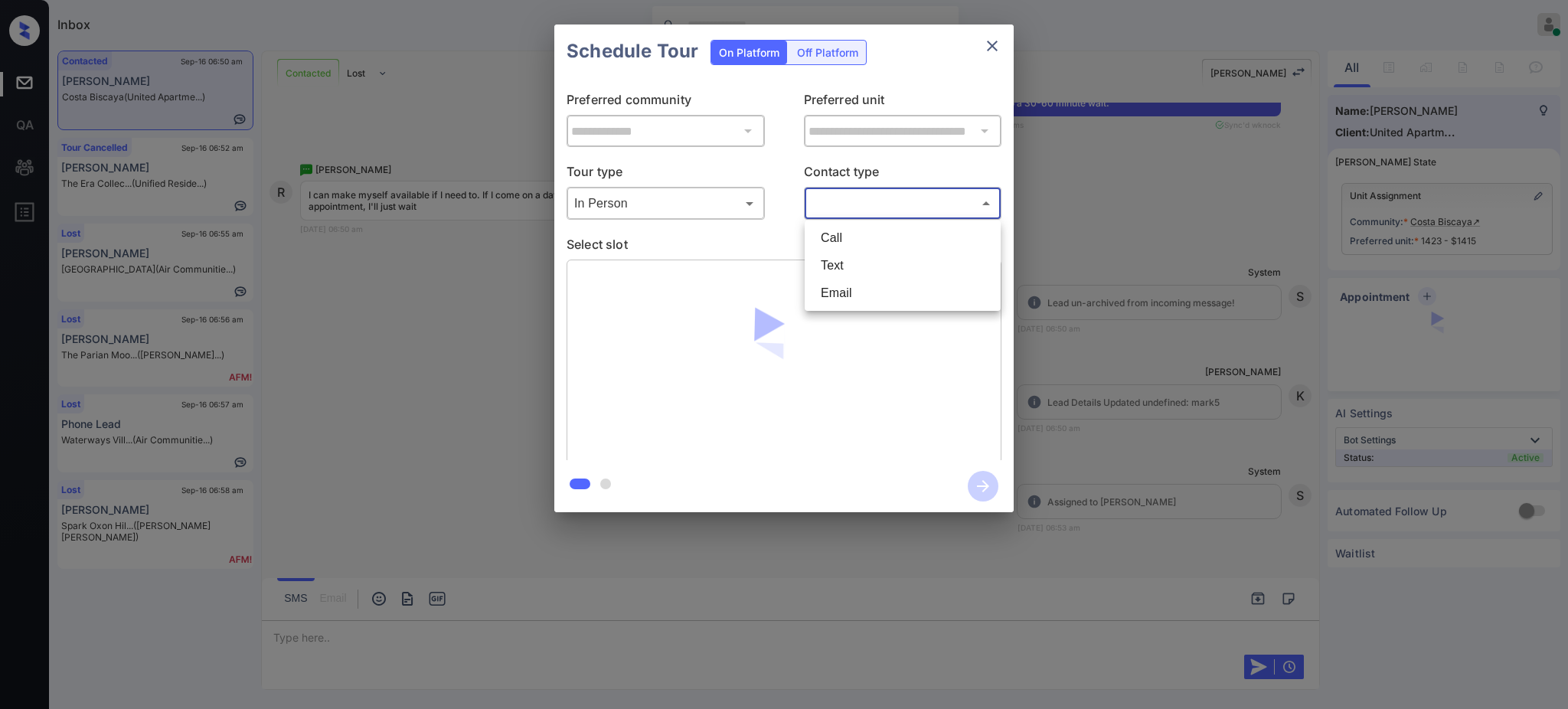
click at [892, 203] on body "Inbox [PERSON_NAME] Online Set yourself offline Set yourself on break Profile S…" at bounding box center [784, 354] width 1568 height 709
click at [851, 258] on li "Text" at bounding box center [903, 265] width 188 height 27
type input "****"
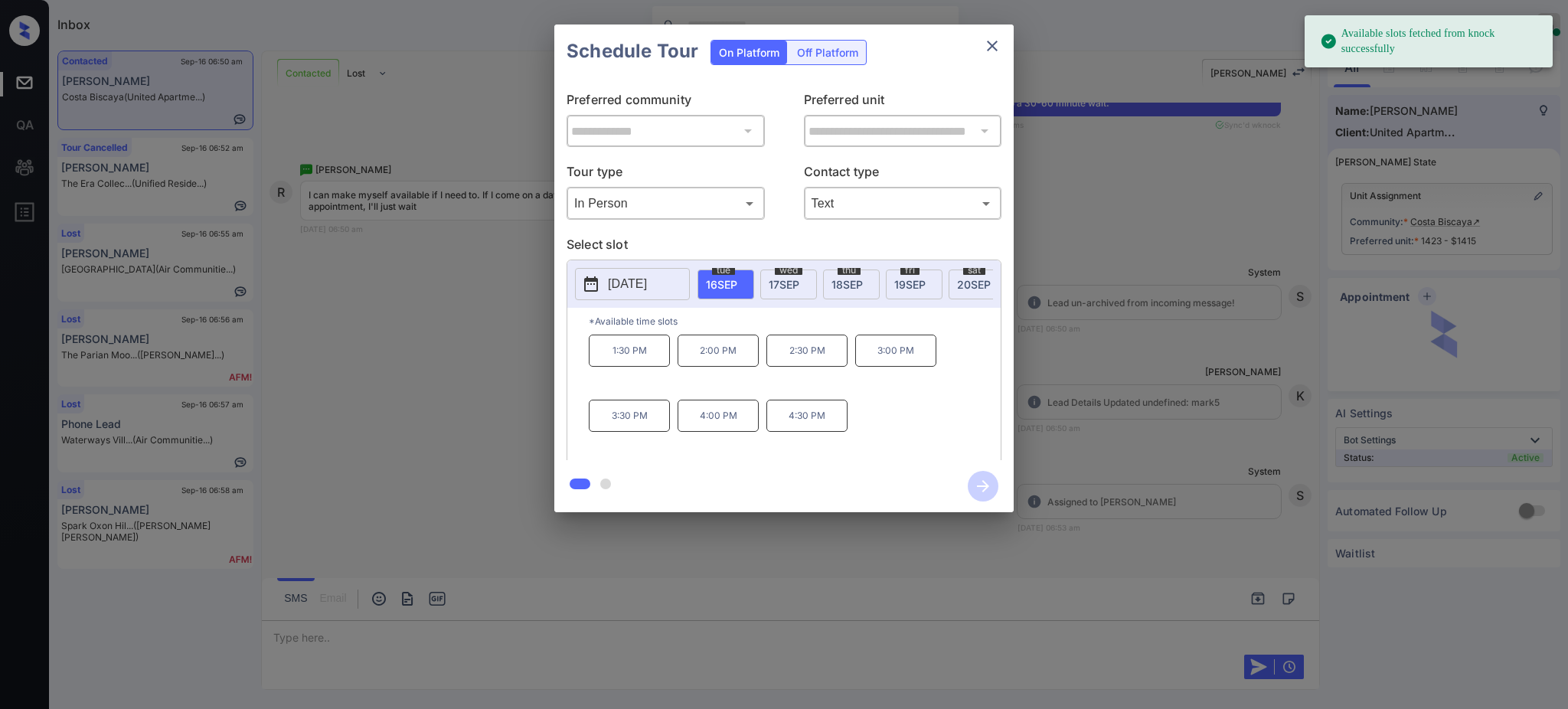
click at [656, 274] on button "[DATE]" at bounding box center [633, 284] width 115 height 33
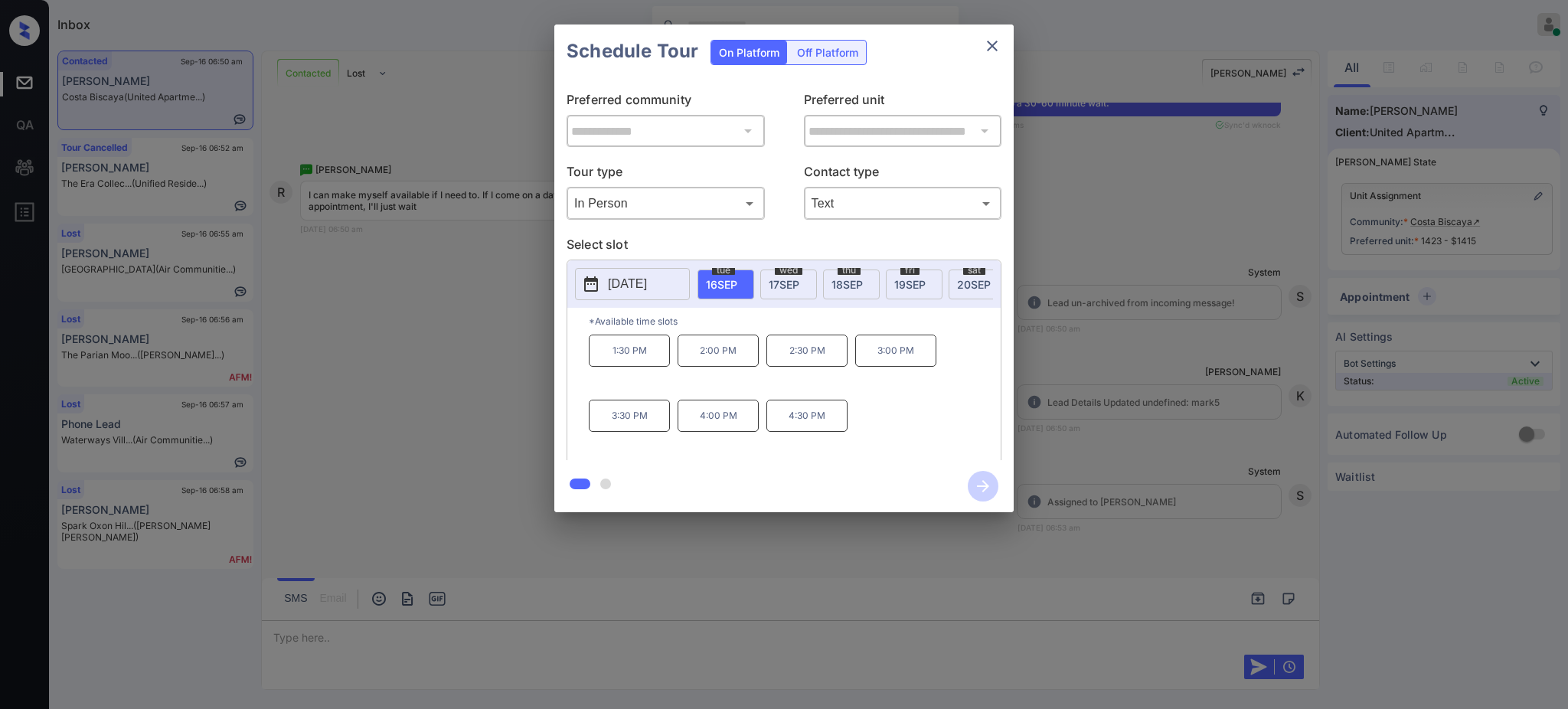
click at [355, 636] on div at bounding box center [784, 354] width 1568 height 709
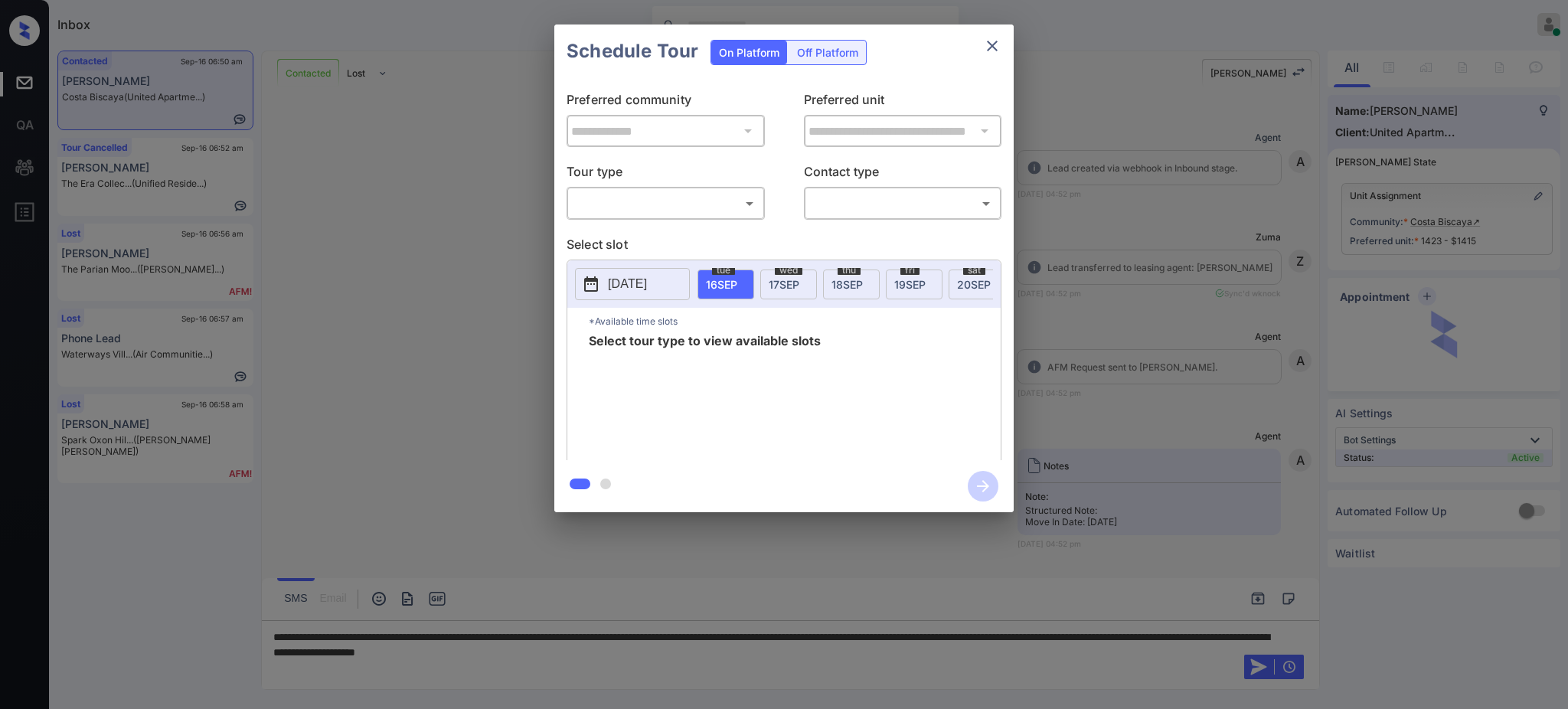
click at [631, 268] on button "[DATE]" at bounding box center [633, 284] width 115 height 33
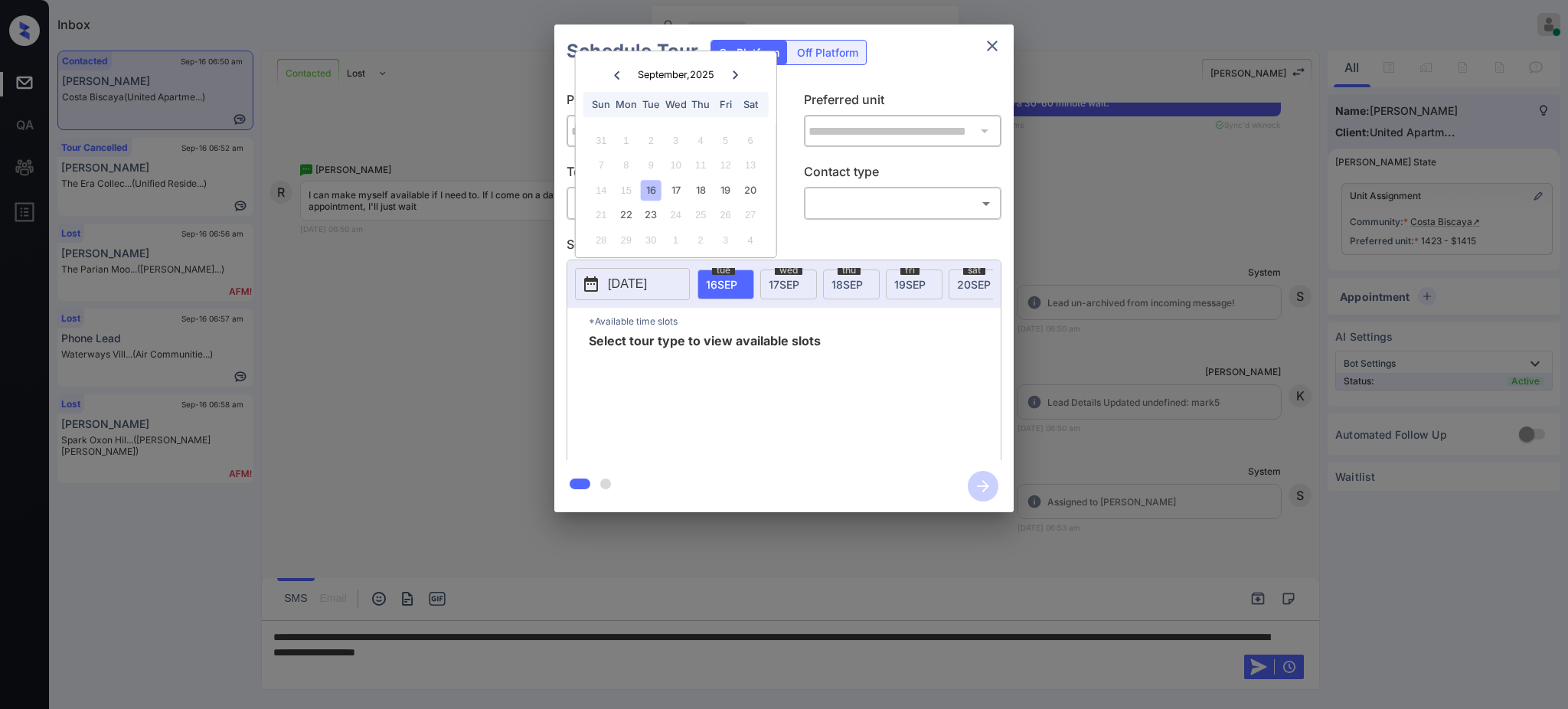
click at [988, 47] on icon "close" at bounding box center [993, 46] width 18 height 18
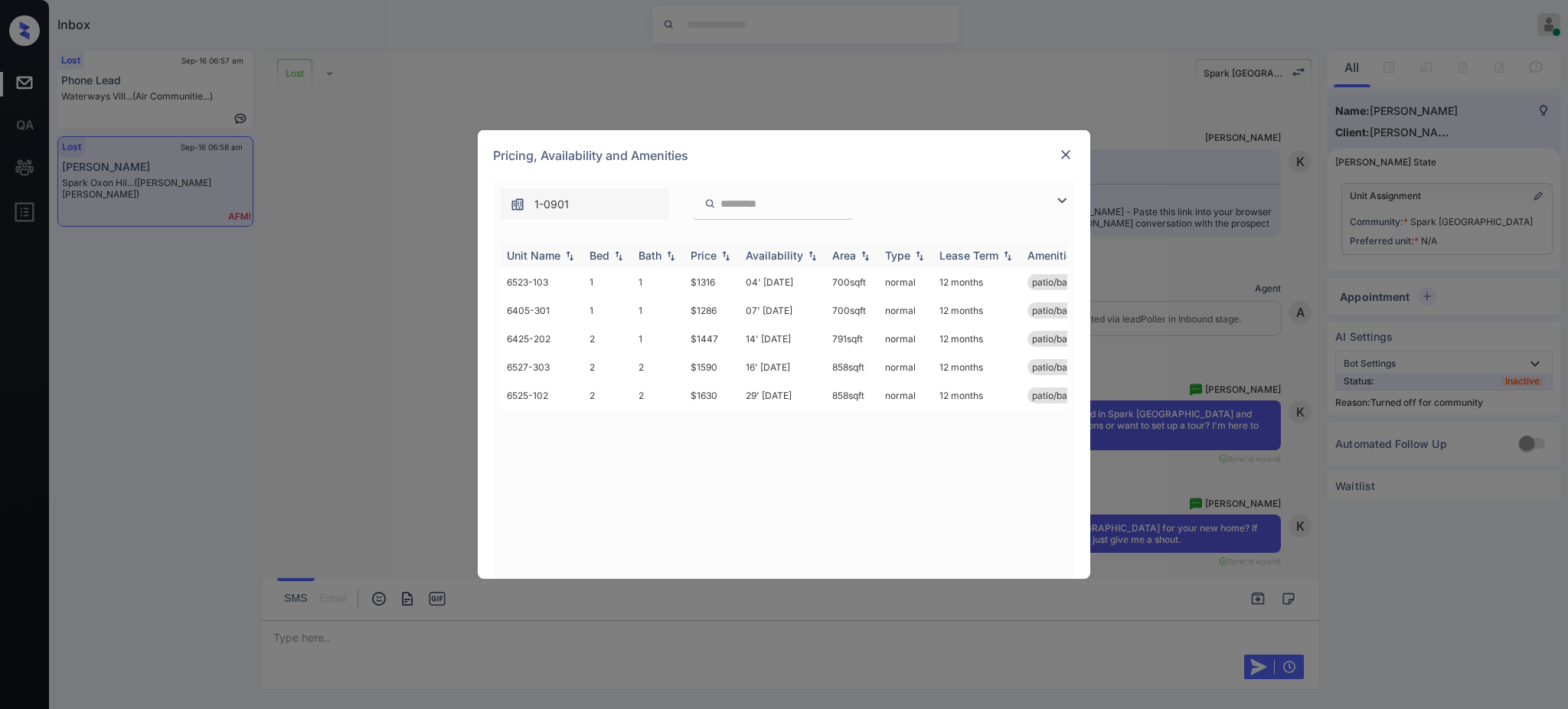
scroll to position [3302, 0]
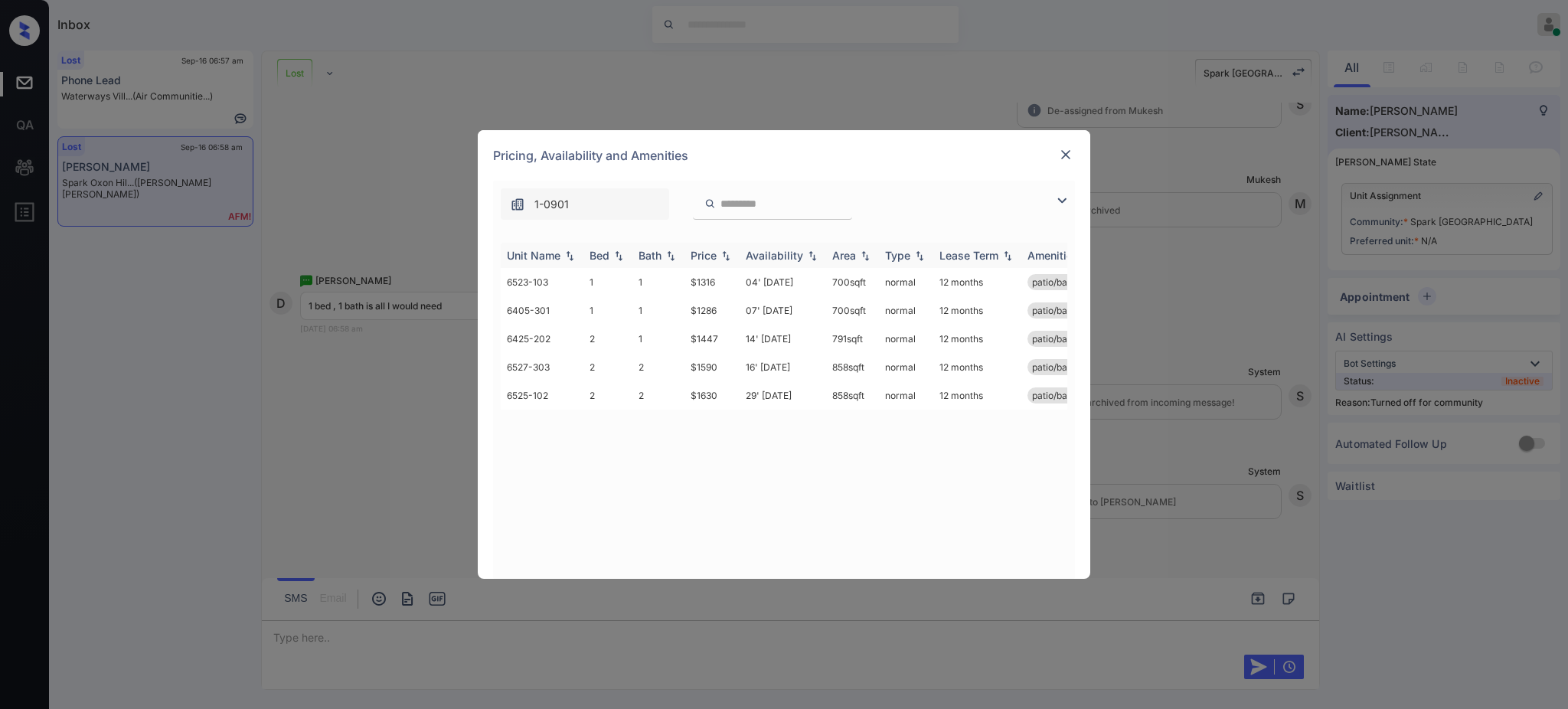
click at [604, 252] on div "Bed" at bounding box center [599, 255] width 20 height 13
drag, startPoint x: 678, startPoint y: 283, endPoint x: 725, endPoint y: 288, distance: 47.3
click at [722, 287] on tr "6523-103 1 1 $1316 04' Mar 26 700 sqft normal 12 months patio/balcony" at bounding box center [901, 282] width 801 height 28
copy tr "$1316"
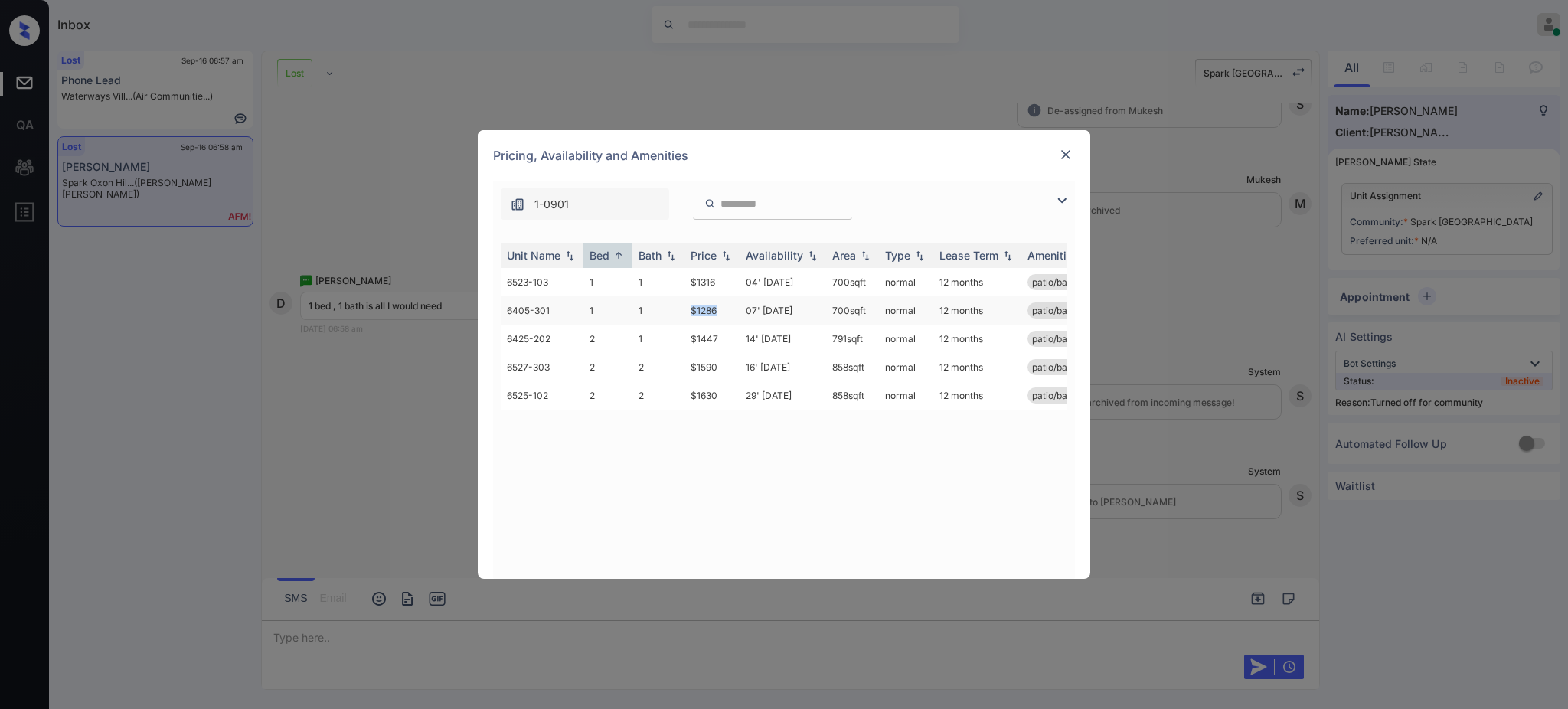
drag, startPoint x: 691, startPoint y: 311, endPoint x: 727, endPoint y: 311, distance: 36.0
click at [727, 311] on td "$1286" at bounding box center [712, 311] width 55 height 28
copy td "$1286"
click at [1061, 157] on img at bounding box center [1066, 154] width 15 height 15
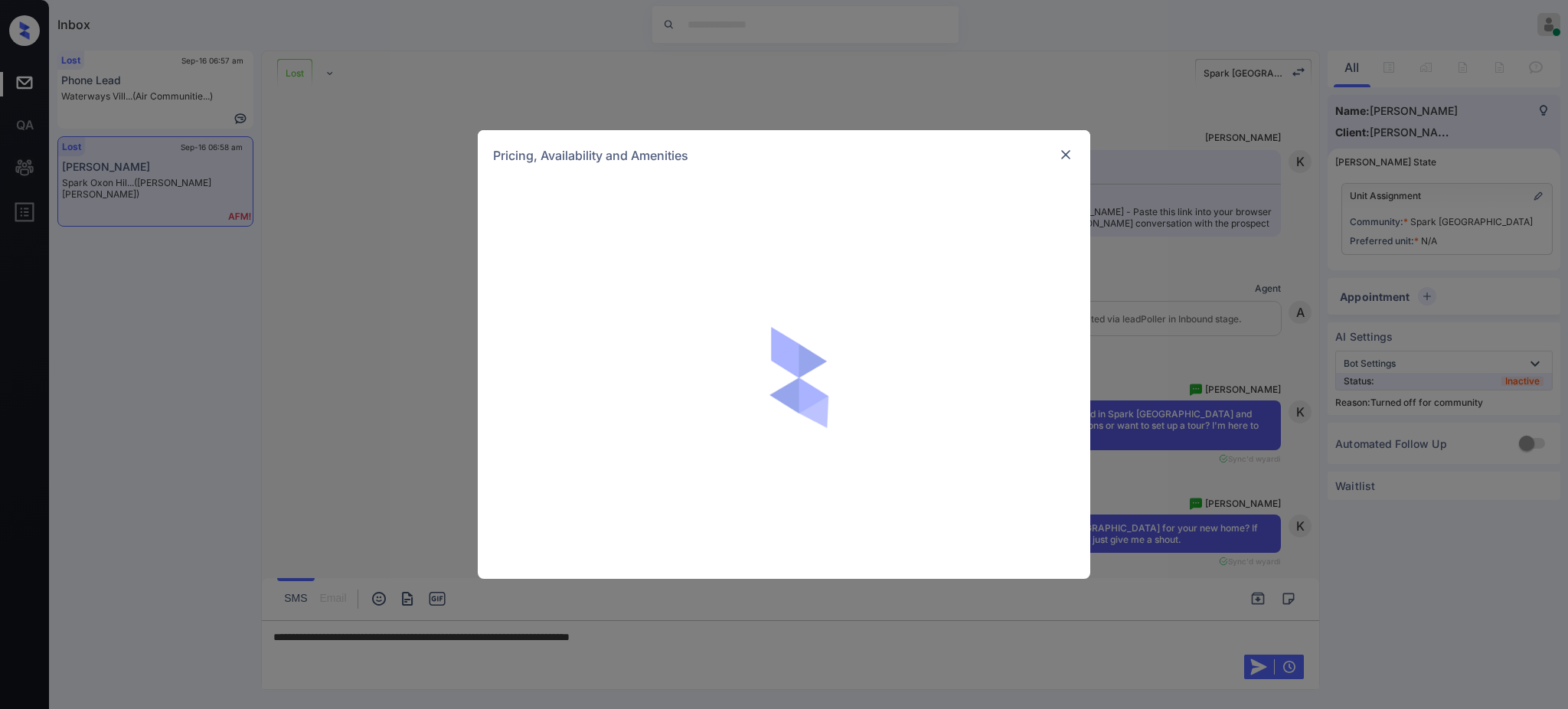
scroll to position [3302, 0]
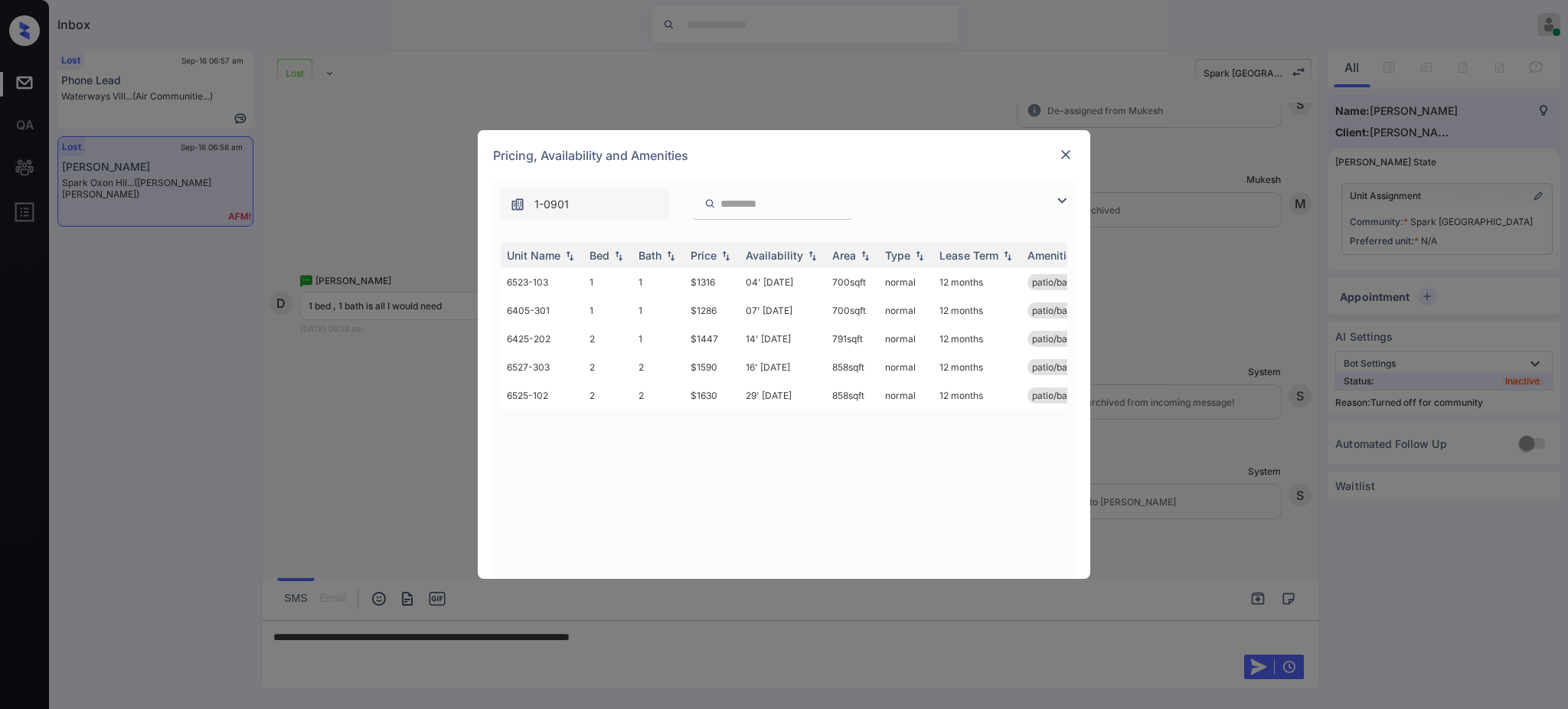
click at [1066, 149] on img at bounding box center [1066, 154] width 15 height 15
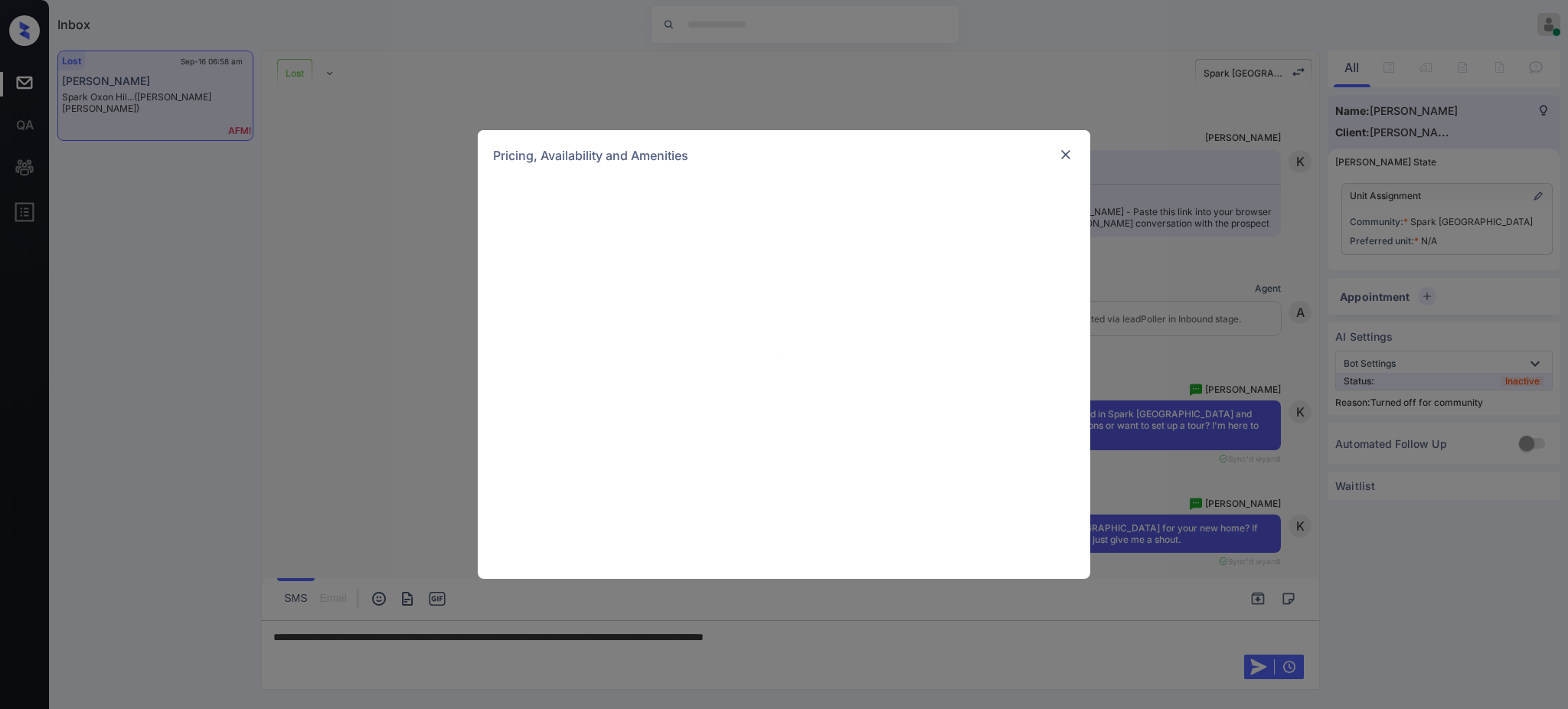
scroll to position [1975, 0]
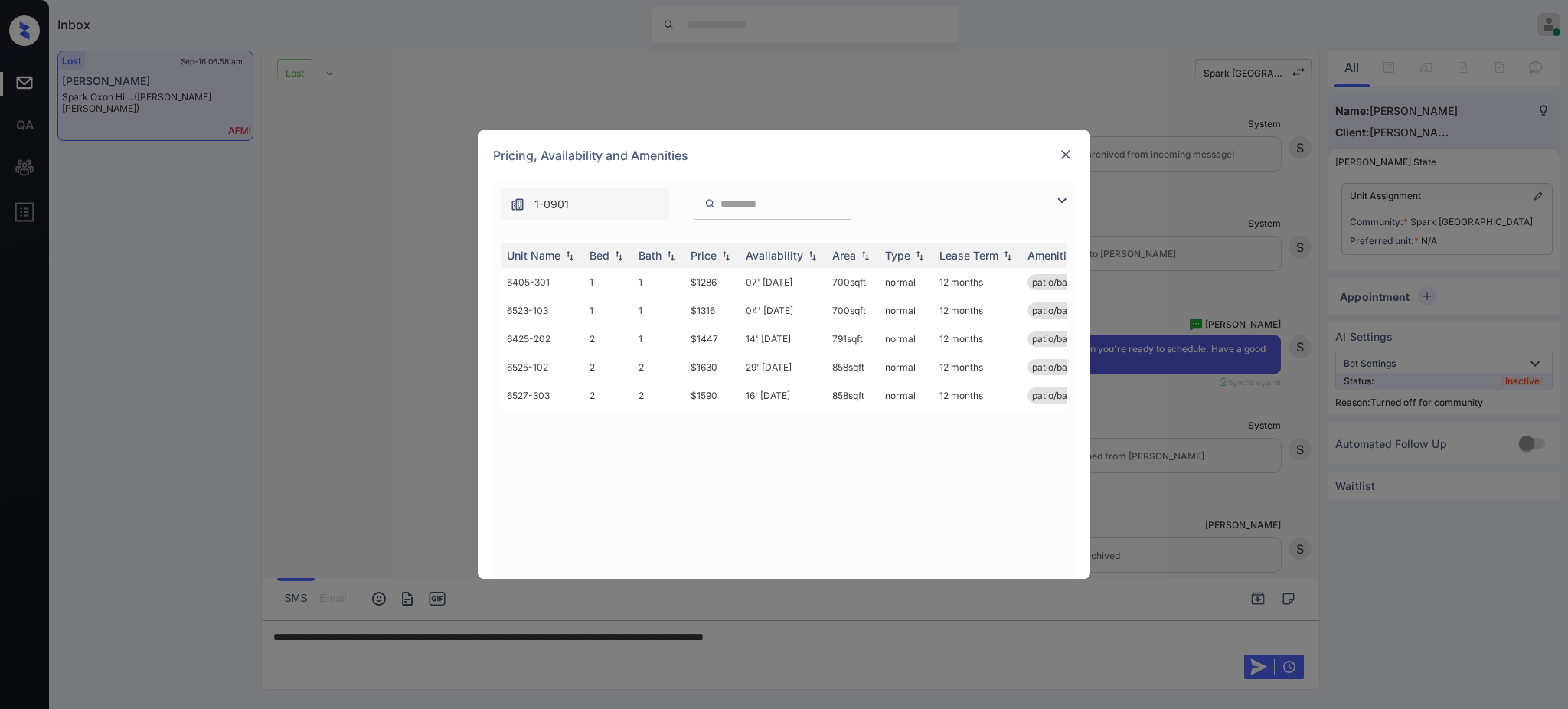
click at [1064, 157] on img at bounding box center [1066, 154] width 15 height 15
